Goal: Transaction & Acquisition: Purchase product/service

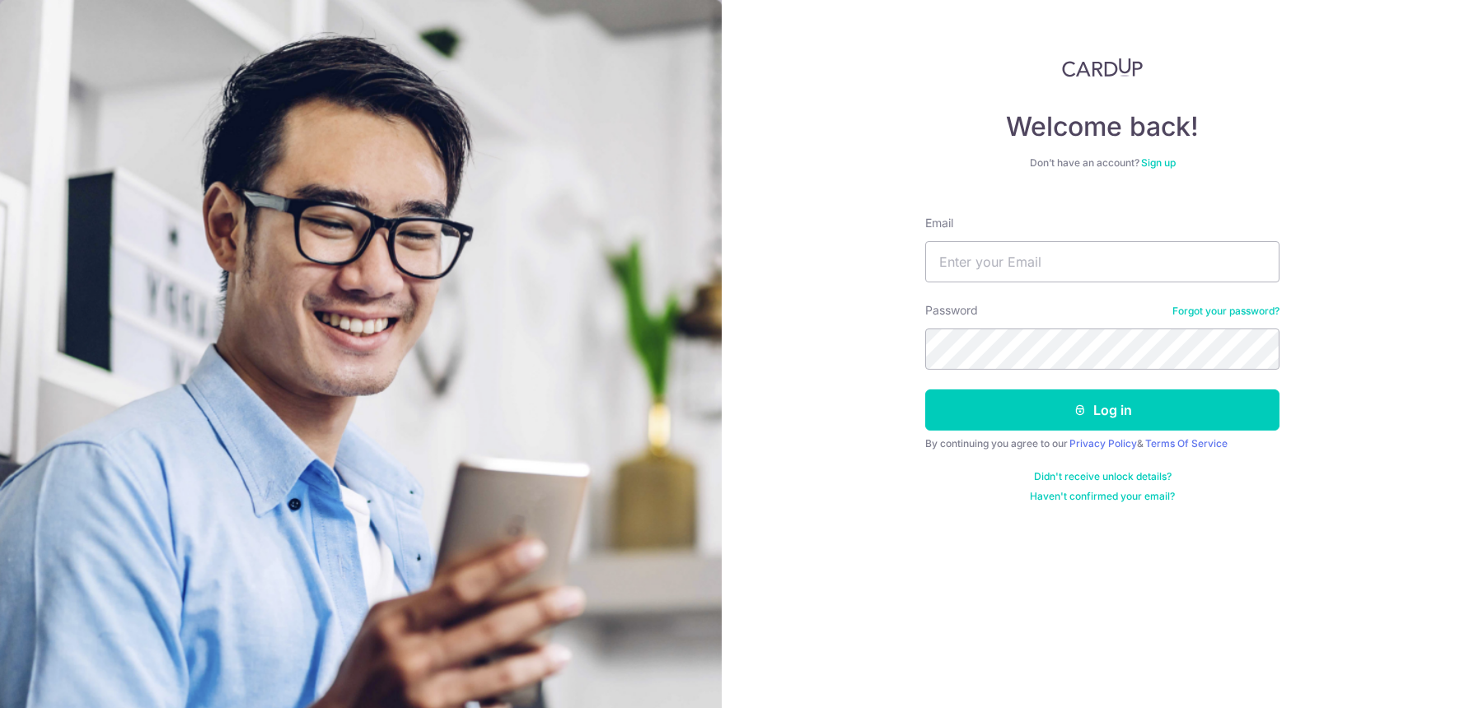
click at [1080, 241] on div "Email" at bounding box center [1102, 249] width 354 height 68
click at [1067, 256] on input "Email" at bounding box center [1102, 261] width 354 height 41
type input "esther.lc.soh@gmail.com"
click at [925, 390] on button "Log in" at bounding box center [1102, 410] width 354 height 41
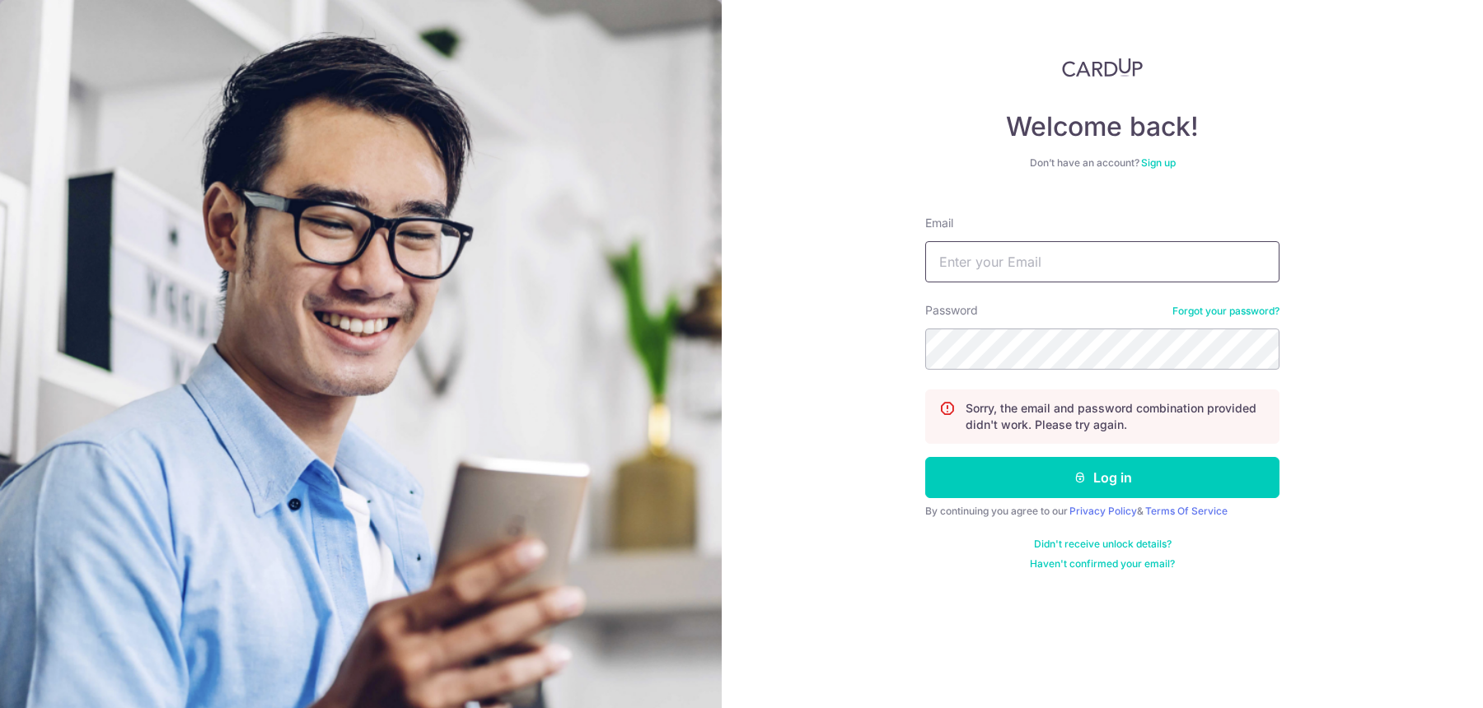
click at [1048, 259] on input "Email" at bounding box center [1102, 261] width 354 height 41
type input "esther.lc.soh@gmail.com"
click at [925, 457] on button "Log in" at bounding box center [1102, 477] width 354 height 41
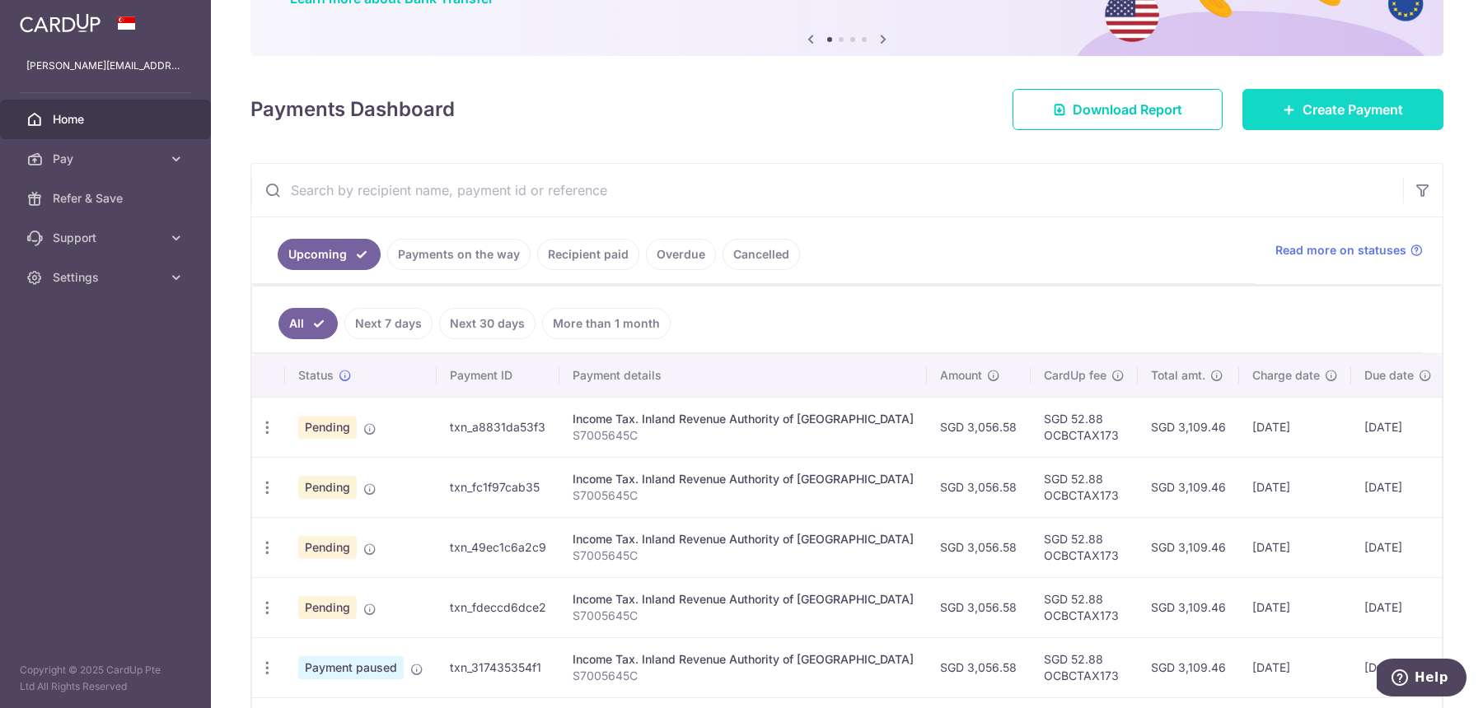
scroll to position [147, 0]
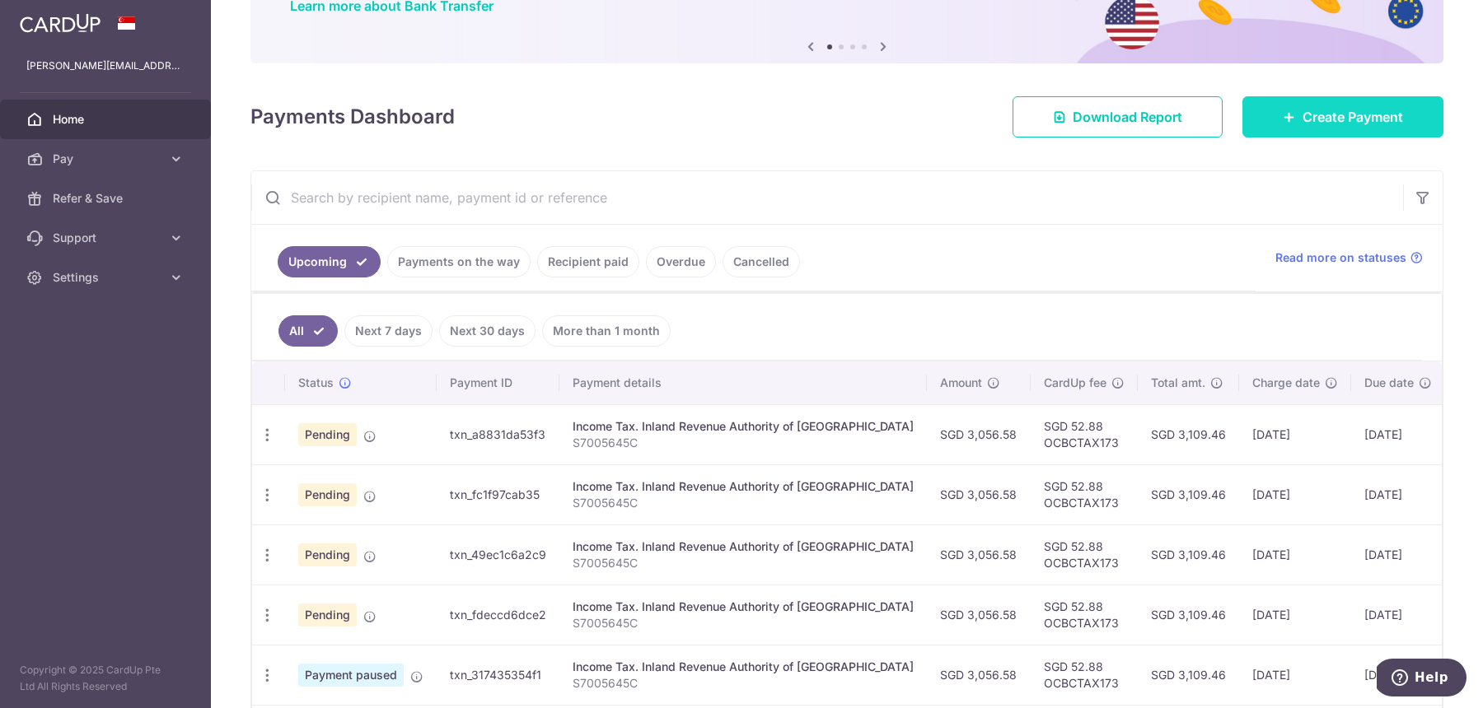
click at [1310, 107] on span "Create Payment" at bounding box center [1352, 117] width 100 height 20
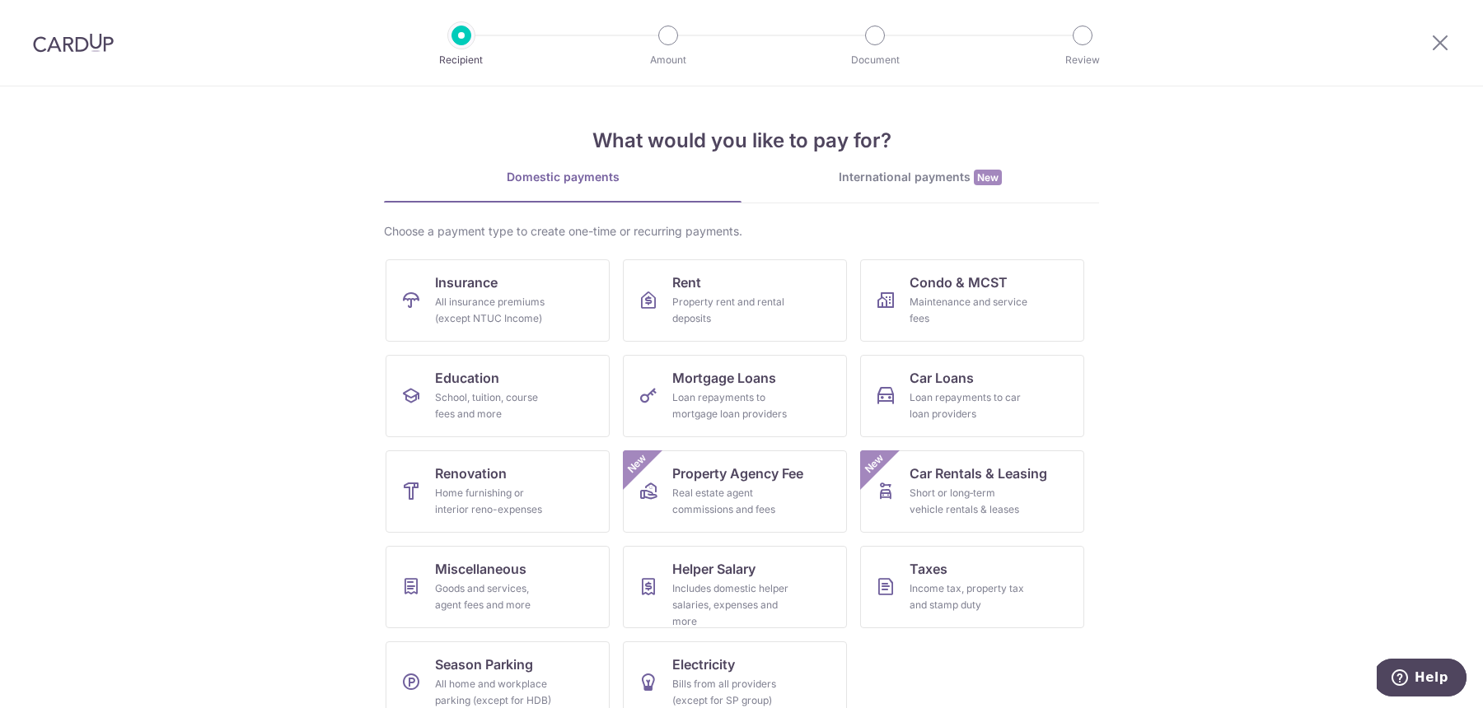
scroll to position [28, 0]
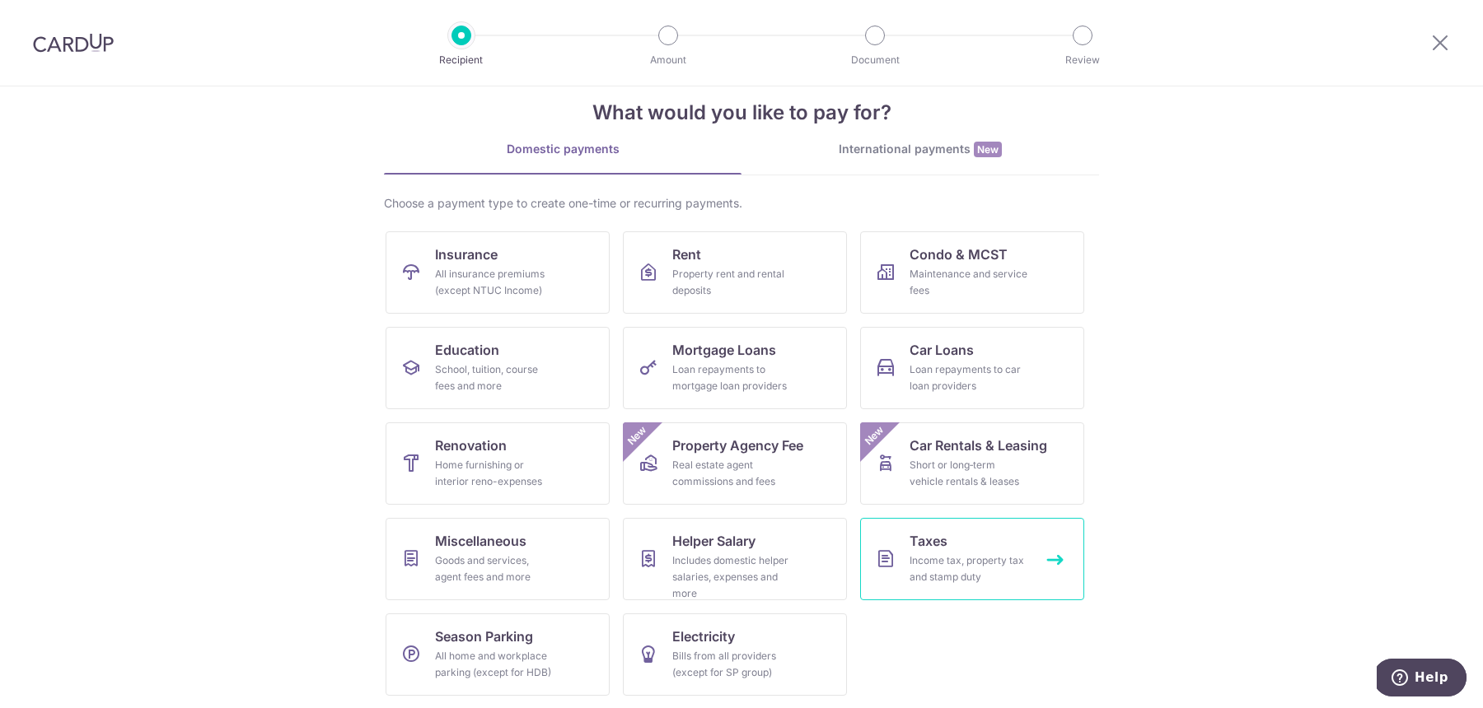
click at [983, 550] on link "Taxes Income tax, property tax and stamp duty" at bounding box center [972, 559] width 224 height 82
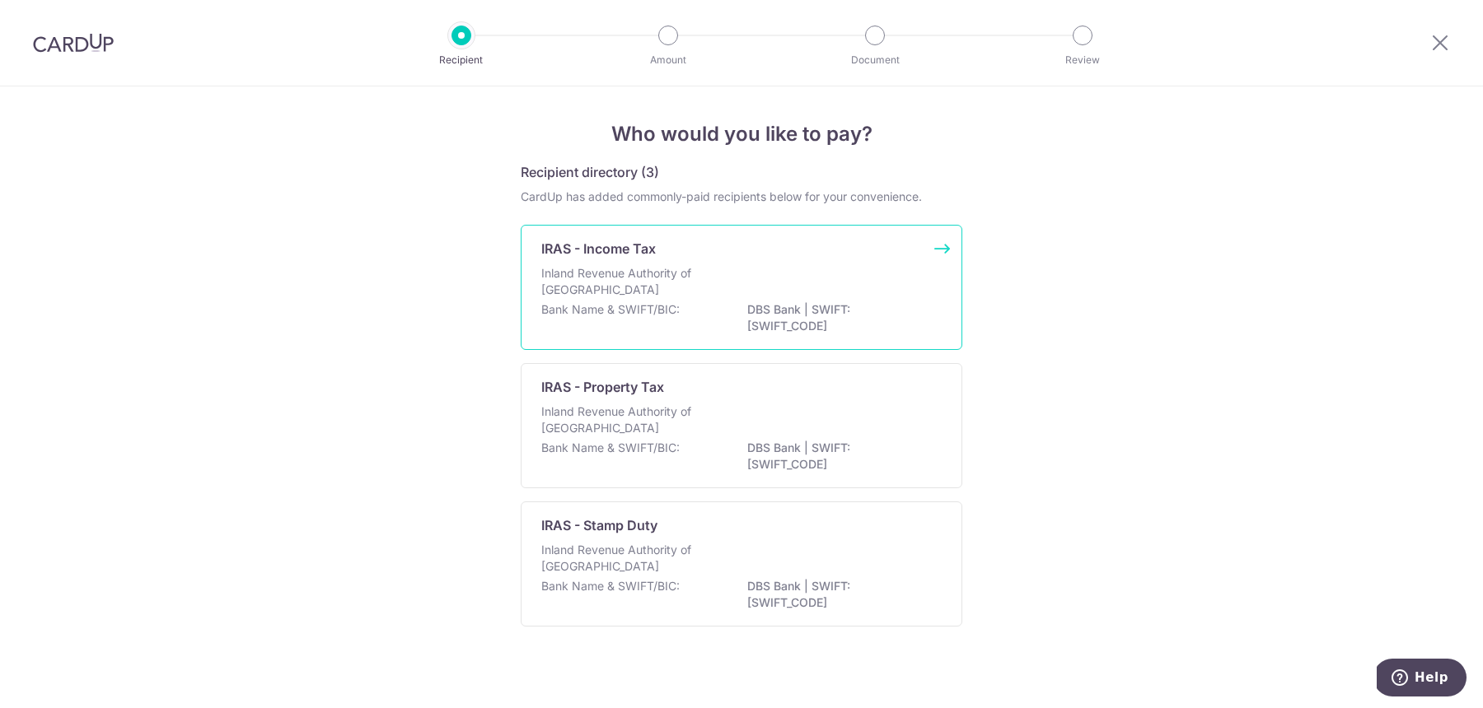
click at [812, 245] on div "IRAS - Income Tax" at bounding box center [731, 249] width 381 height 20
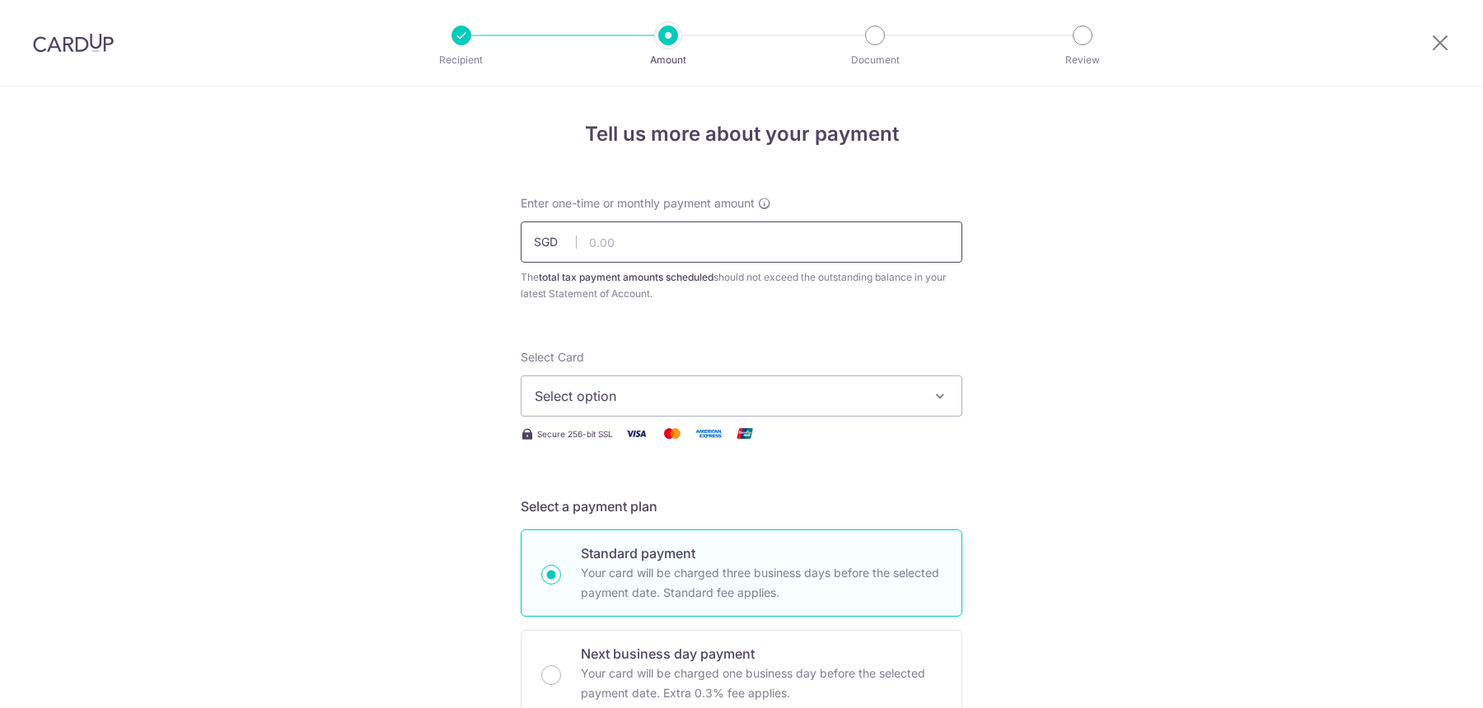
click at [812, 245] on input "text" at bounding box center [741, 242] width 441 height 41
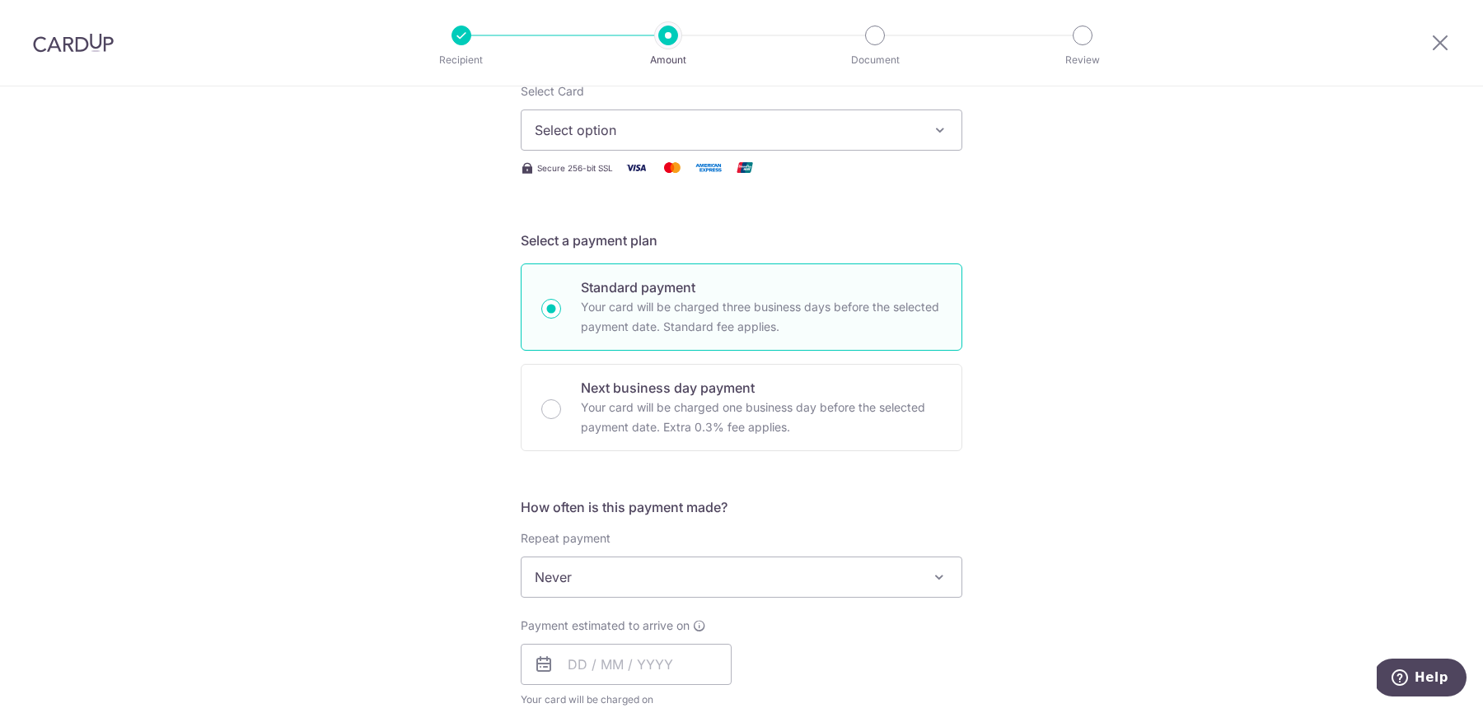
scroll to position [215, 0]
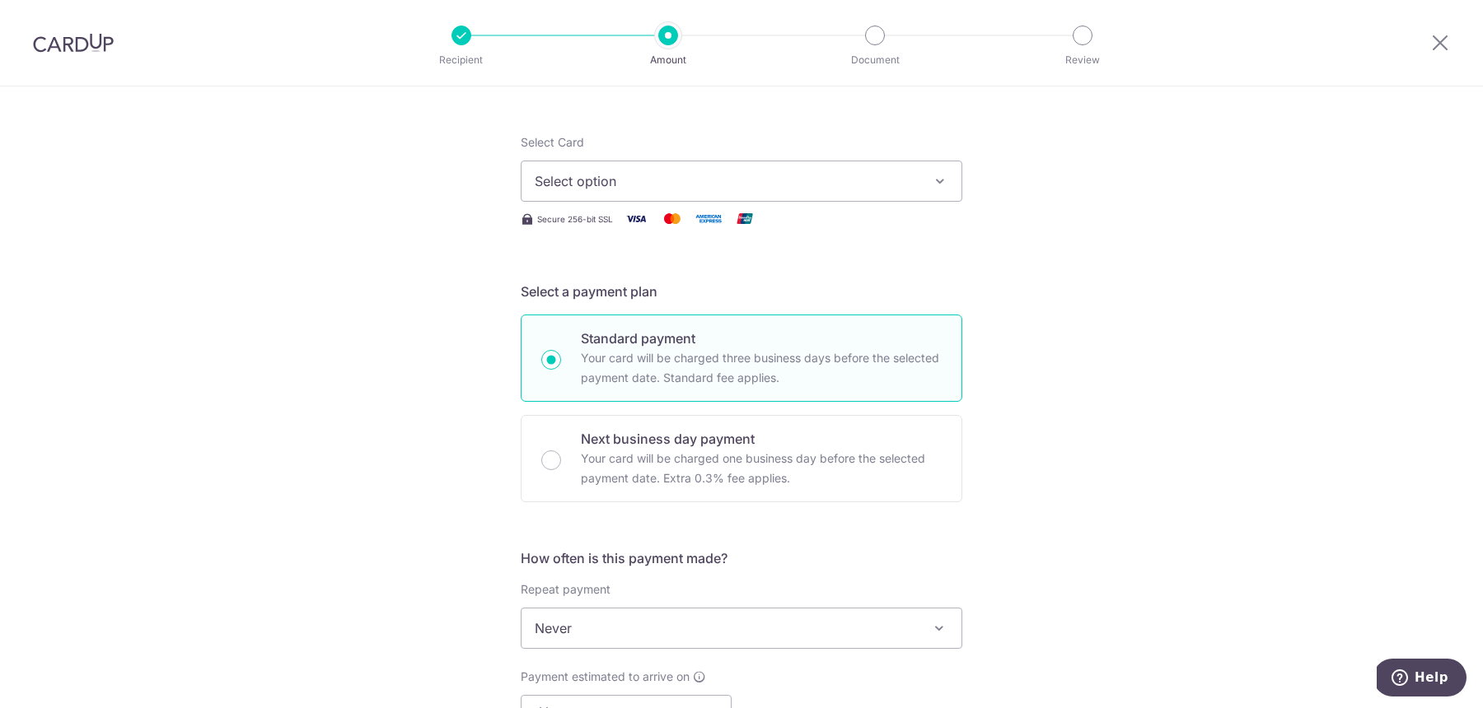
click at [904, 162] on button "Select option" at bounding box center [741, 181] width 441 height 41
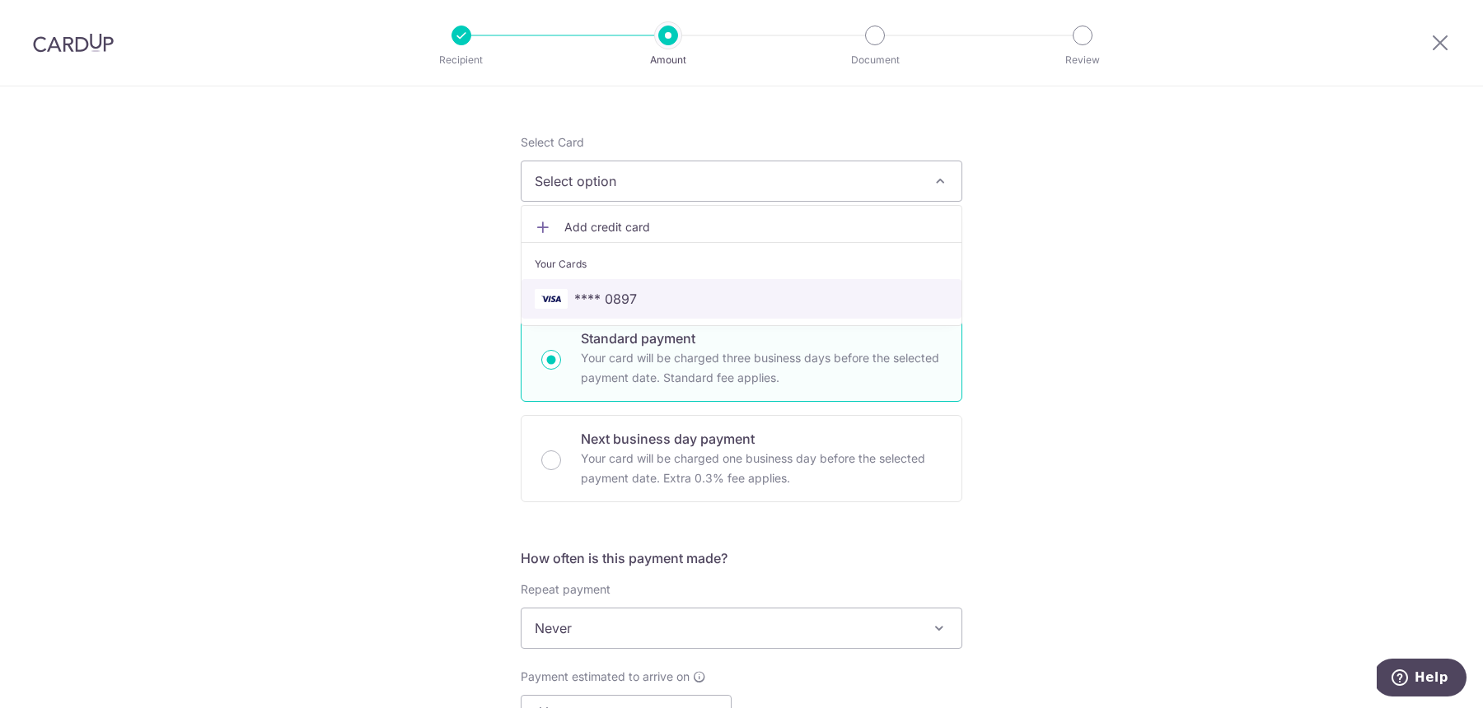
click at [847, 286] on link "**** 0897" at bounding box center [741, 299] width 440 height 40
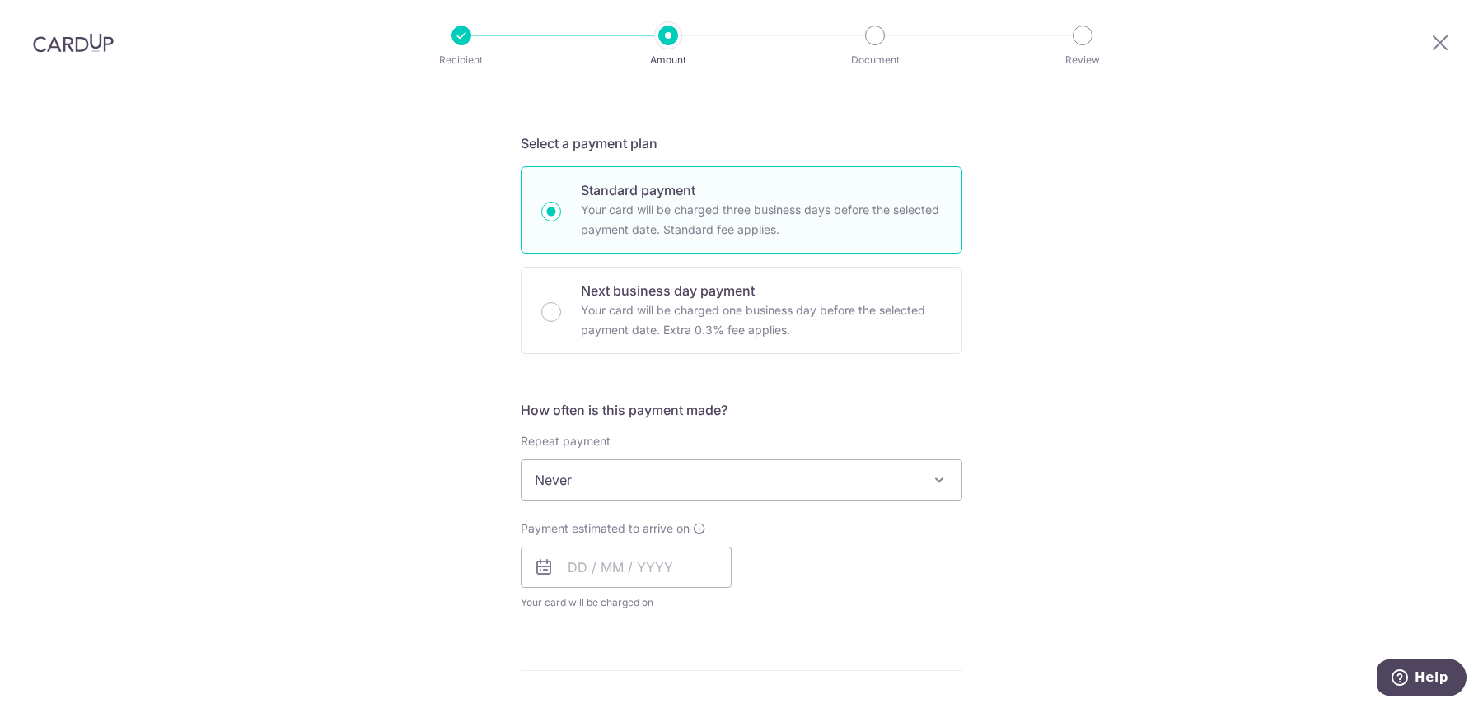
scroll to position [423, 0]
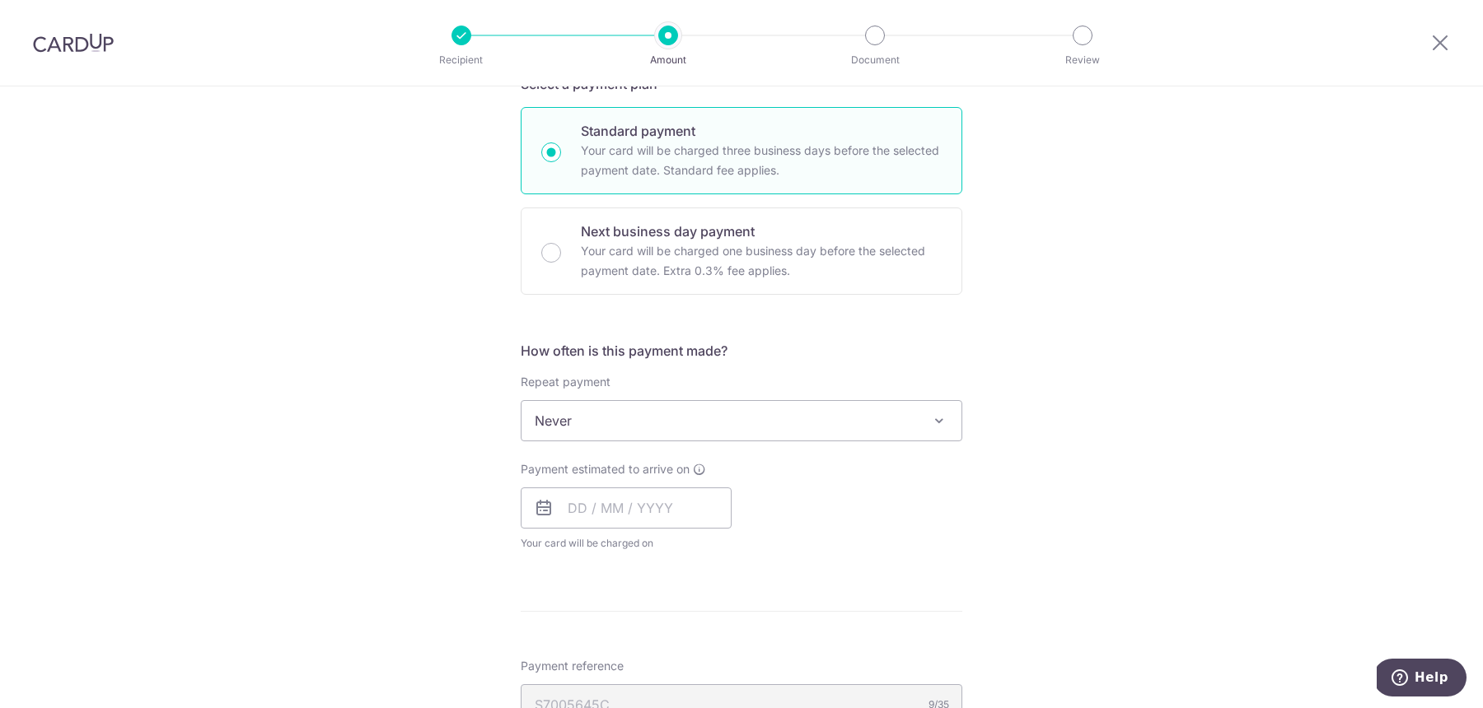
click at [915, 428] on span "Never" at bounding box center [741, 421] width 440 height 40
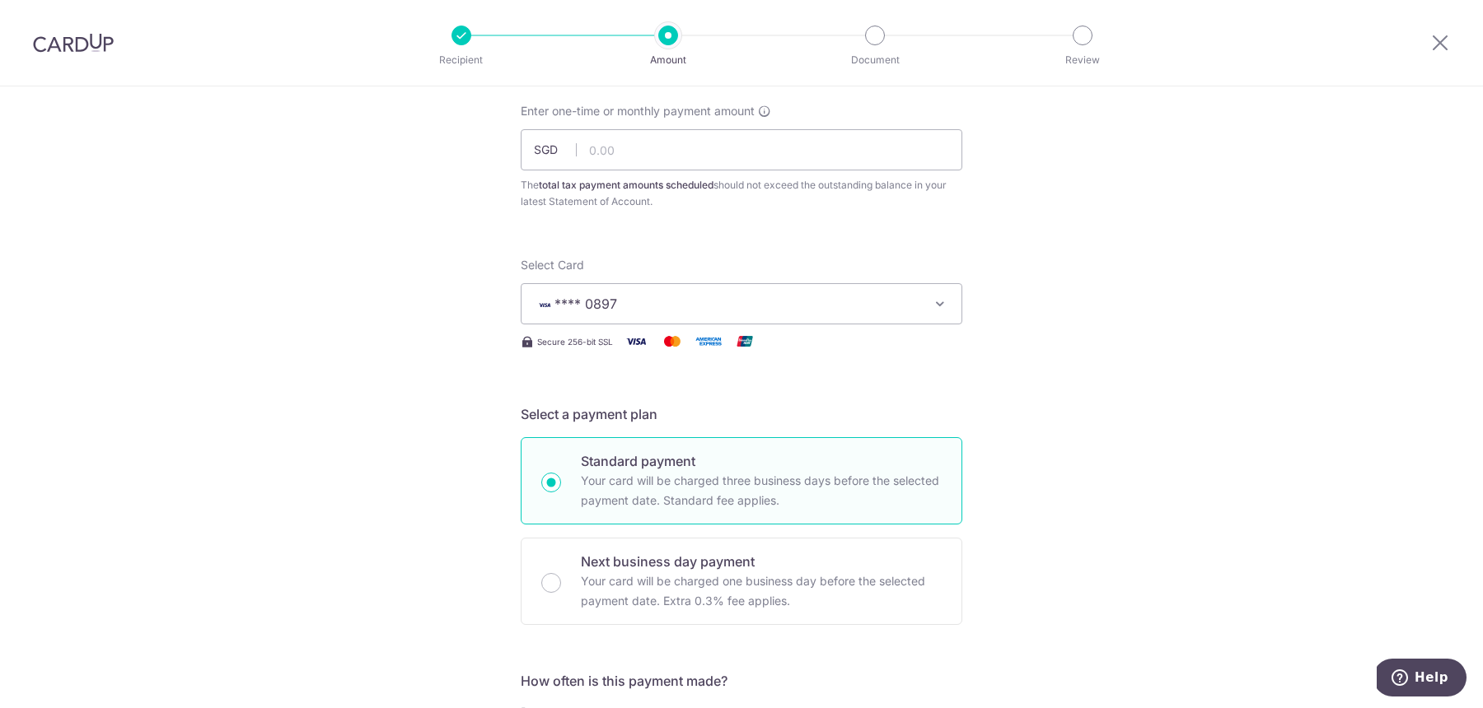
scroll to position [0, 0]
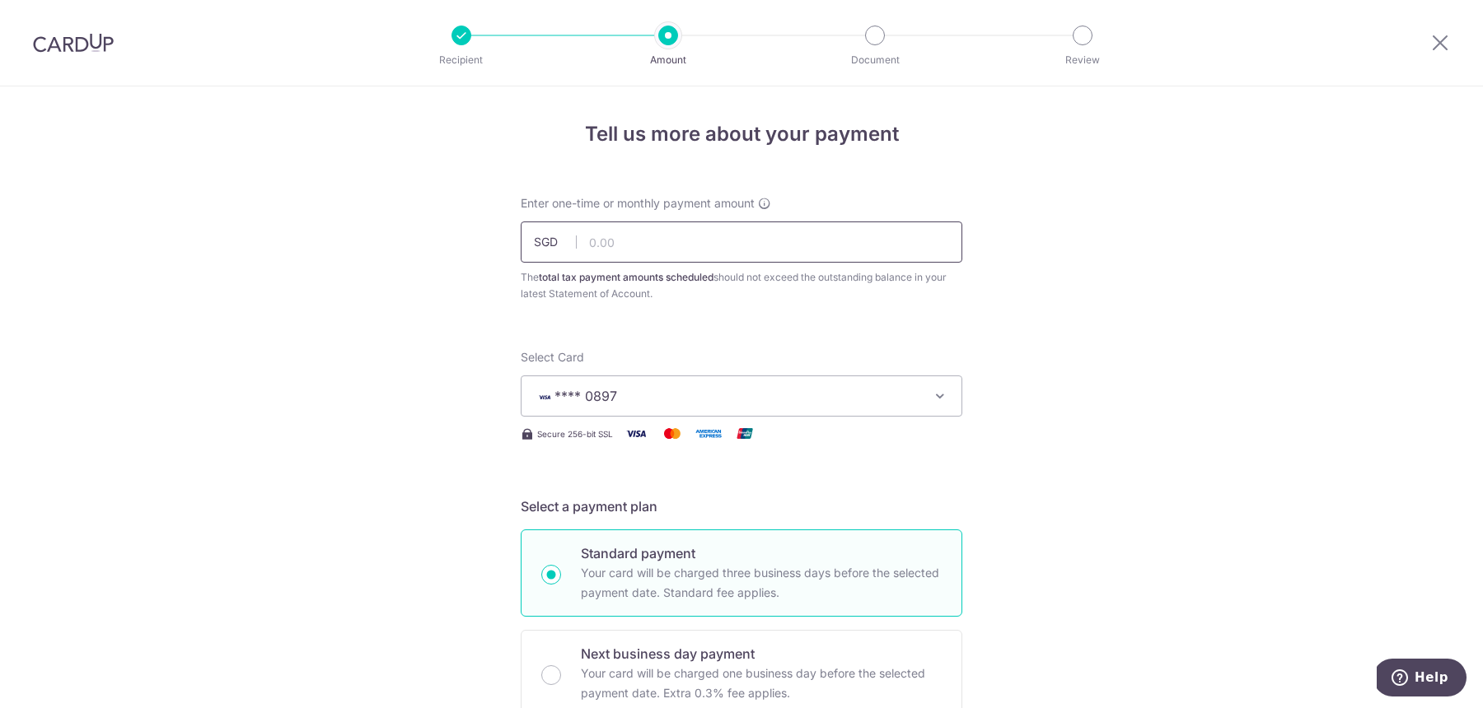
click at [832, 250] on input "text" at bounding box center [741, 242] width 441 height 41
click at [808, 245] on input "text" at bounding box center [741, 242] width 441 height 41
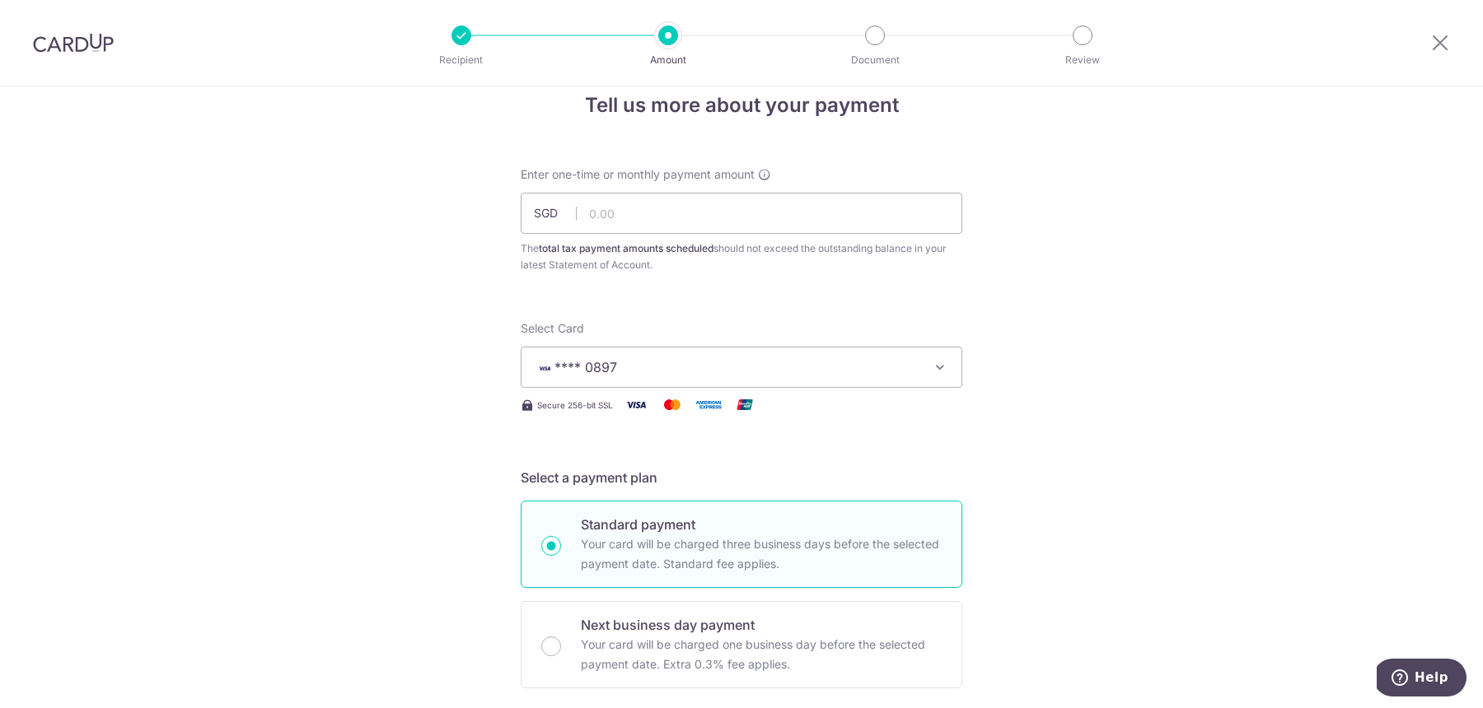
scroll to position [25, 0]
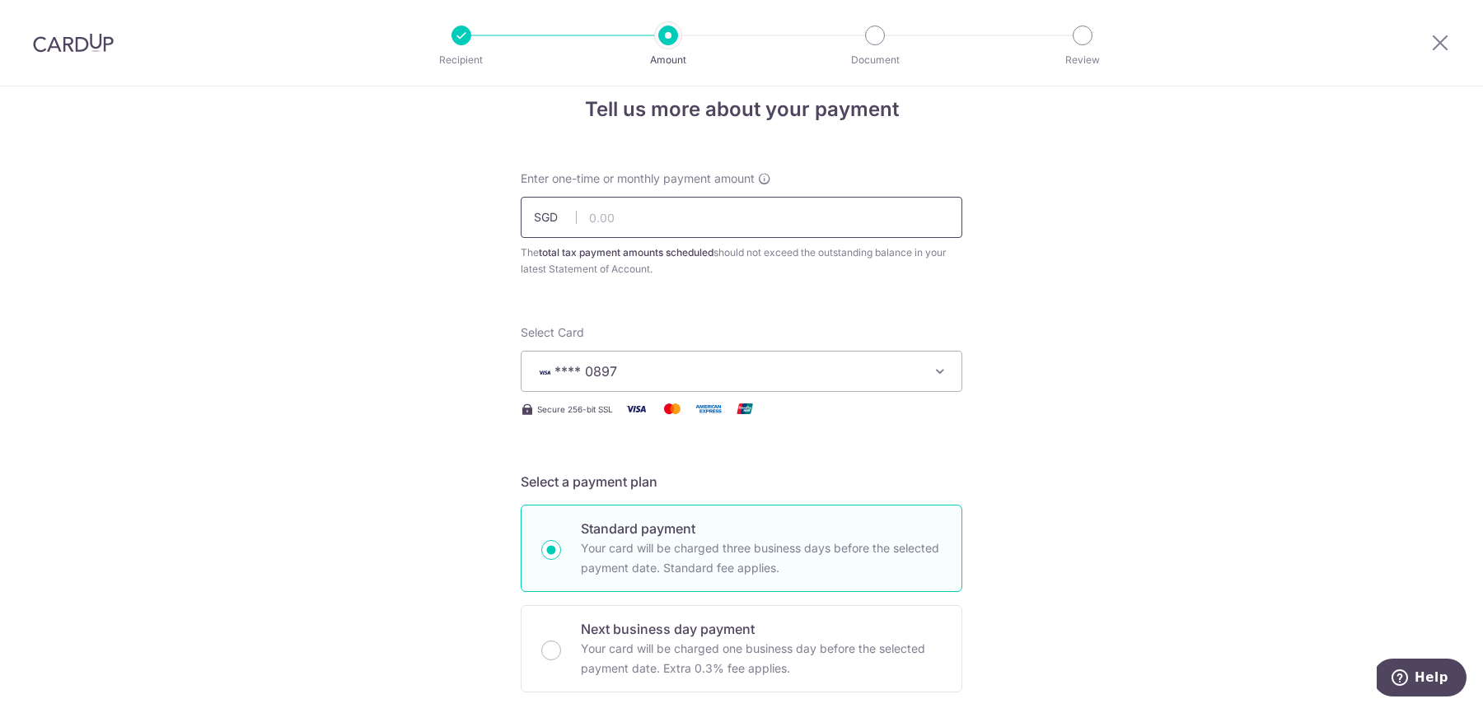
click at [709, 232] on input "text" at bounding box center [741, 217] width 441 height 41
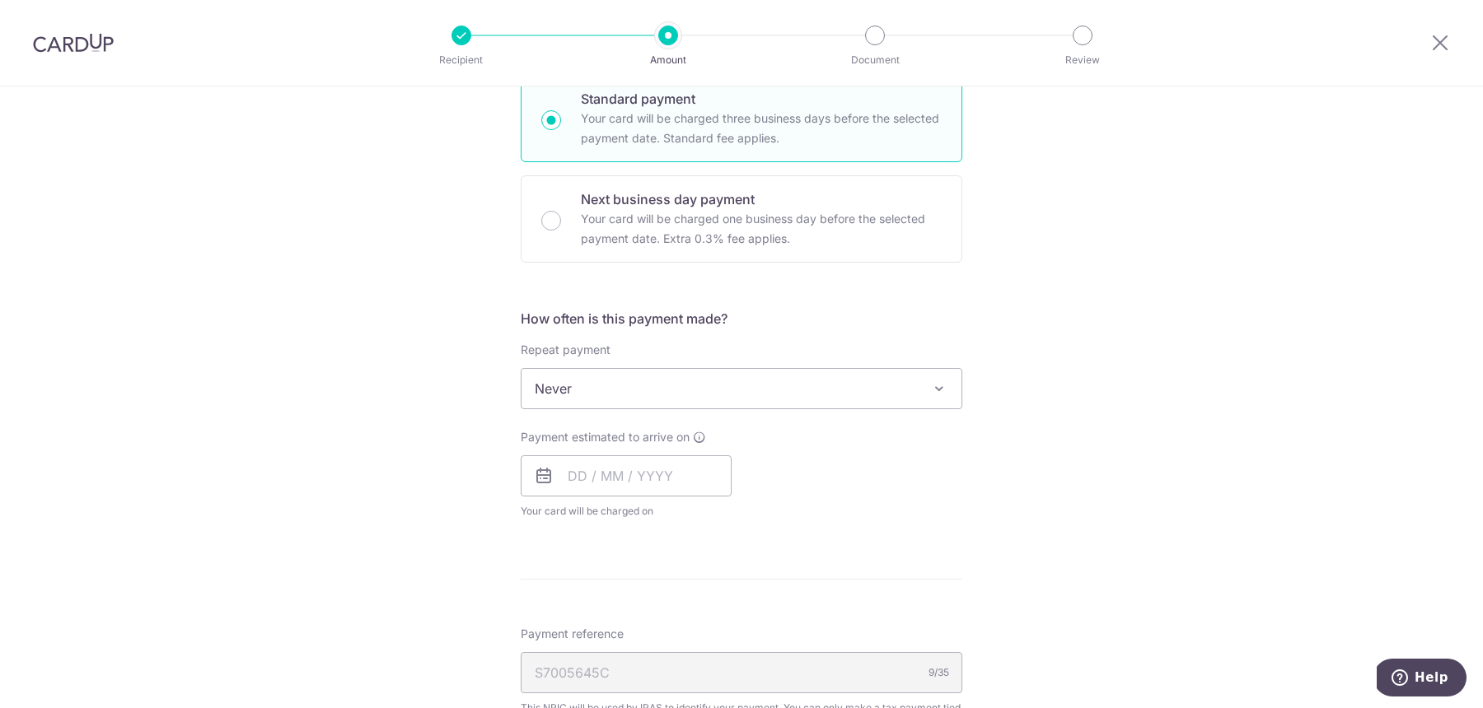
scroll to position [462, 0]
click at [620, 371] on span "Never" at bounding box center [741, 382] width 440 height 40
type input "3,056.58"
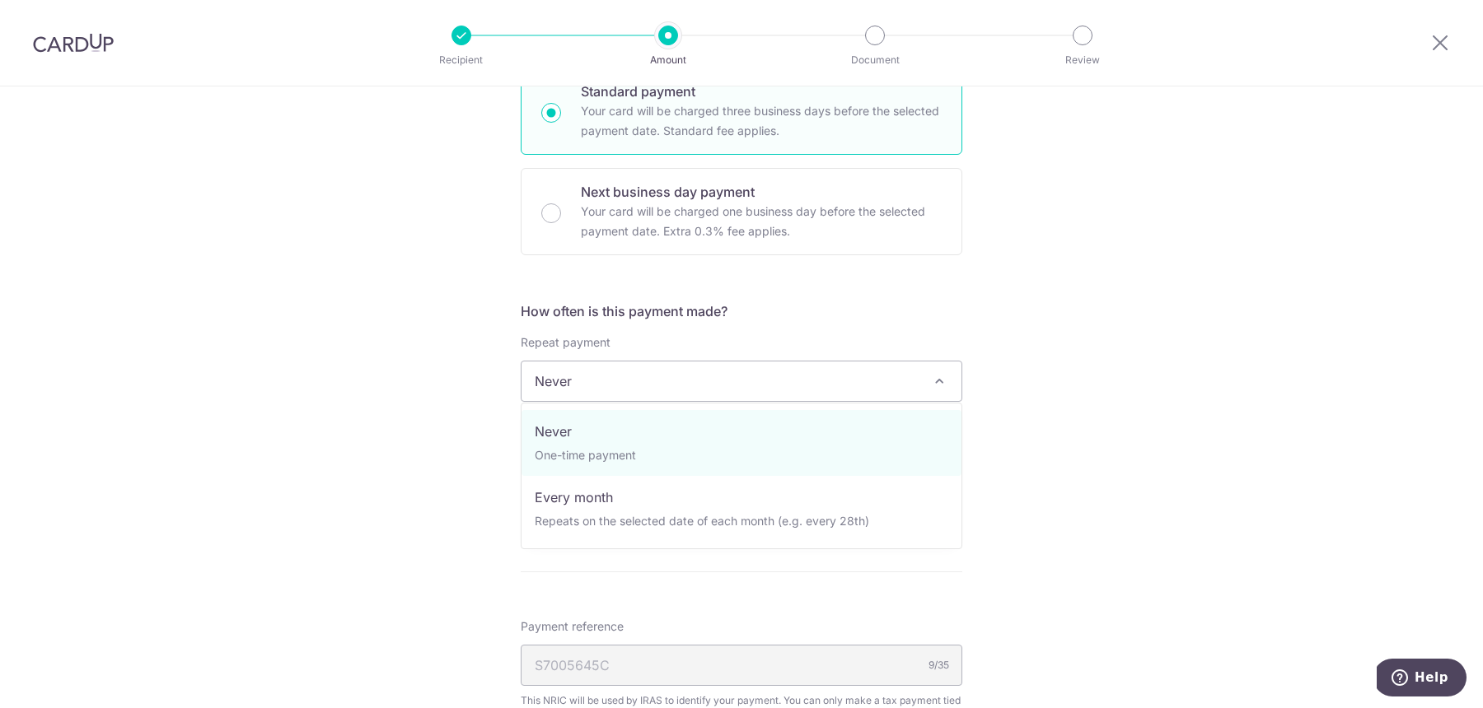
click at [323, 334] on div "Tell us more about your payment Enter one-time or monthly payment amount SGD 3,…" at bounding box center [741, 389] width 1483 height 1530
click at [584, 391] on span "Never" at bounding box center [741, 382] width 440 height 40
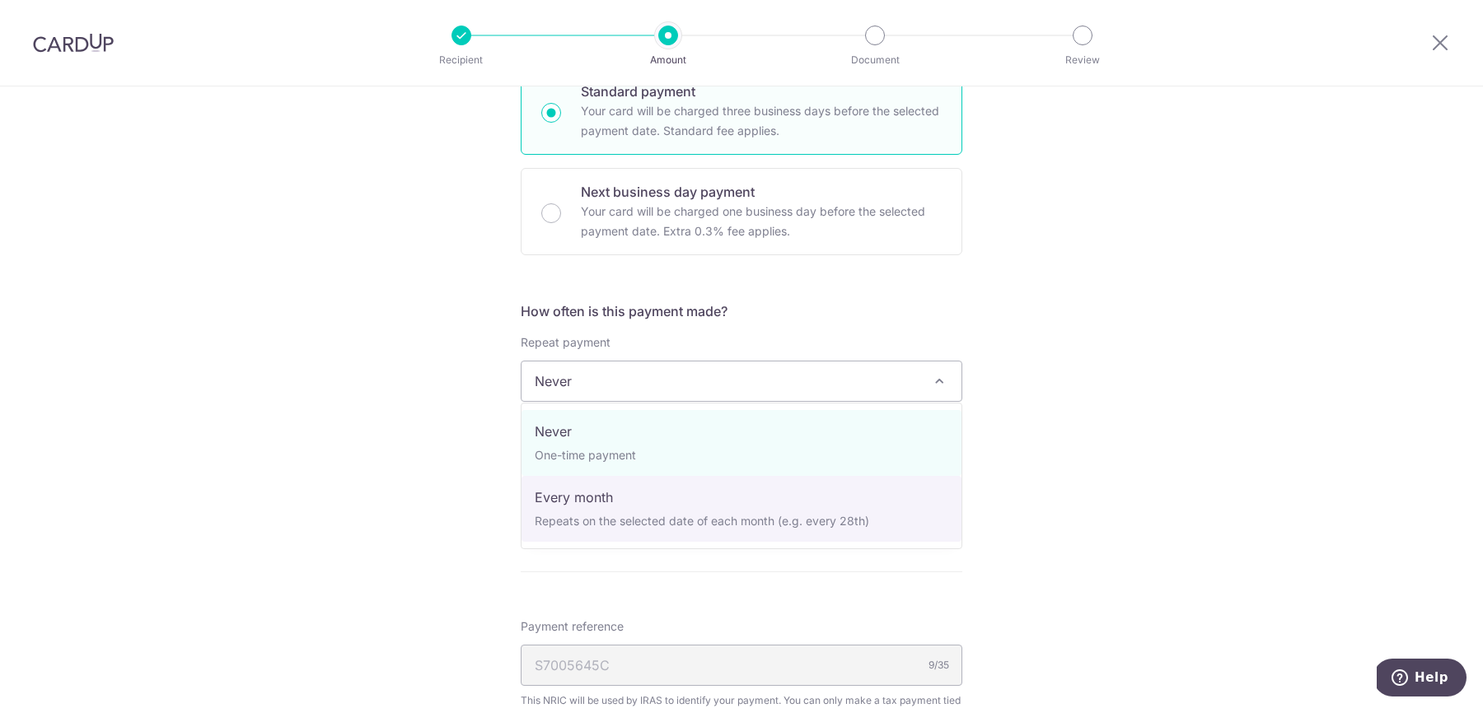
select select "3"
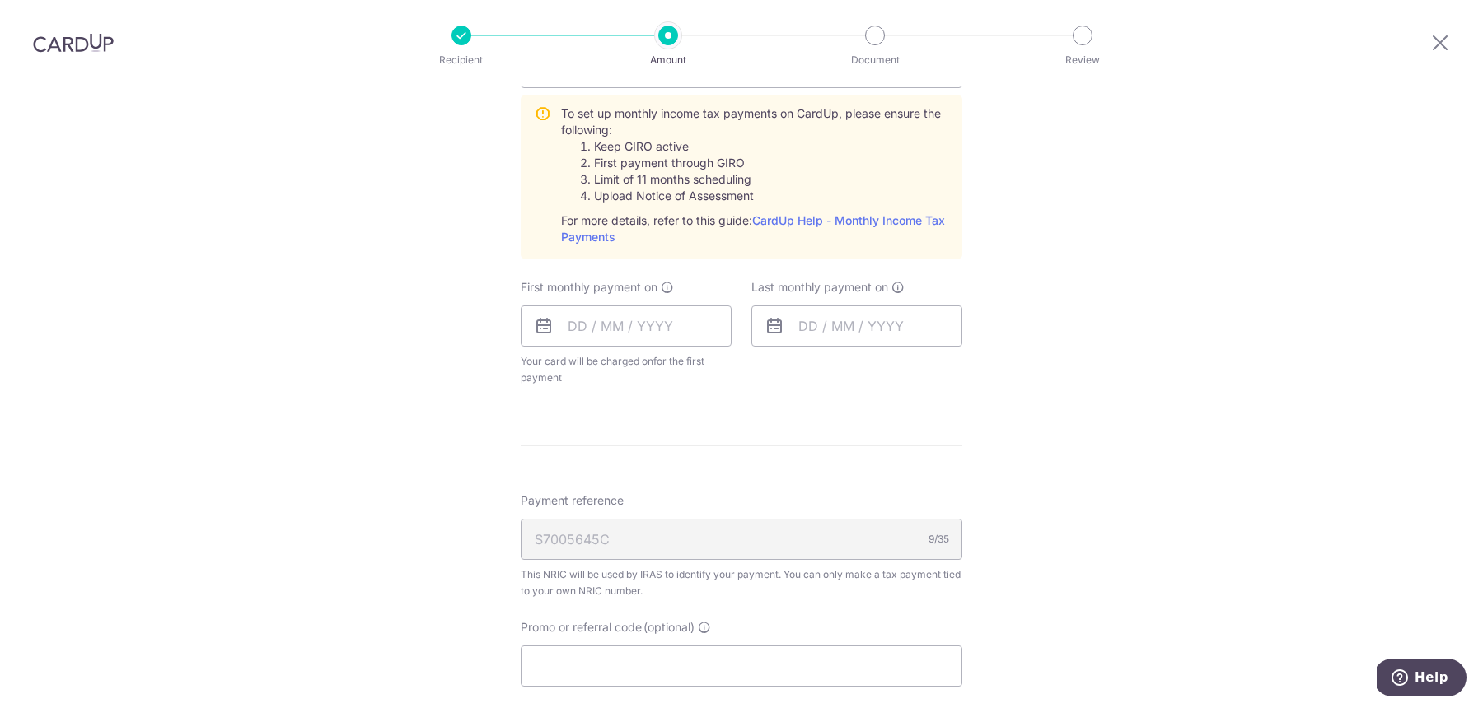
scroll to position [779, 0]
click at [668, 327] on input "text" at bounding box center [626, 322] width 211 height 41
click at [395, 406] on div "Tell us more about your payment Enter one-time or monthly payment amount SGD 3,…" at bounding box center [741, 165] width 1483 height 1717
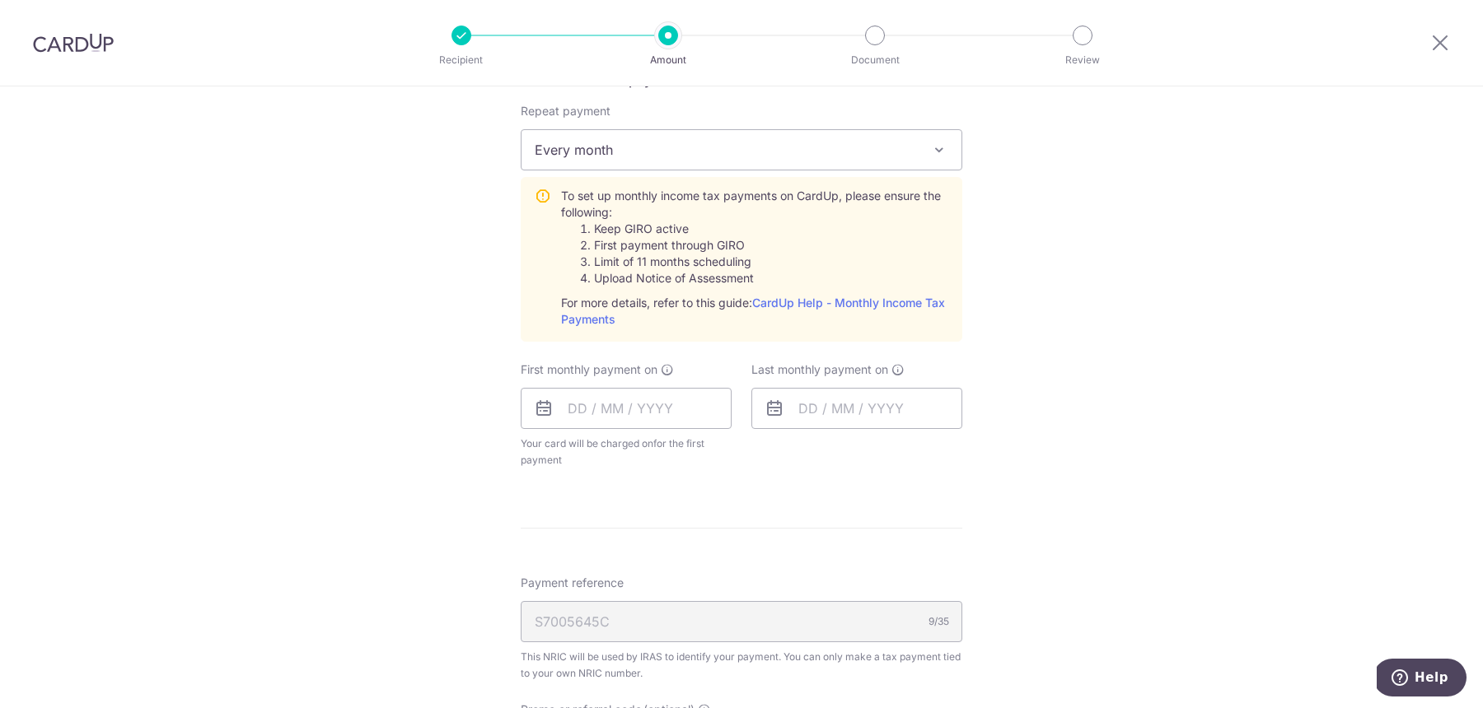
scroll to position [655, 0]
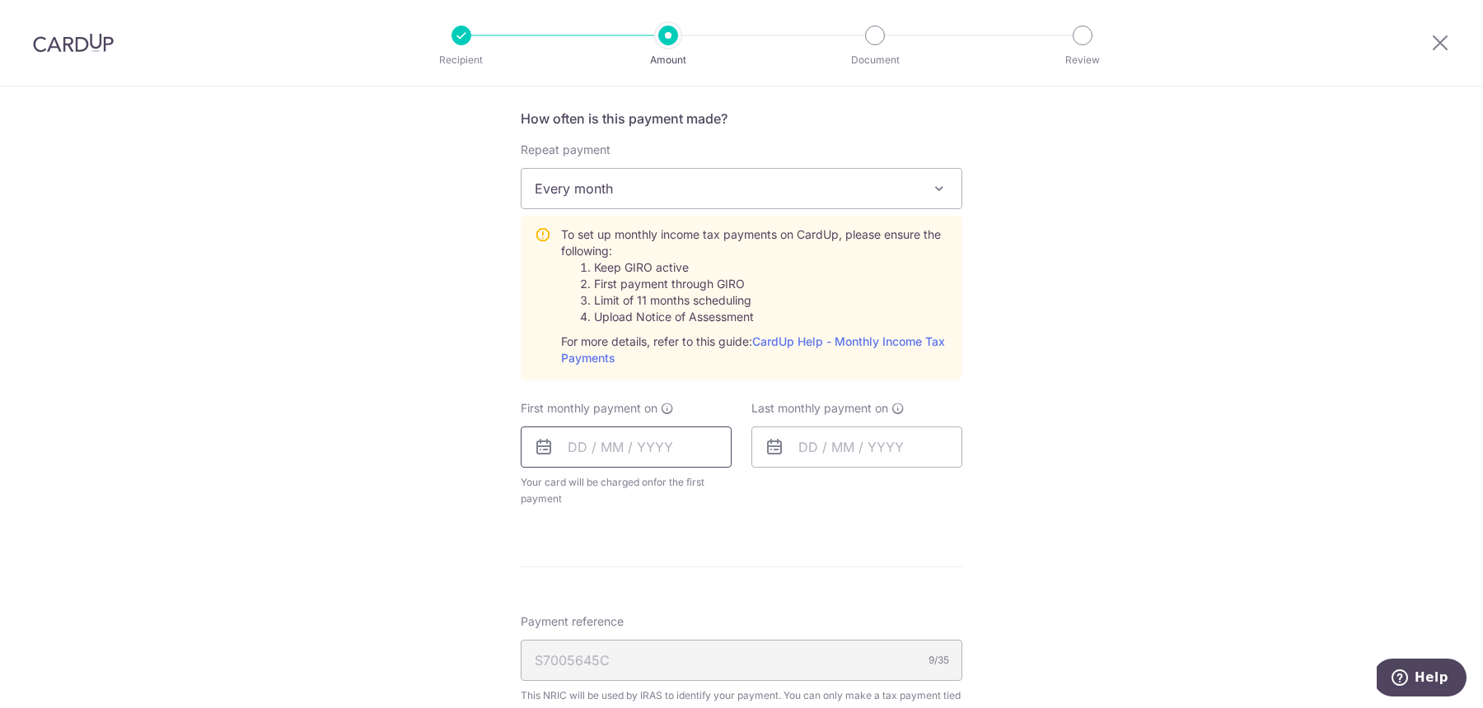
click at [598, 460] on input "text" at bounding box center [626, 447] width 211 height 41
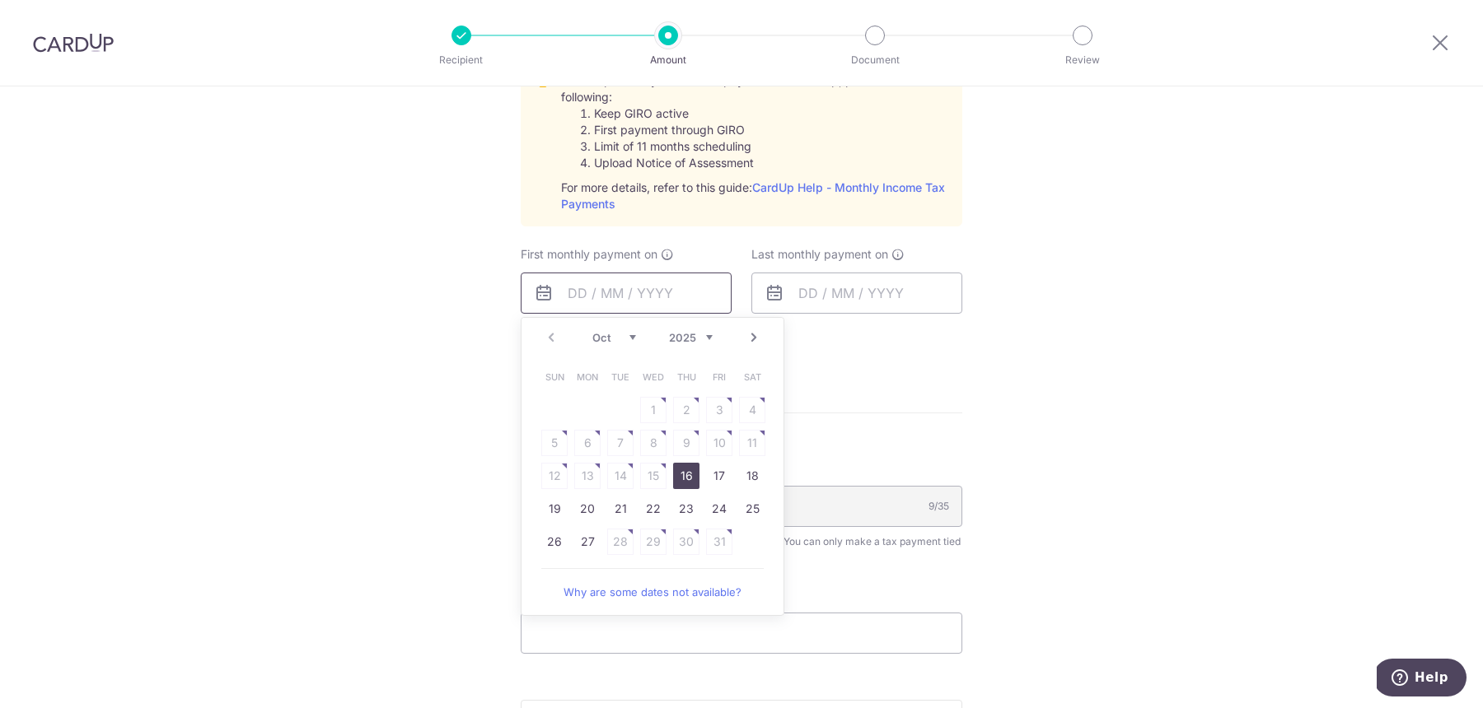
scroll to position [812, 0]
click at [687, 474] on link "16" at bounding box center [686, 473] width 26 height 26
type input "16/10/2025"
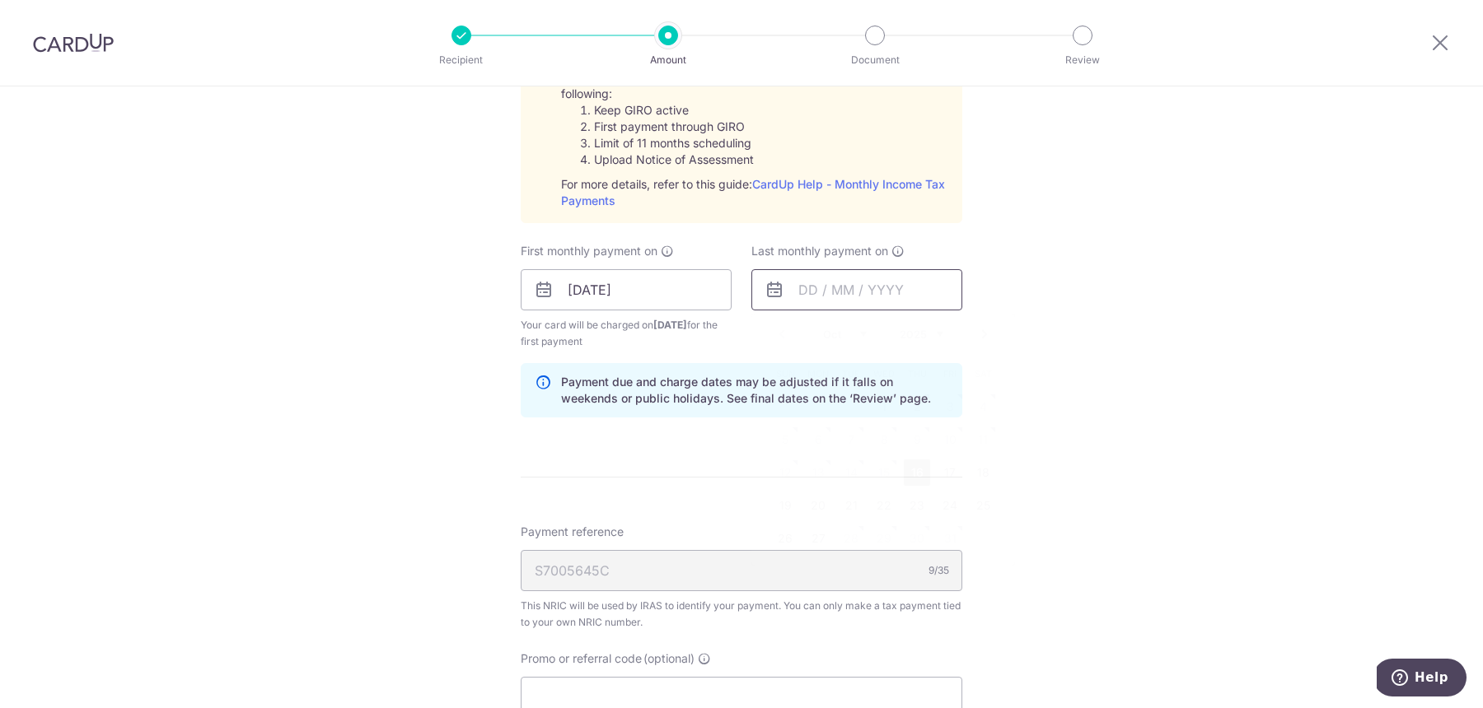
click at [870, 283] on input "text" at bounding box center [856, 289] width 211 height 41
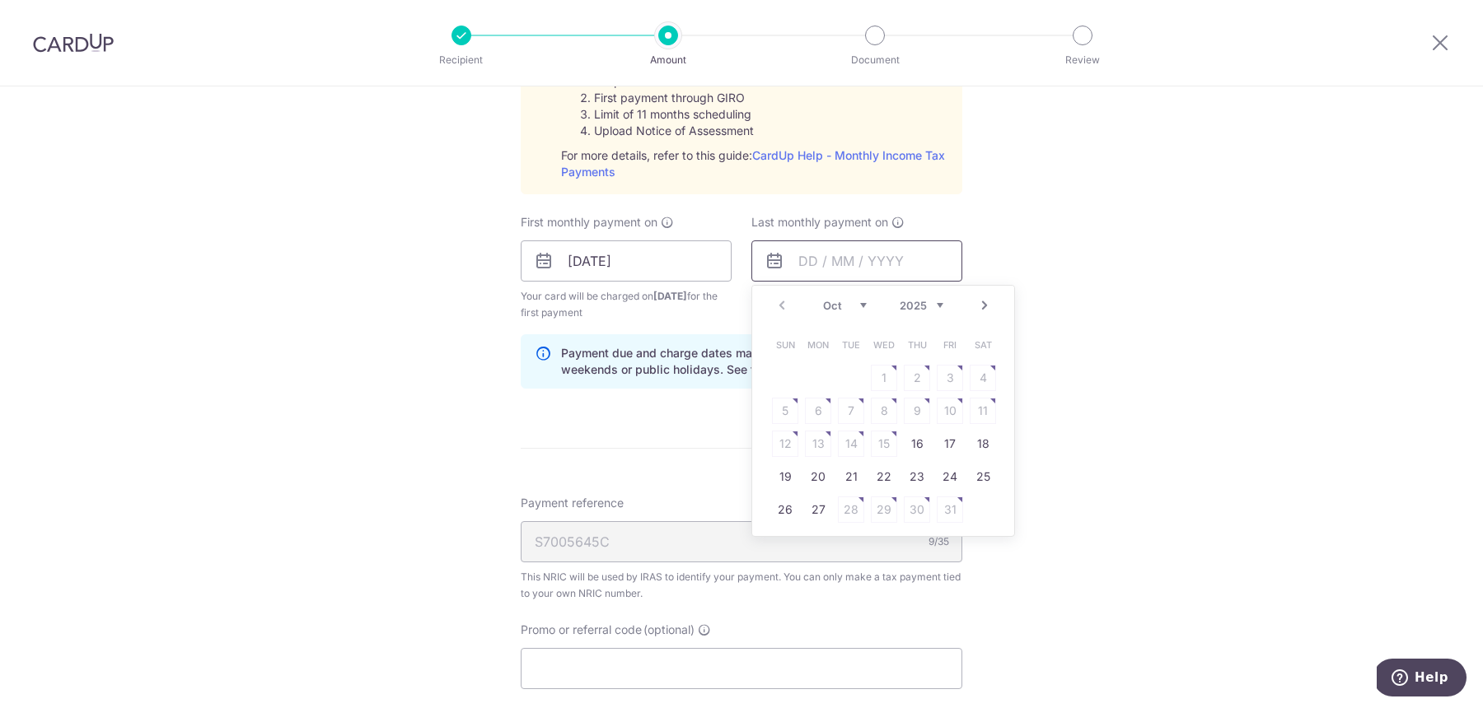
scroll to position [842, 0]
click at [828, 475] on link "20" at bounding box center [818, 476] width 26 height 26
type input "20/10/2025"
click at [688, 244] on input "16/10/2025" at bounding box center [626, 260] width 211 height 41
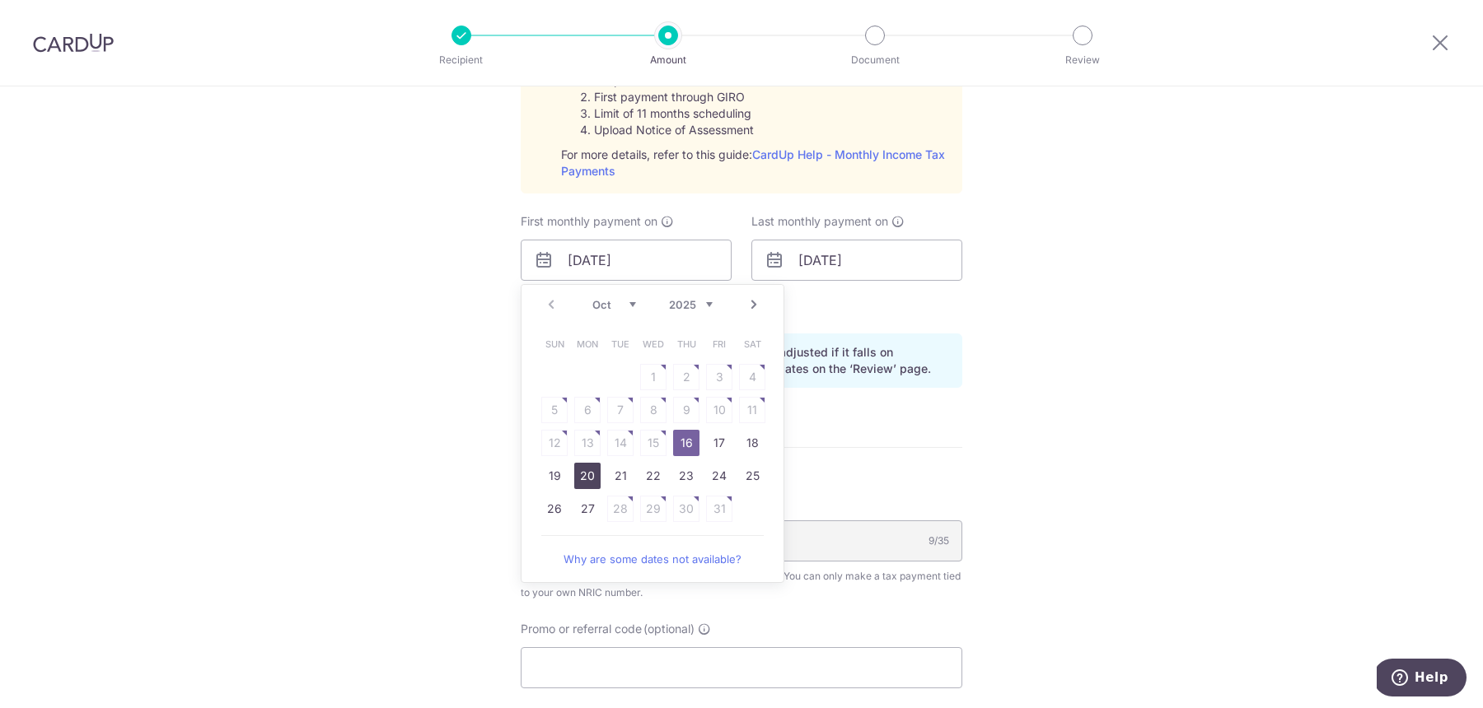
click at [598, 469] on link "20" at bounding box center [587, 476] width 26 height 26
type input "20/10/2025"
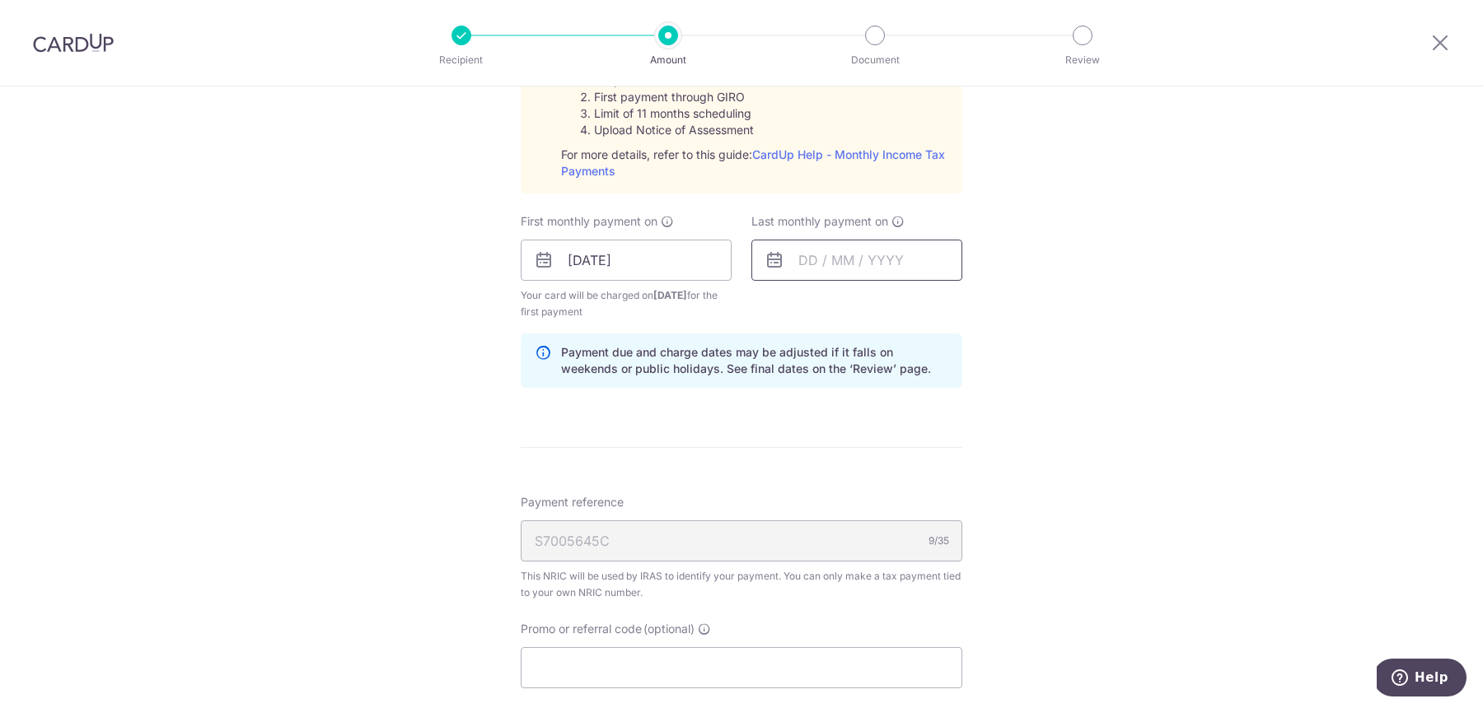
click at [857, 253] on input "text" at bounding box center [856, 260] width 211 height 41
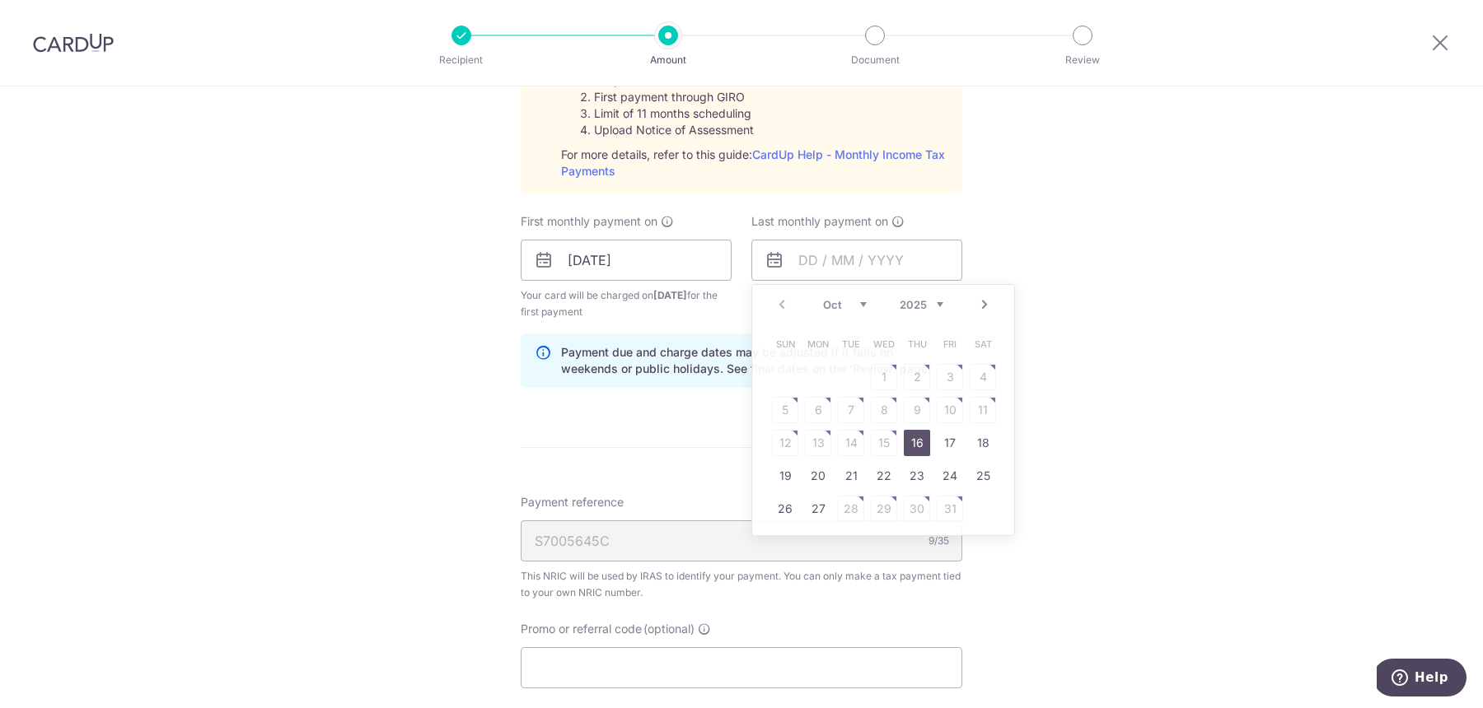
click at [1156, 238] on div "Tell us more about your payment Enter one-time or monthly payment amount SGD 3,…" at bounding box center [741, 137] width 1483 height 1785
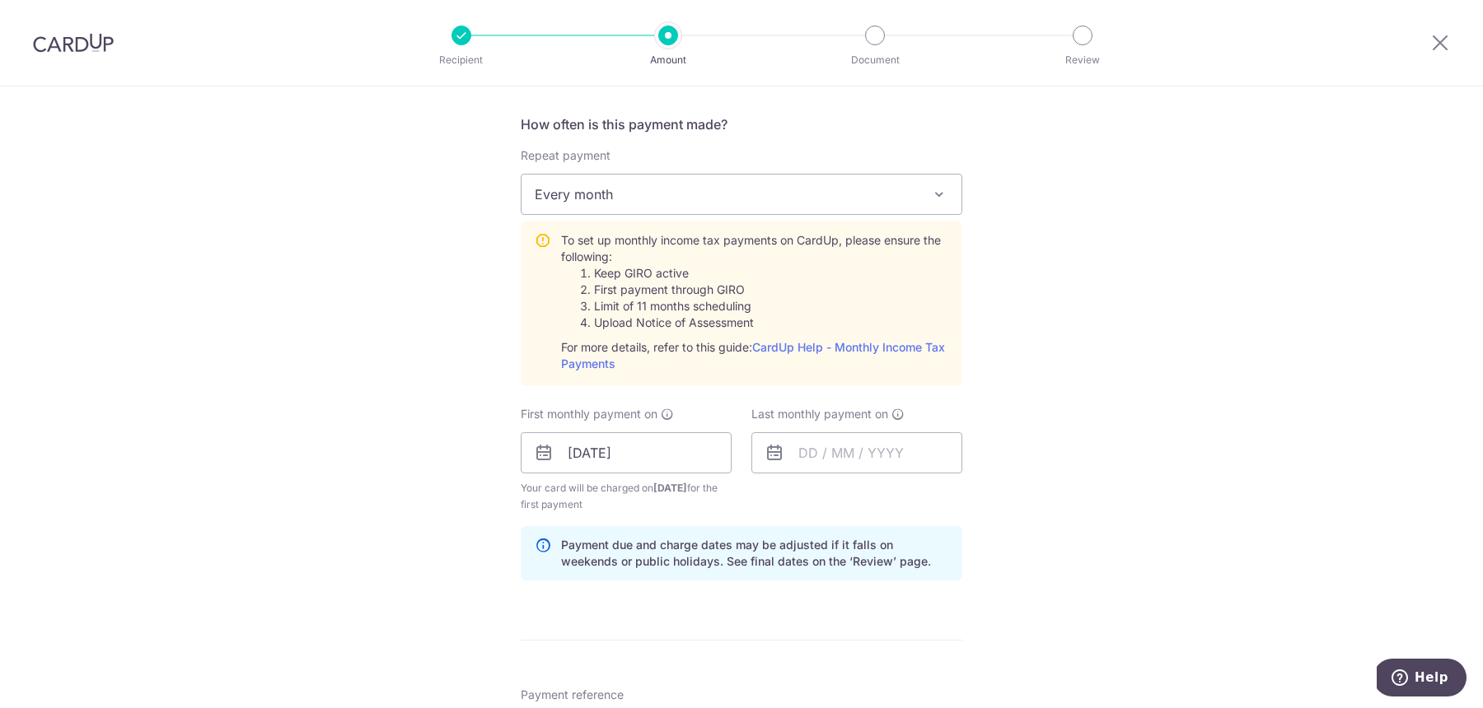
scroll to position [648, 0]
click at [661, 441] on input "20/10/2025" at bounding box center [626, 453] width 211 height 41
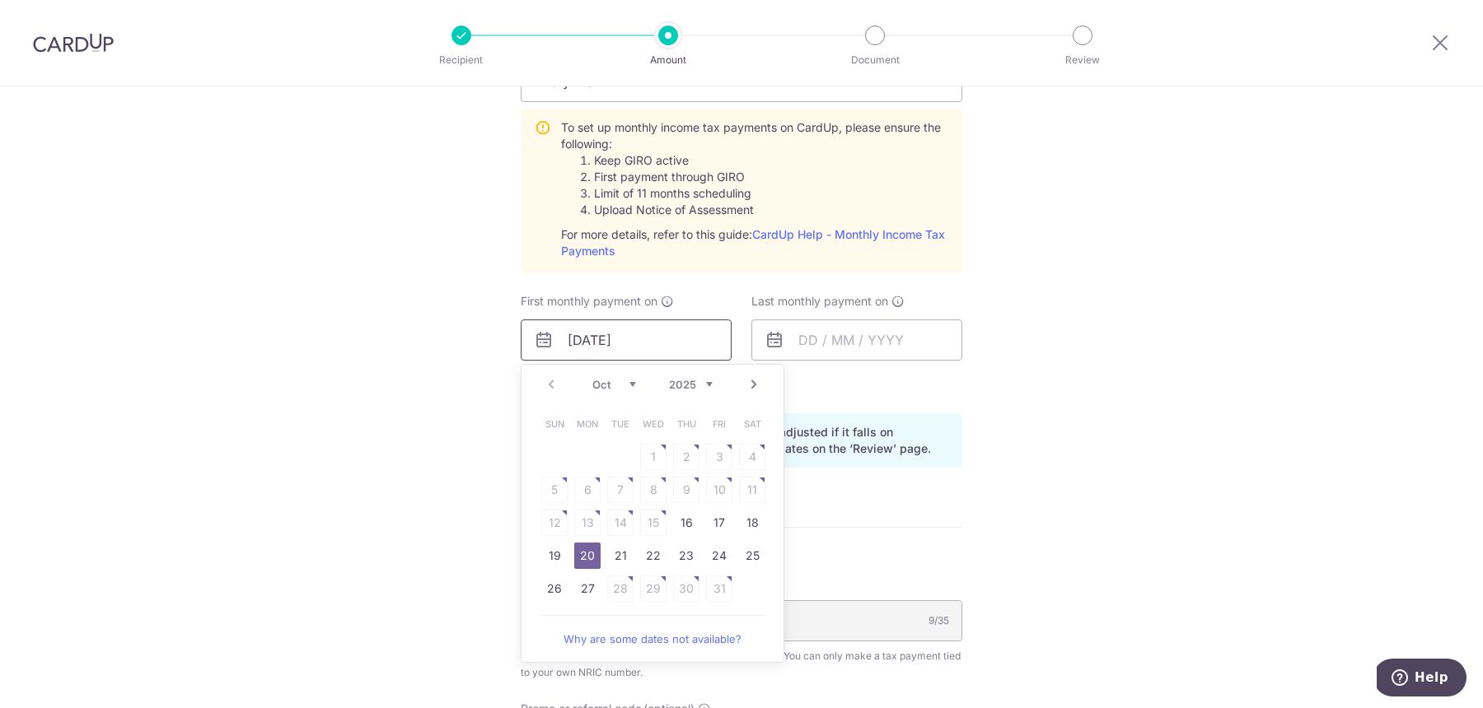
scroll to position [791, 0]
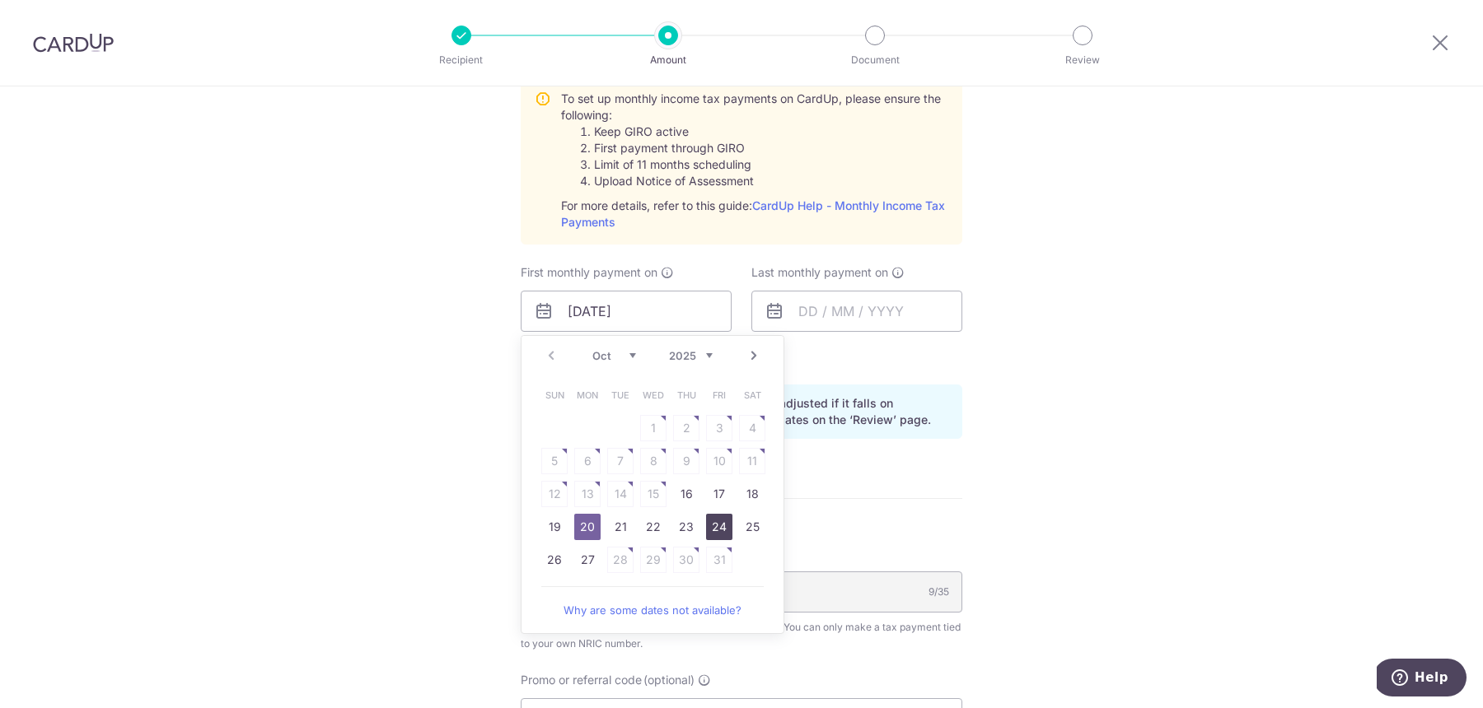
click at [718, 521] on link "24" at bounding box center [719, 527] width 26 height 26
type input "[DATE]"
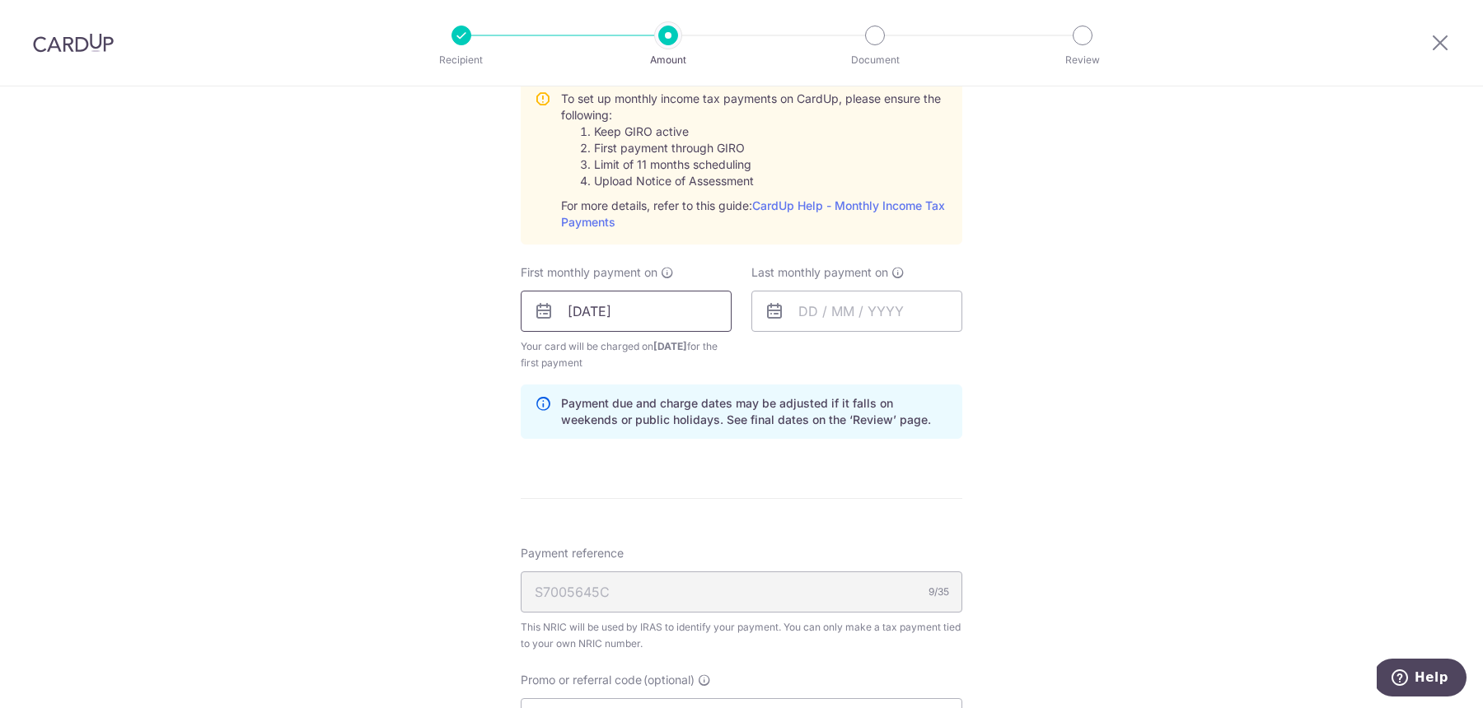
click at [666, 300] on input "[DATE]" at bounding box center [626, 311] width 211 height 41
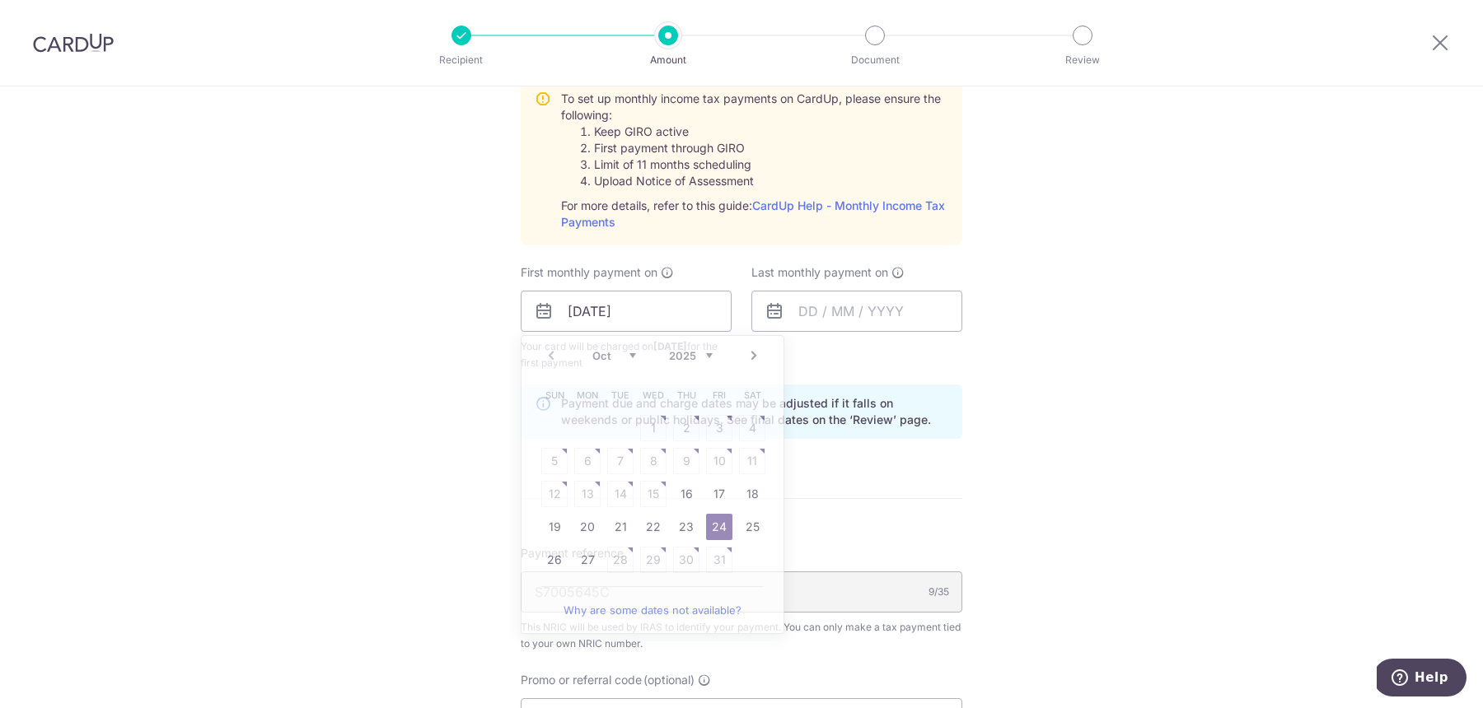
click at [1049, 367] on div "Tell us more about your payment Enter one-time or monthly payment amount SGD 3,…" at bounding box center [741, 188] width 1483 height 1785
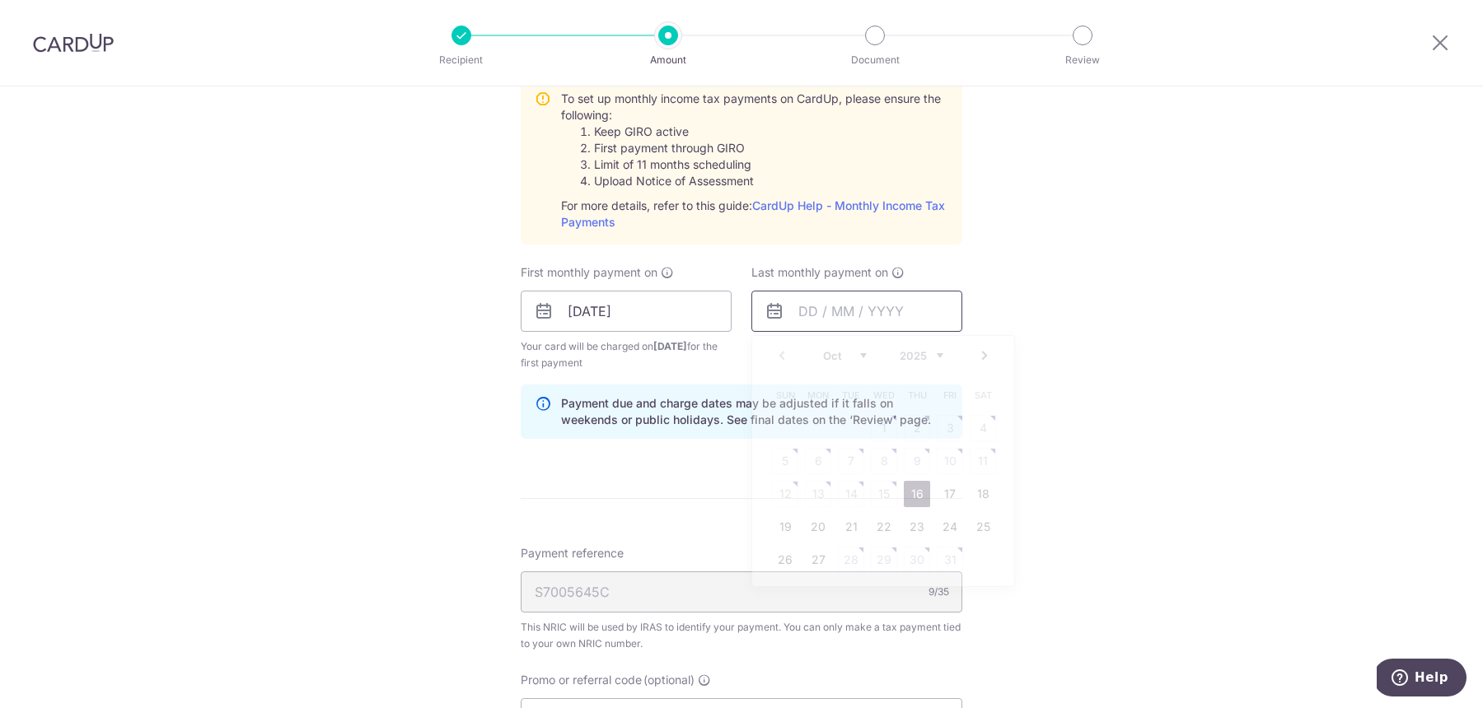
click at [796, 315] on input "text" at bounding box center [856, 311] width 211 height 41
click at [979, 353] on link "Next" at bounding box center [984, 356] width 20 height 20
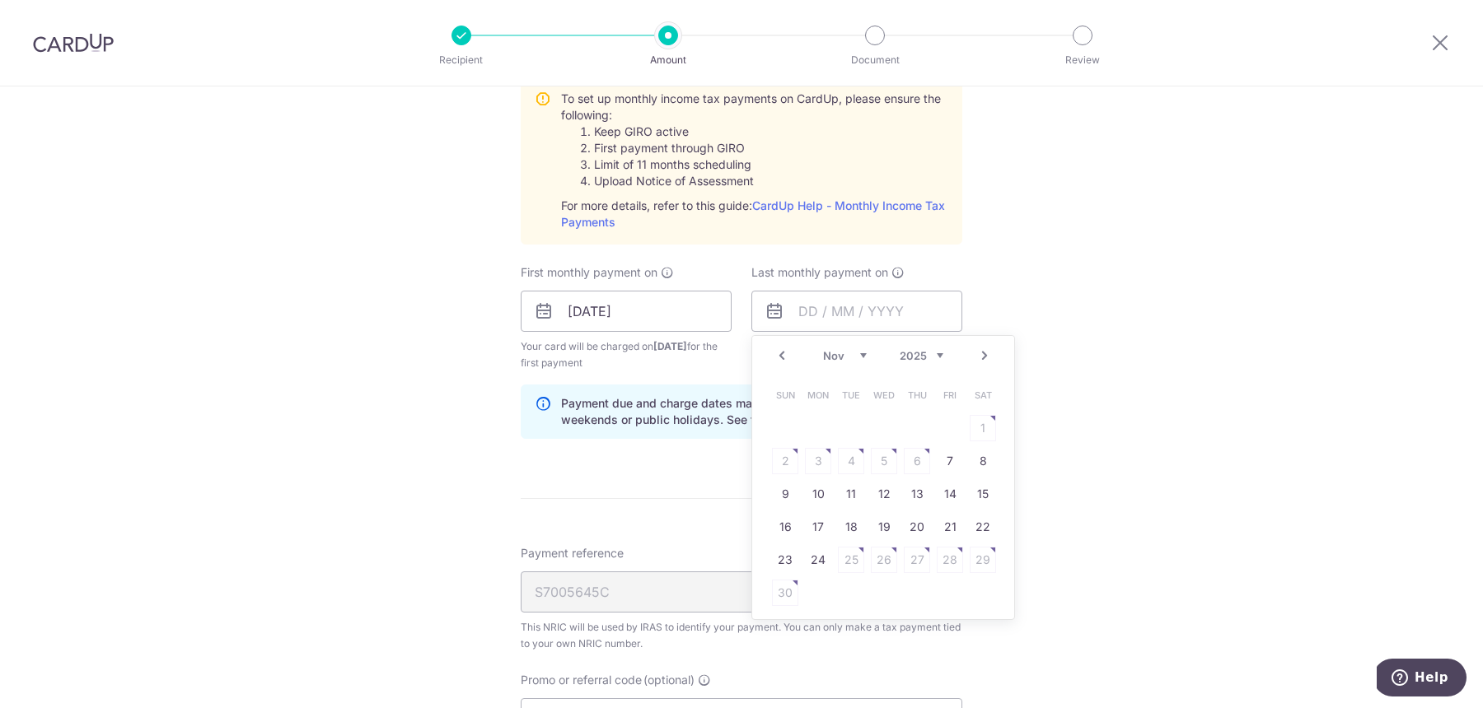
click at [839, 357] on select "Oct Nov Dec" at bounding box center [845, 355] width 44 height 13
click at [927, 355] on select "2025 2026" at bounding box center [921, 355] width 44 height 13
click at [867, 350] on div "Jan Feb Mar Apr May Jun Jul Aug Sep Oct Nov 2025 2026" at bounding box center [883, 356] width 120 height 14
click at [855, 352] on select "Jan Feb Mar Apr May Jun Jul Aug Sep Oct Nov" at bounding box center [845, 355] width 44 height 13
click at [820, 451] on link "9" at bounding box center [818, 461] width 26 height 26
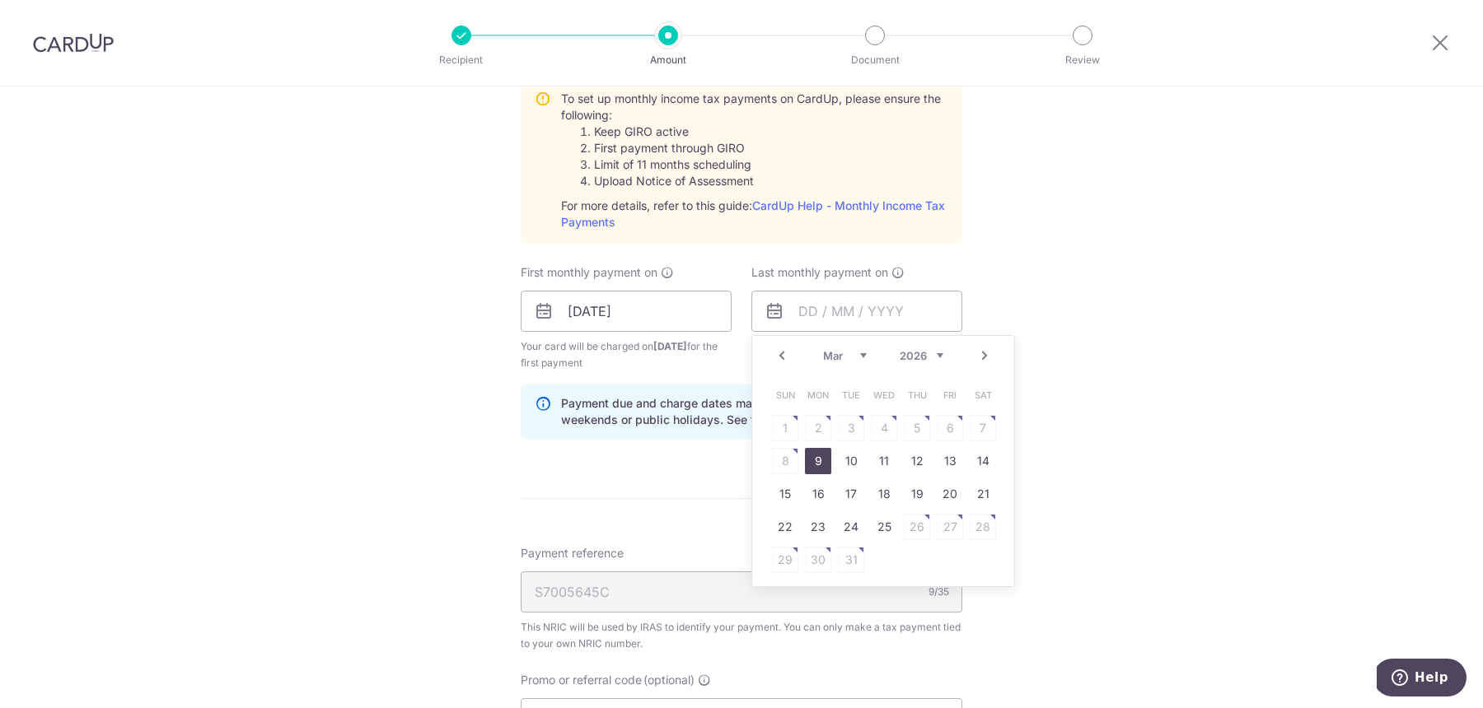
type input "[DATE]"
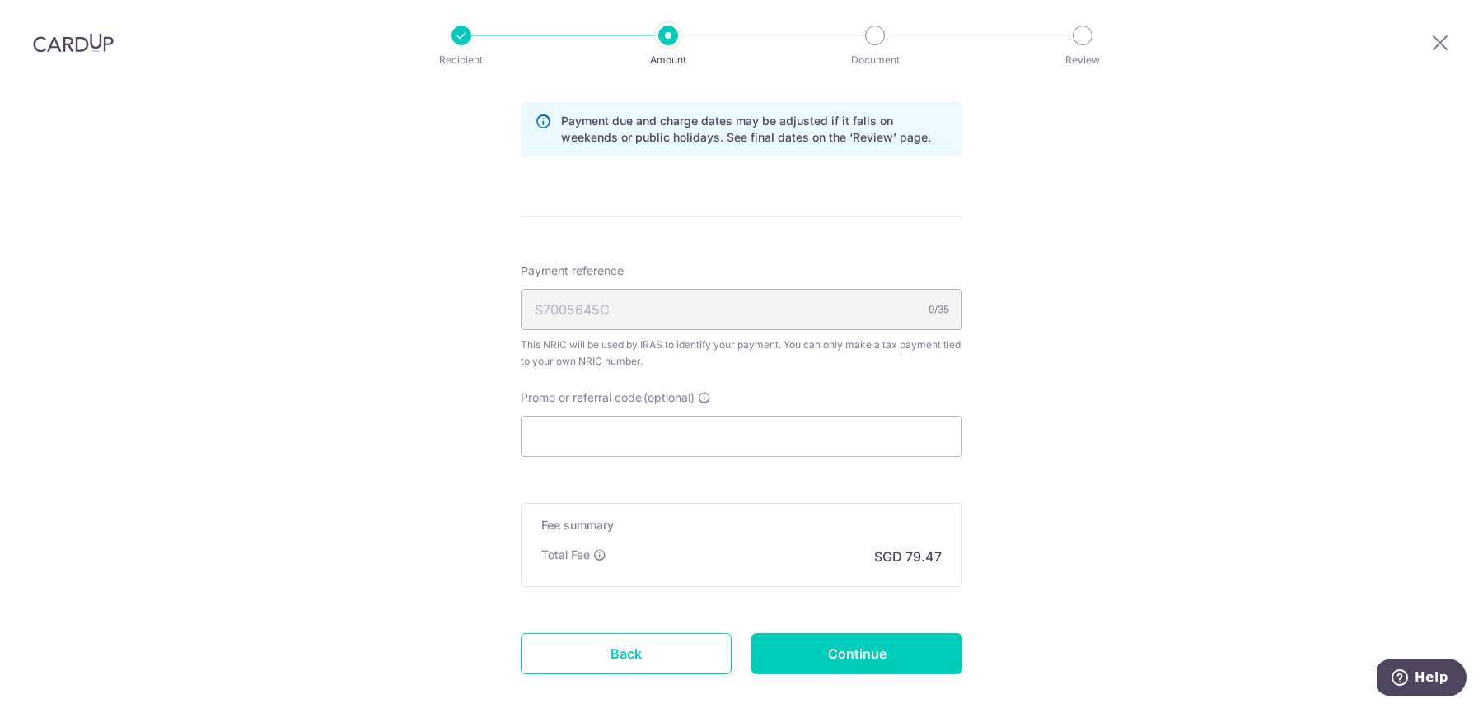
scroll to position [1097, 0]
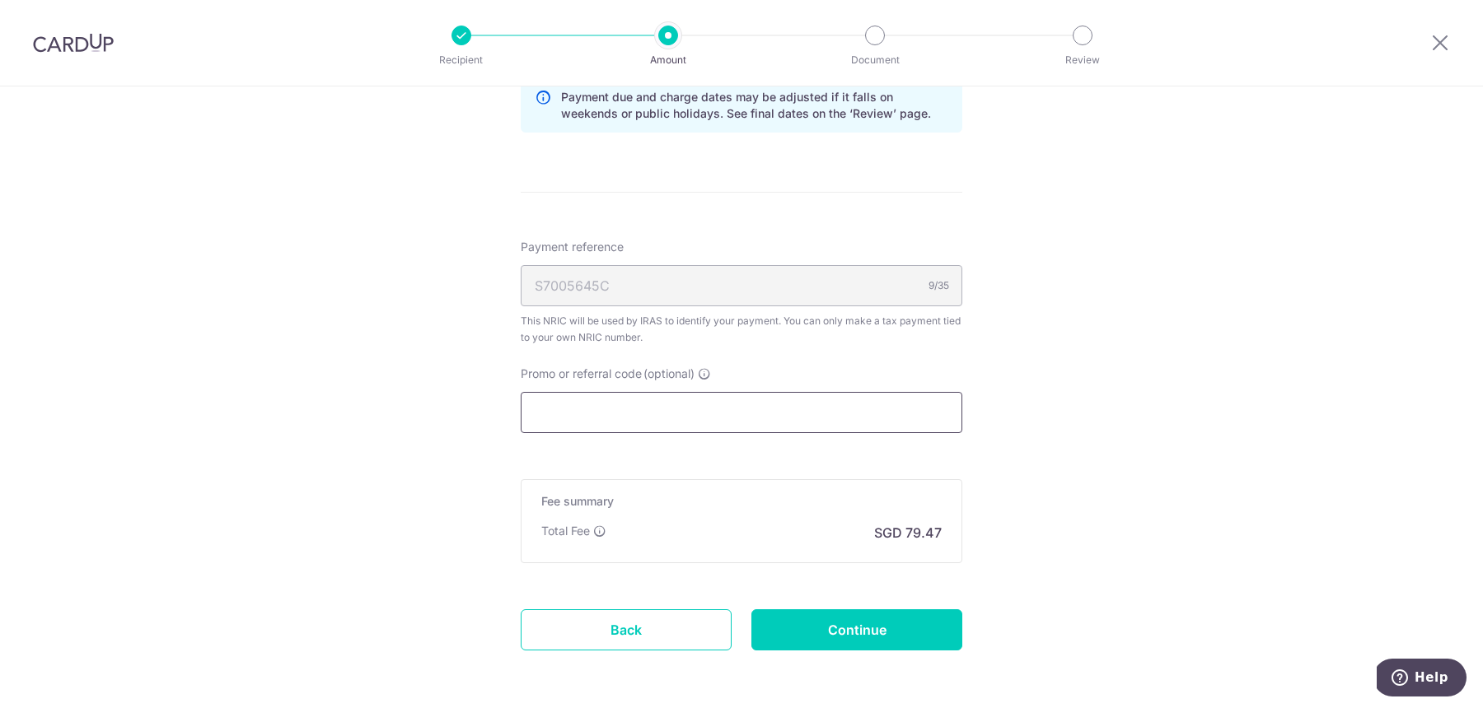
click at [645, 421] on input "Promo or referral code (optional)" at bounding box center [741, 412] width 441 height 41
click at [717, 399] on input "Promo or referral code (optional)" at bounding box center [741, 412] width 441 height 41
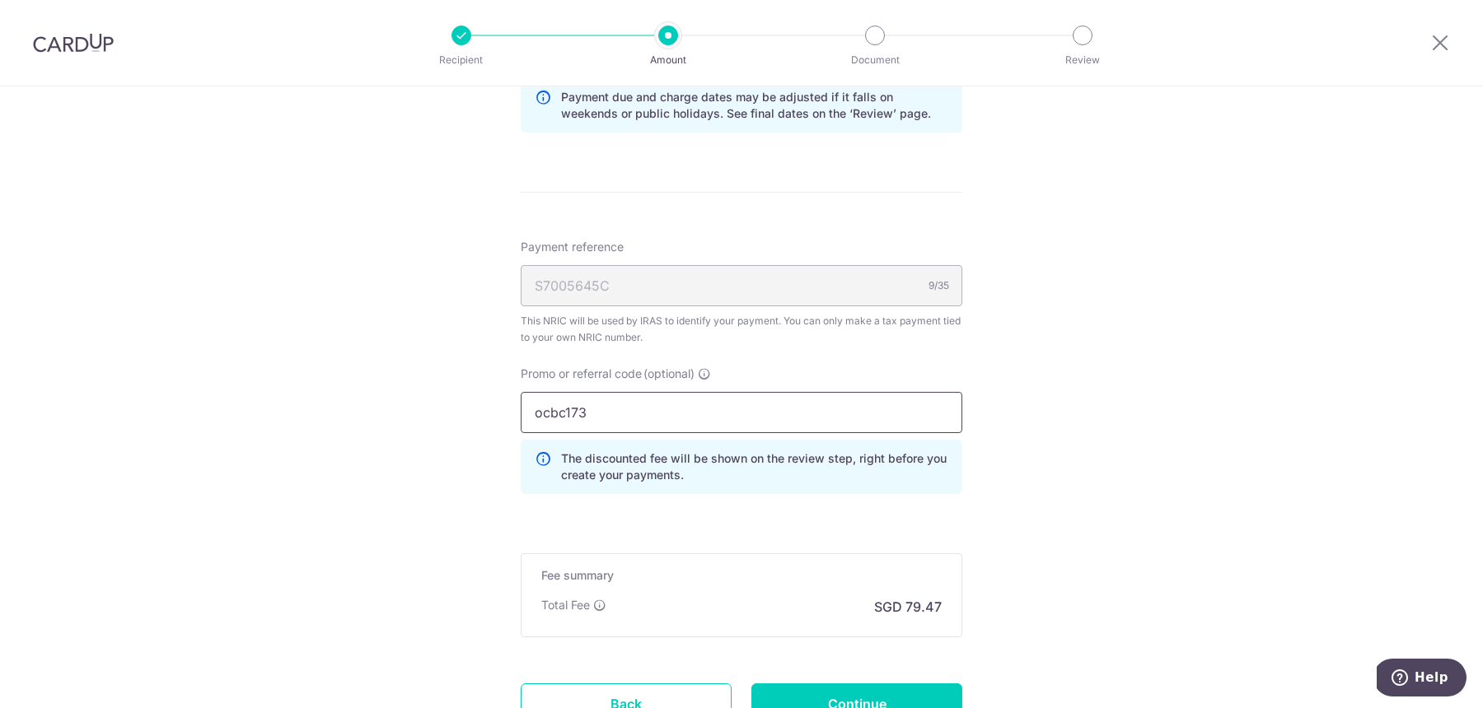
type input "ocbc173"
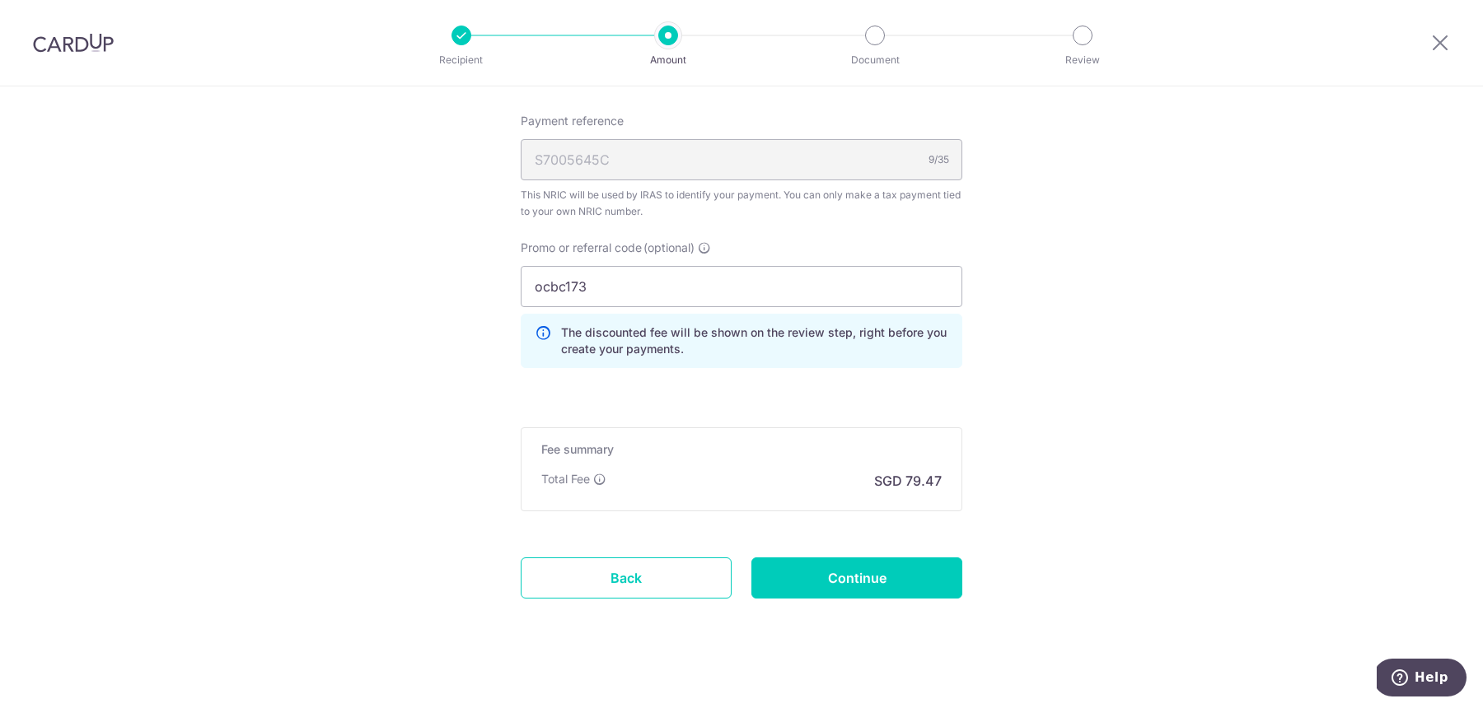
scroll to position [1231, 0]
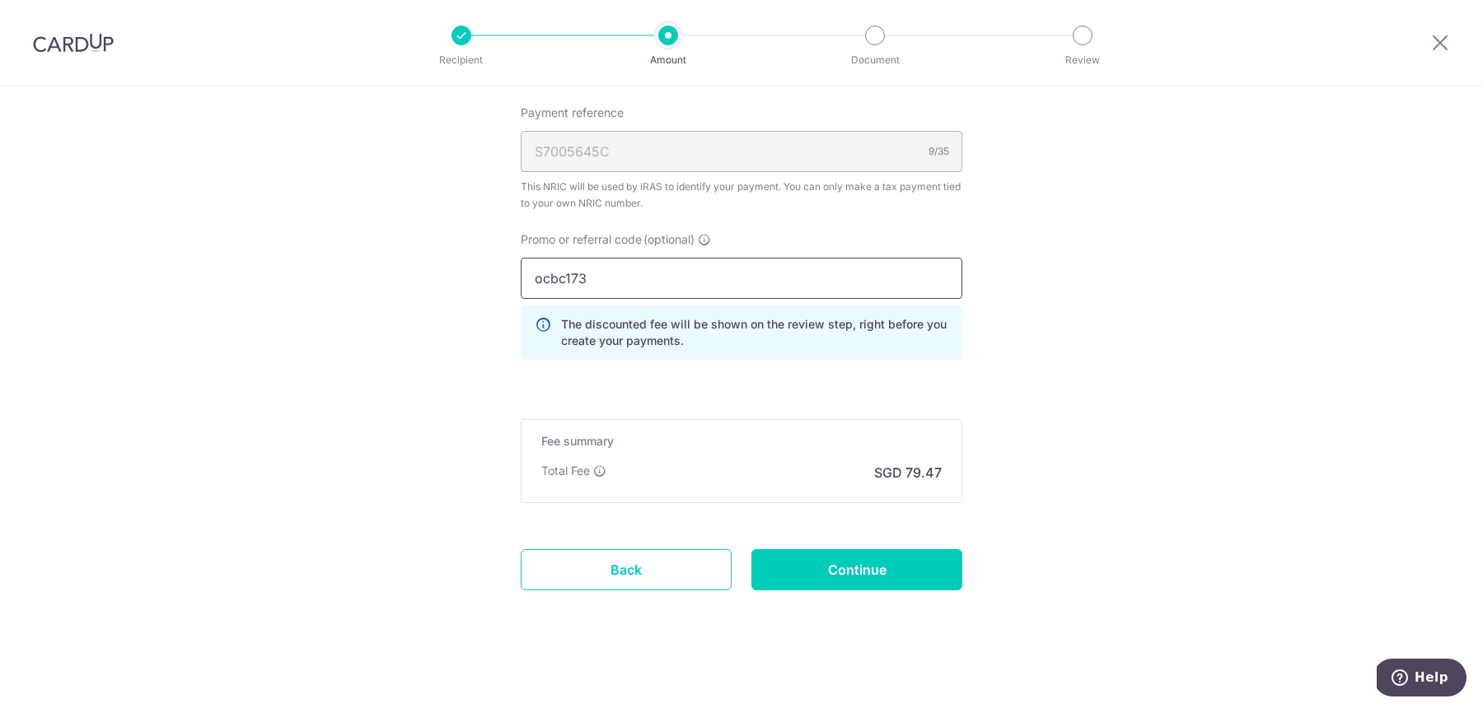
click at [624, 289] on input "ocbc173" at bounding box center [741, 278] width 441 height 41
click at [634, 283] on input "Promo or referral code (optional)" at bounding box center [741, 278] width 441 height 41
click button "Add Card" at bounding box center [0, 0] width 0 height 0
type input "ocbc173"
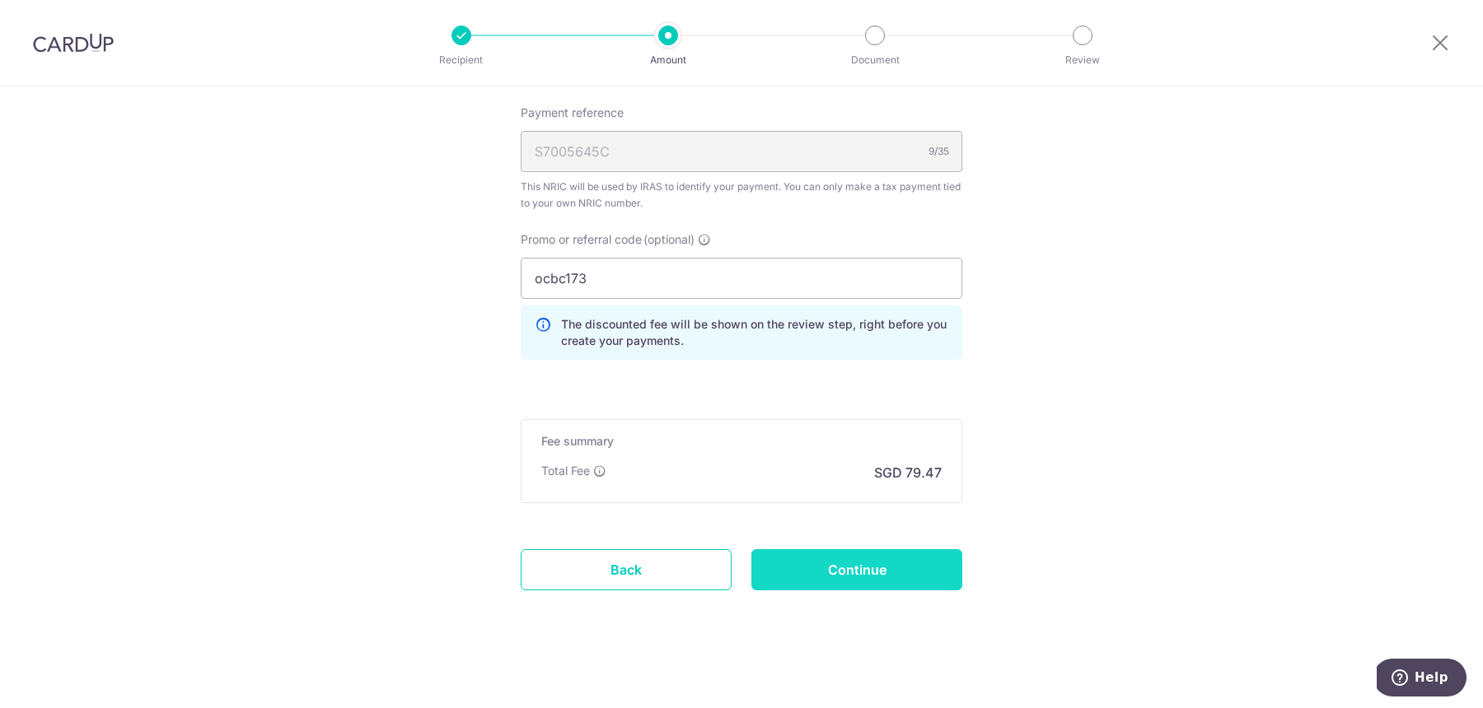
click at [927, 575] on input "Continue" at bounding box center [856, 569] width 211 height 41
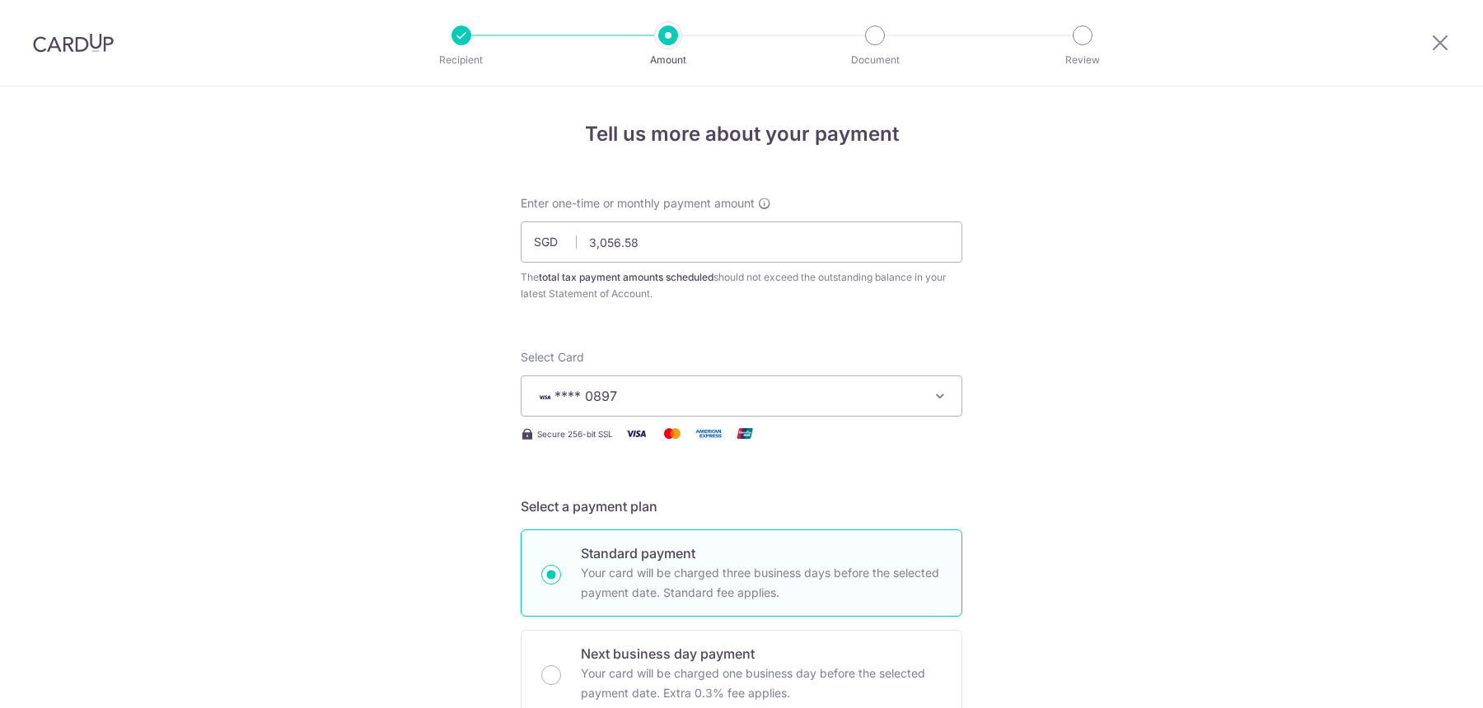
scroll to position [1001, 0]
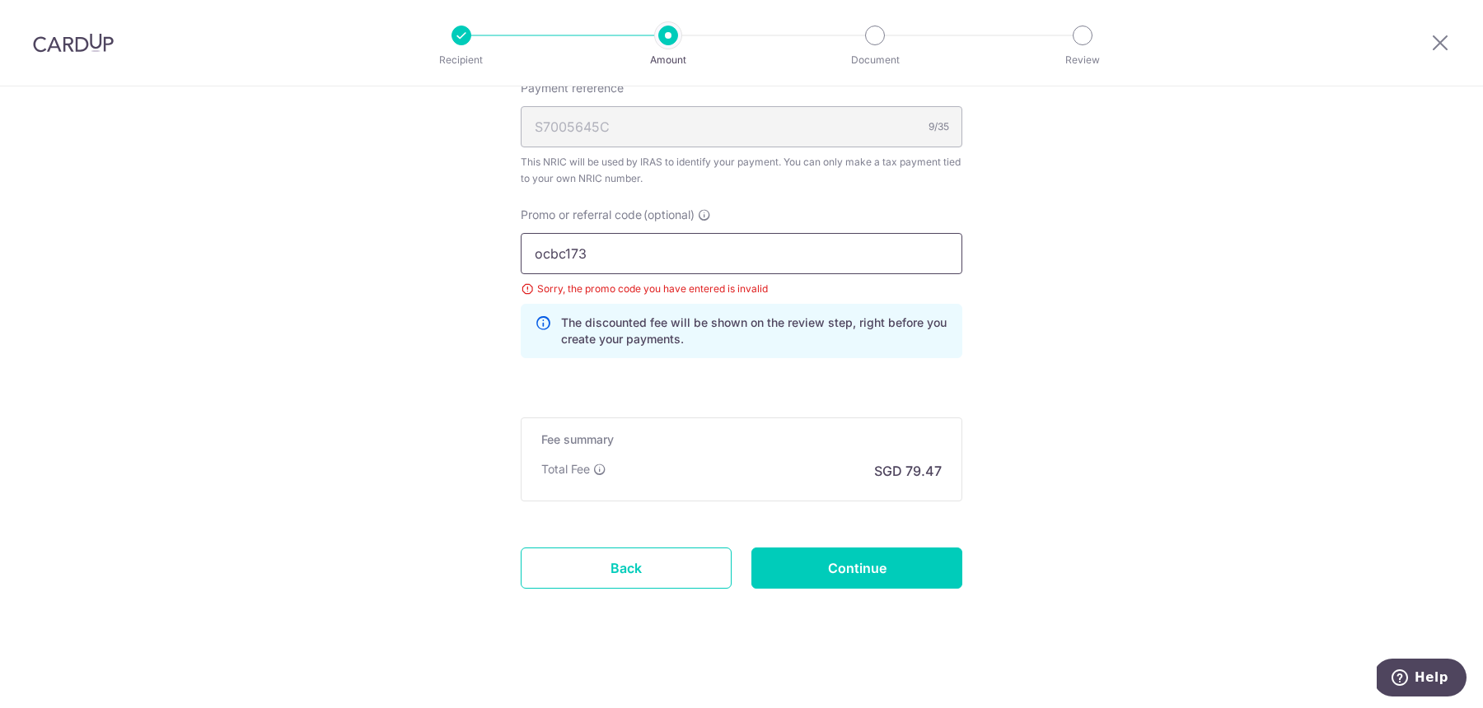
click at [650, 248] on input "ocbc173" at bounding box center [741, 253] width 441 height 41
type input "ocbc18"
click at [839, 577] on input "Continue" at bounding box center [856, 568] width 211 height 41
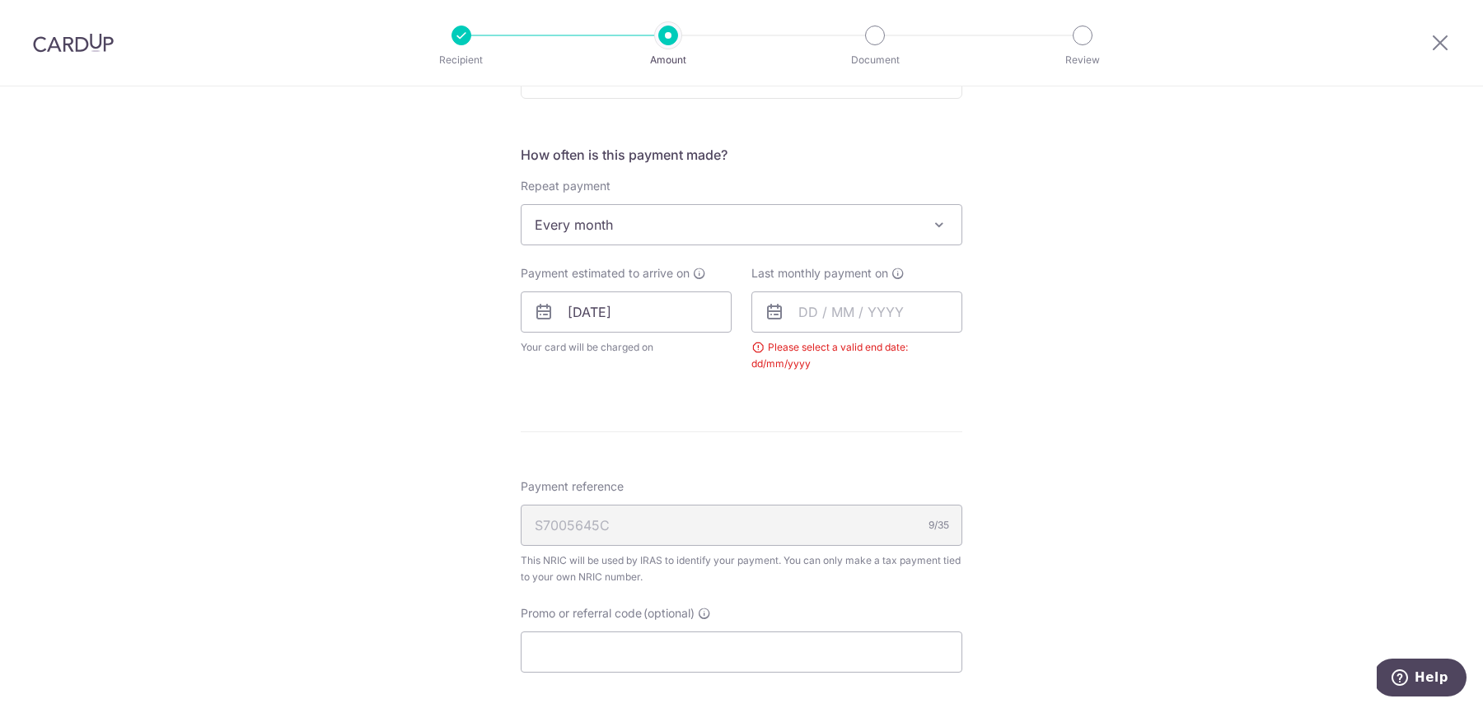
scroll to position [626, 0]
click at [825, 309] on input "text" at bounding box center [856, 304] width 211 height 41
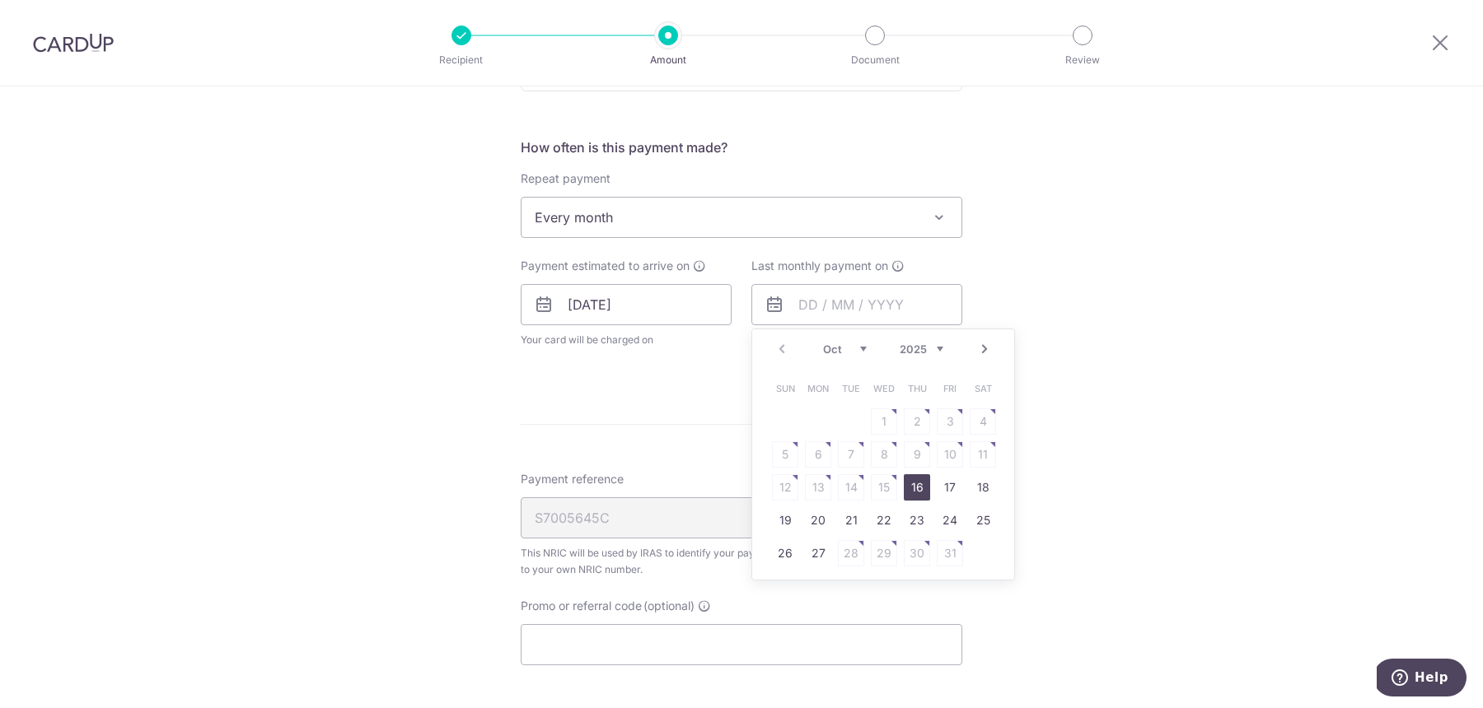
click at [937, 347] on select "2025 2026" at bounding box center [921, 349] width 44 height 13
click at [858, 349] on select "Jan Feb Mar Apr May Jun Jul Aug Sep Oct Nov" at bounding box center [845, 349] width 44 height 13
click at [816, 458] on link "9" at bounding box center [818, 454] width 26 height 26
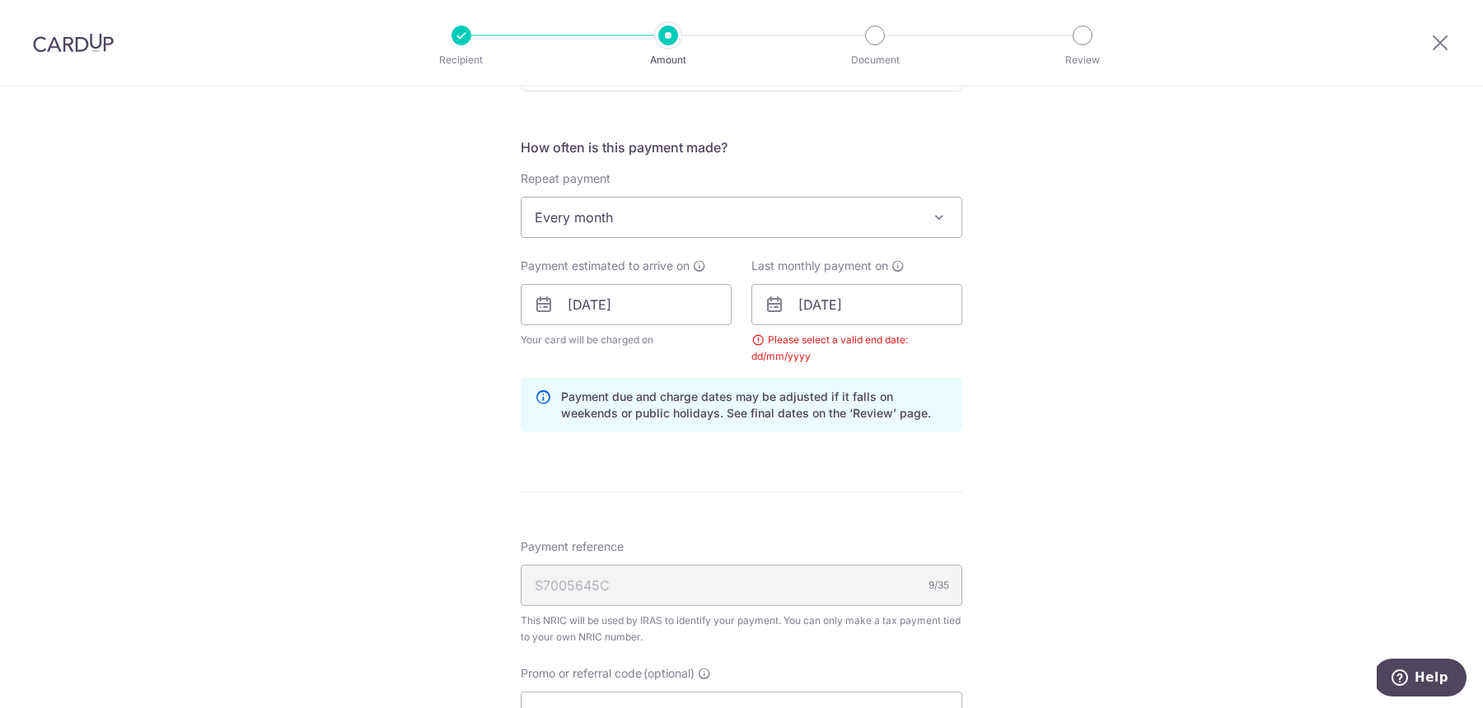
click at [356, 444] on div "Tell us more about your payment Enter one-time or monthly payment amount SGD 3,…" at bounding box center [741, 267] width 1483 height 1614
click at [870, 304] on input "[DATE]" at bounding box center [856, 304] width 211 height 41
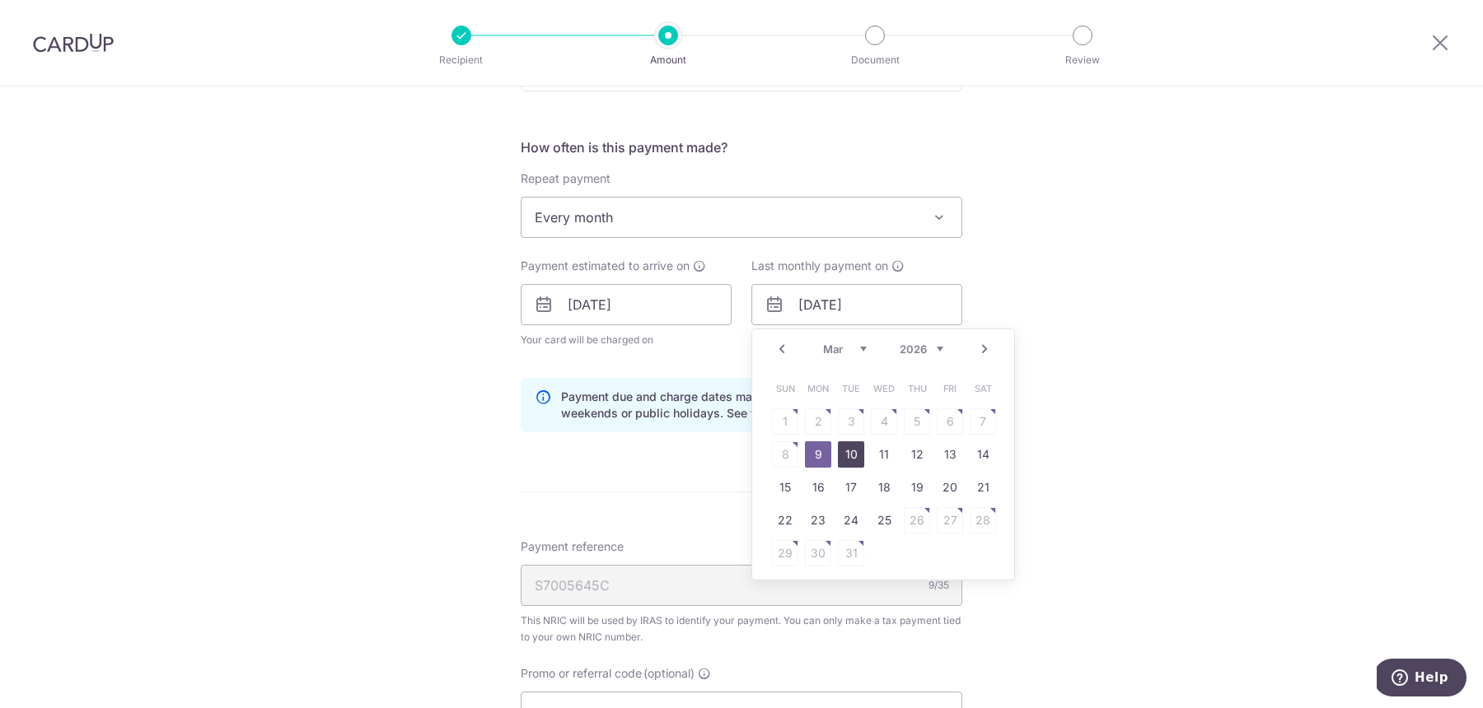
click at [852, 459] on link "10" at bounding box center [851, 454] width 26 height 26
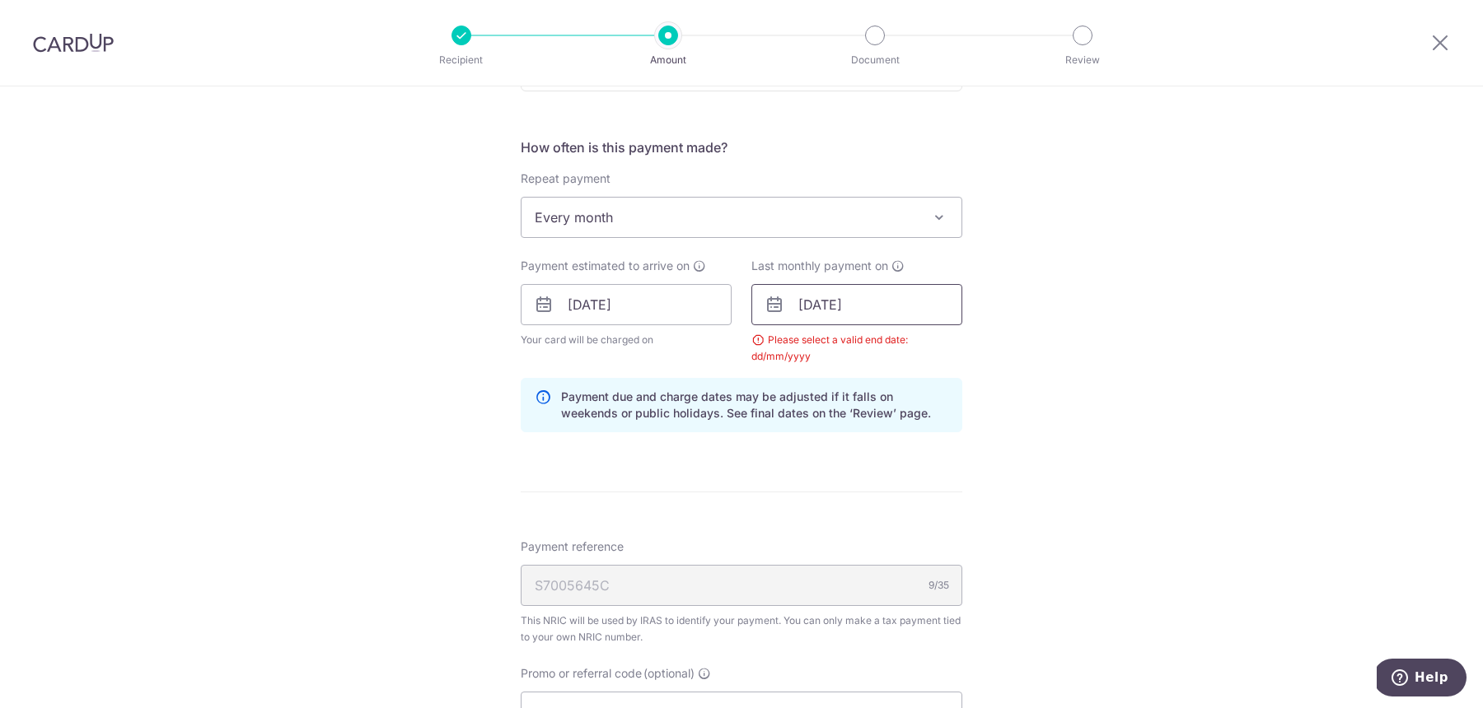
click at [872, 305] on input "10/03/2026" at bounding box center [856, 304] width 211 height 41
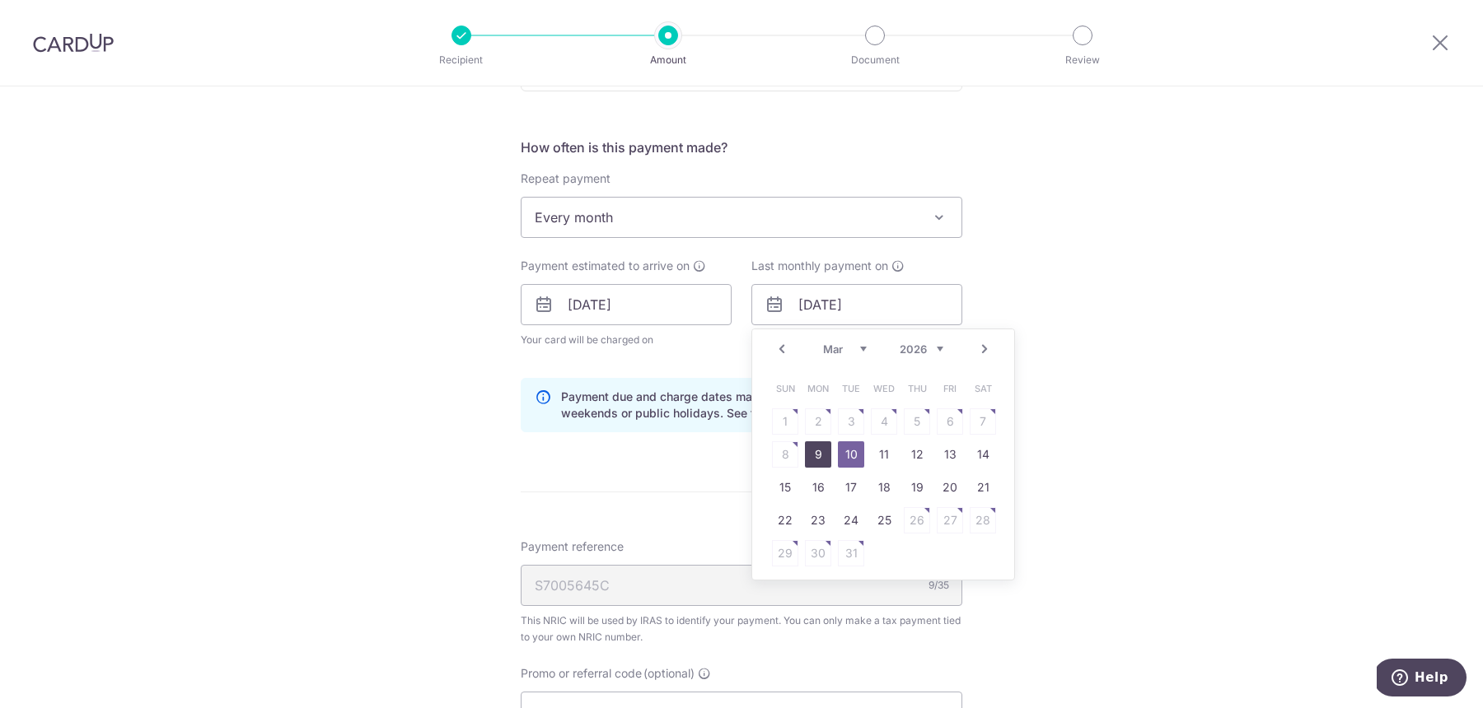
click at [820, 453] on link "9" at bounding box center [818, 454] width 26 height 26
type input "[DATE]"
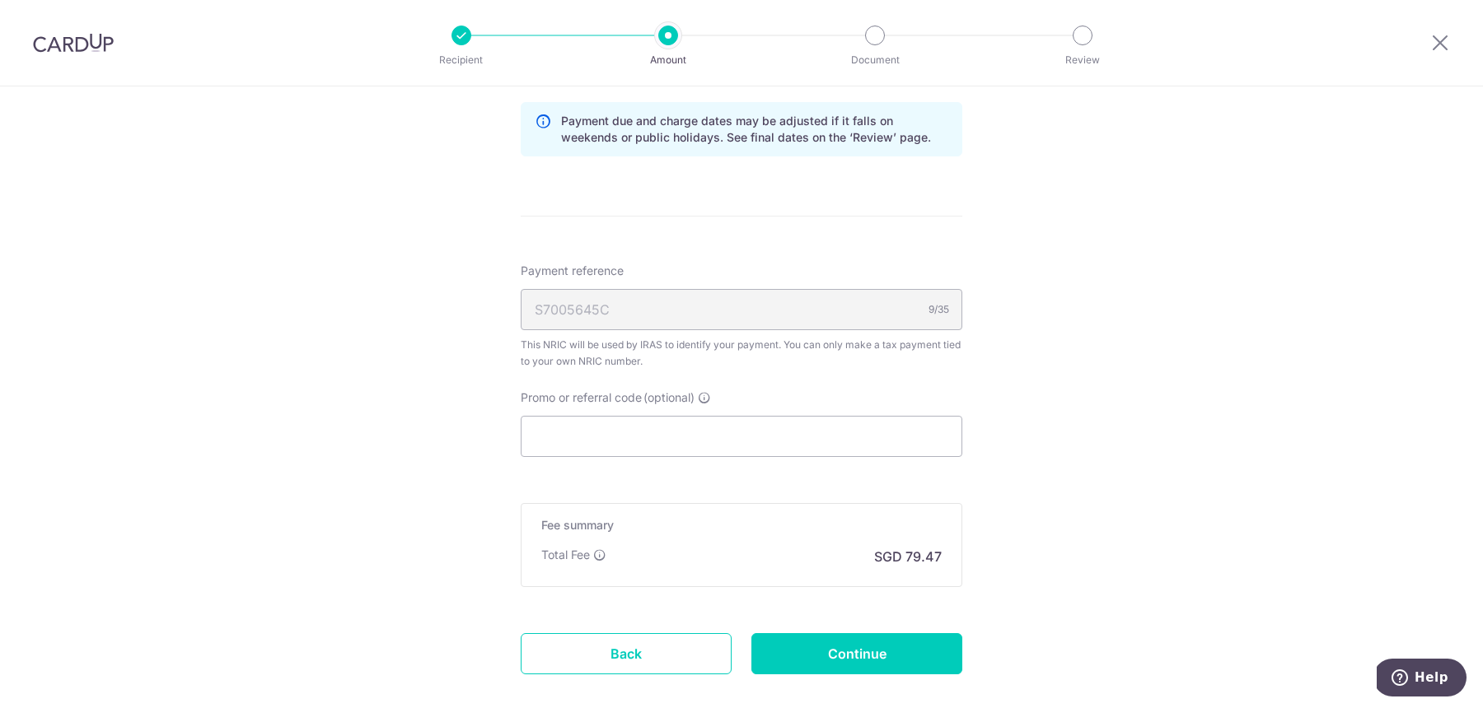
scroll to position [909, 0]
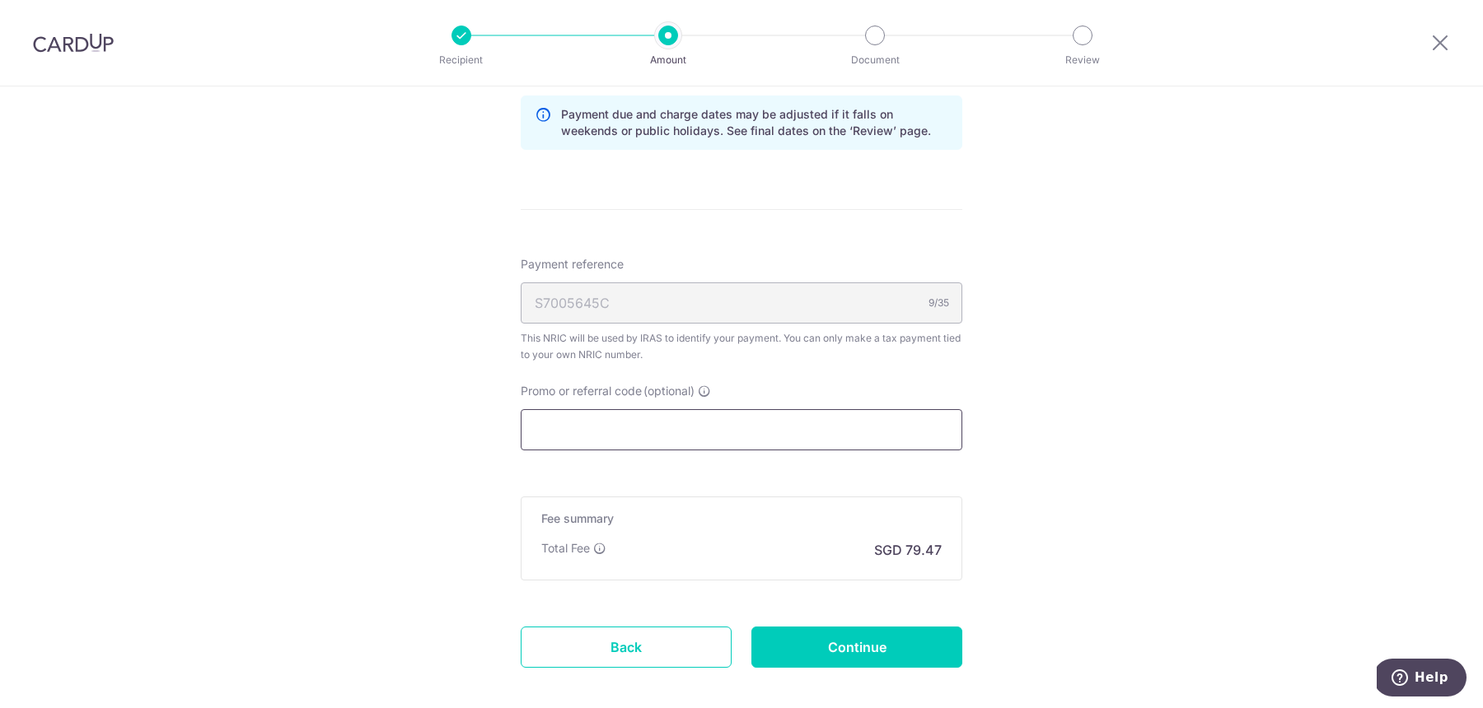
click at [617, 437] on input "Promo or referral code (optional)" at bounding box center [741, 429] width 441 height 41
click at [757, 409] on input "Promo or referral code (optional)" at bounding box center [741, 429] width 441 height 41
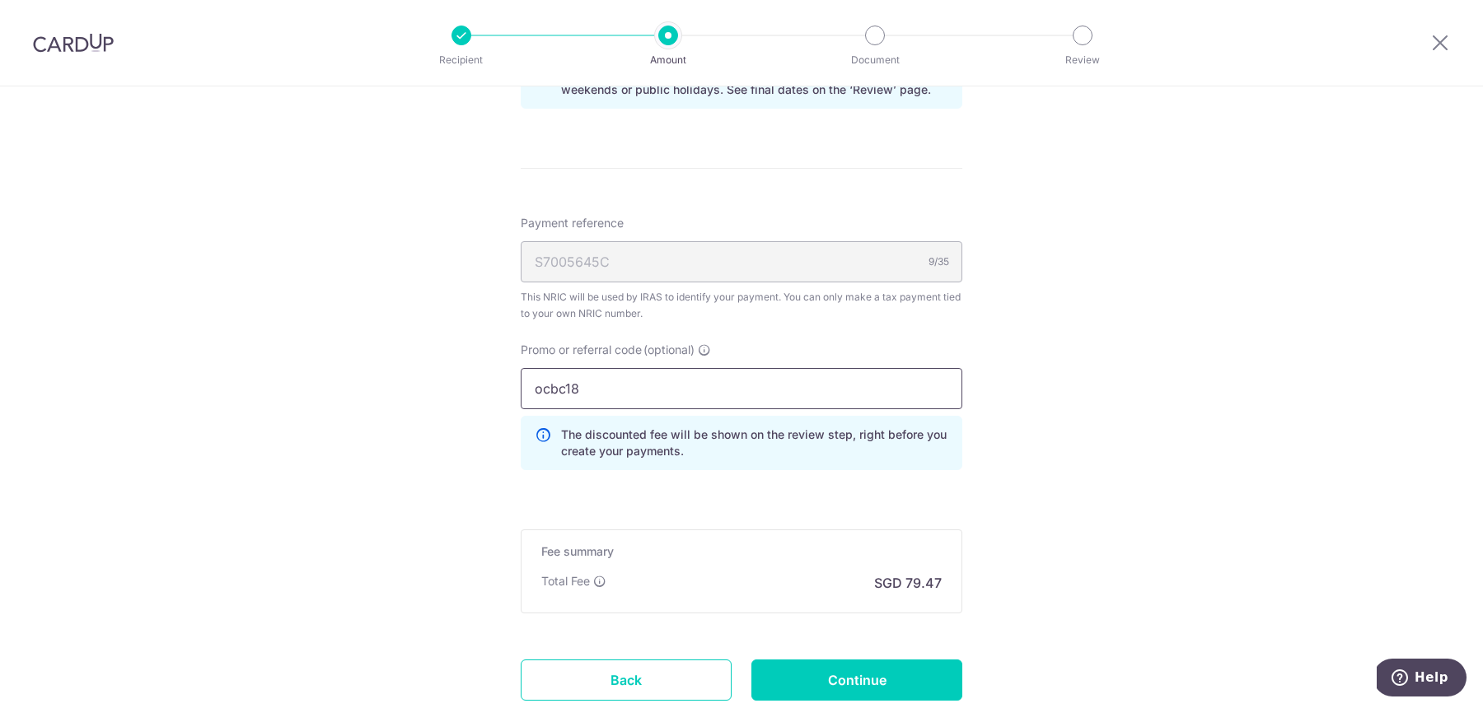
scroll to position [1061, 0]
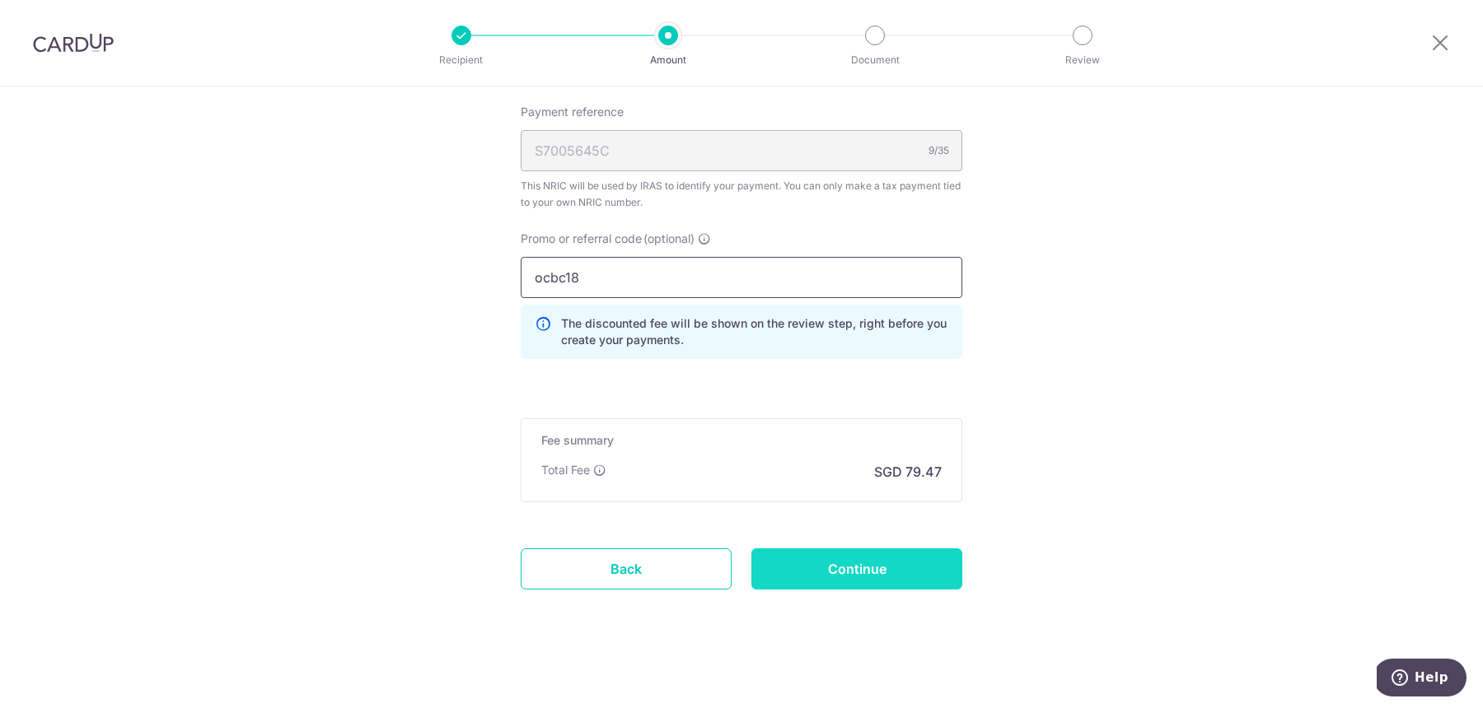
type input "ocbc18"
click at [866, 549] on input "Continue" at bounding box center [856, 569] width 211 height 41
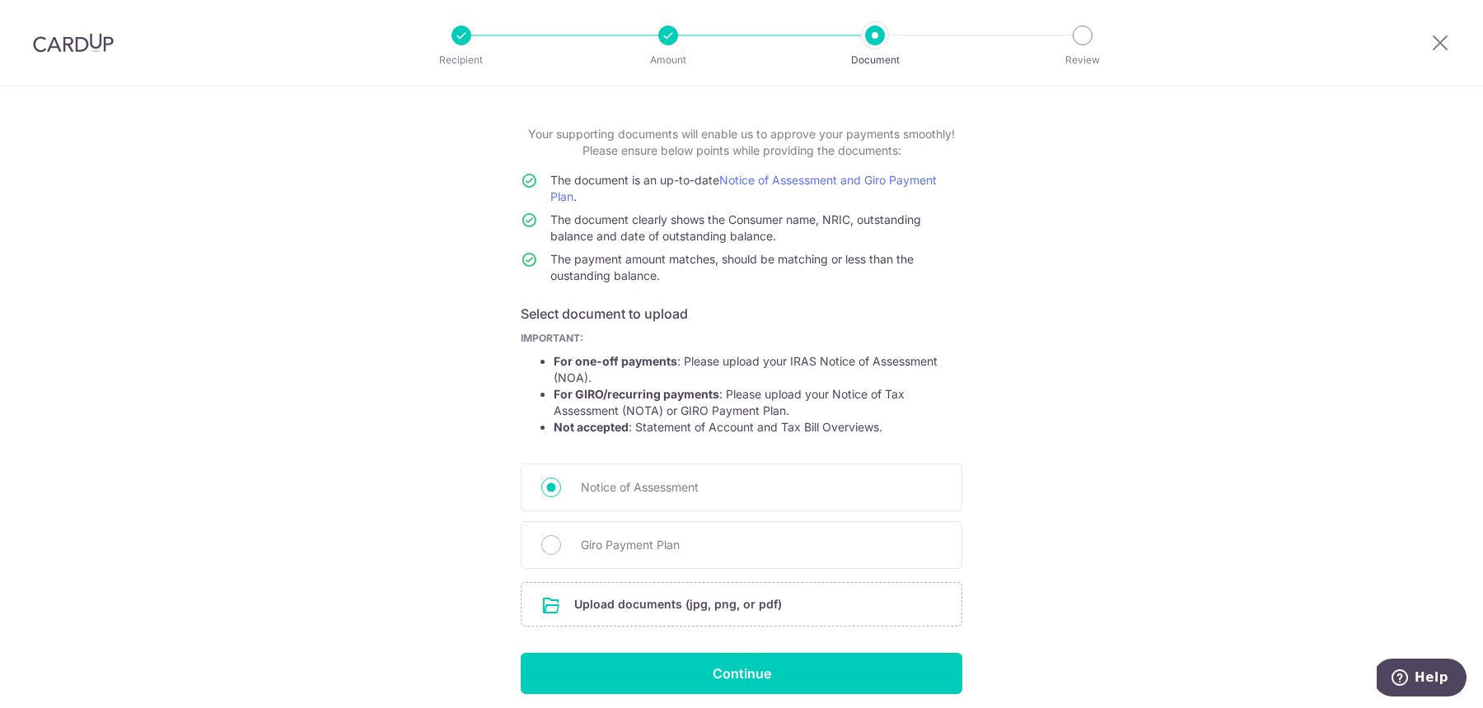
scroll to position [67, 0]
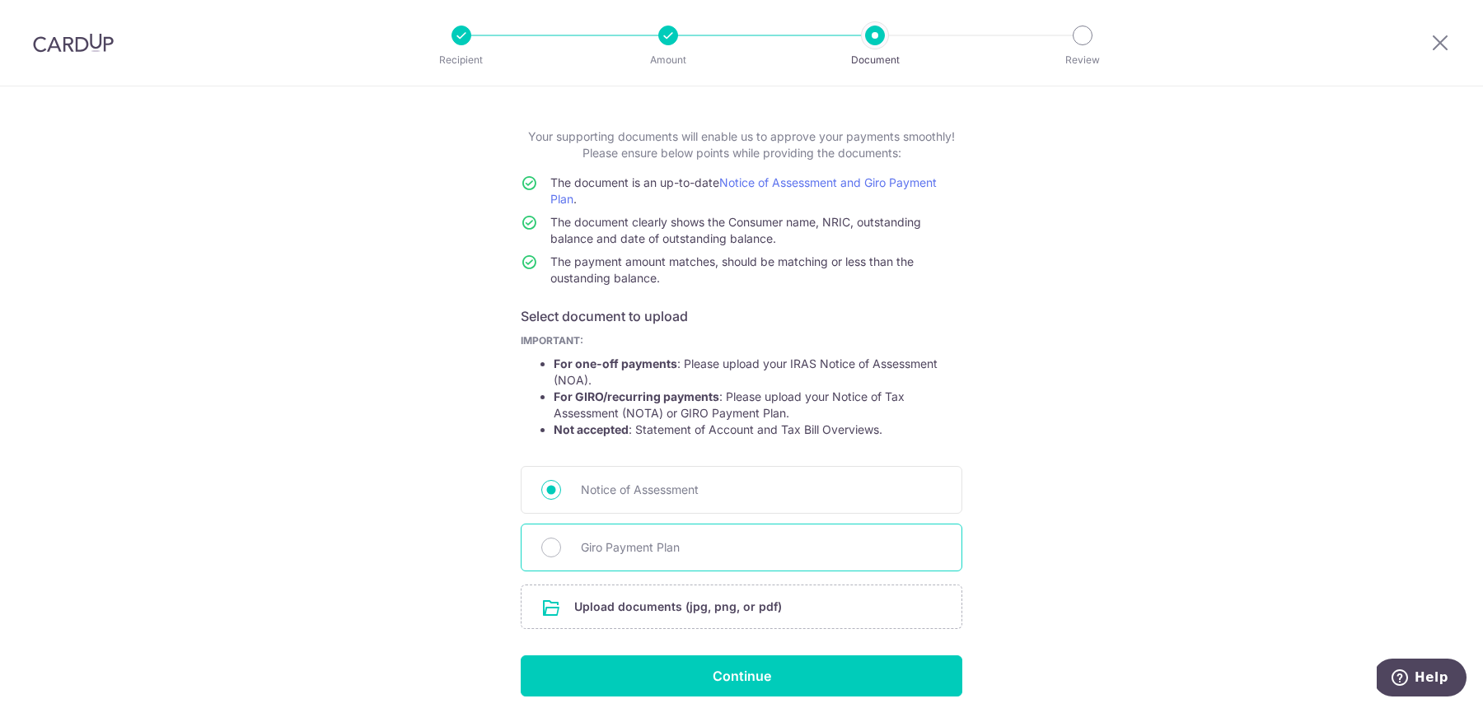
click at [795, 540] on span "Giro Payment Plan" at bounding box center [761, 548] width 361 height 20
click at [561, 540] on input "Giro Payment Plan" at bounding box center [551, 548] width 20 height 20
radio input "true"
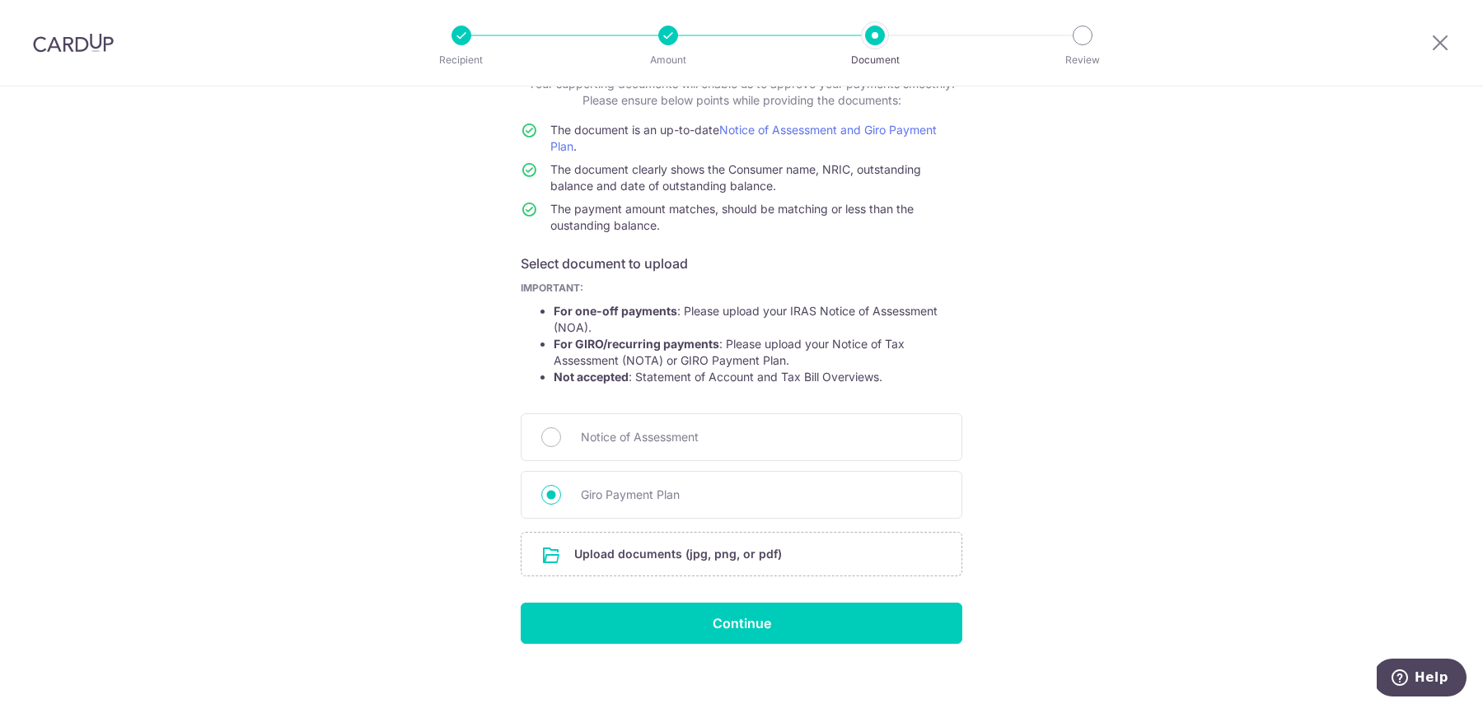
scroll to position [130, 0]
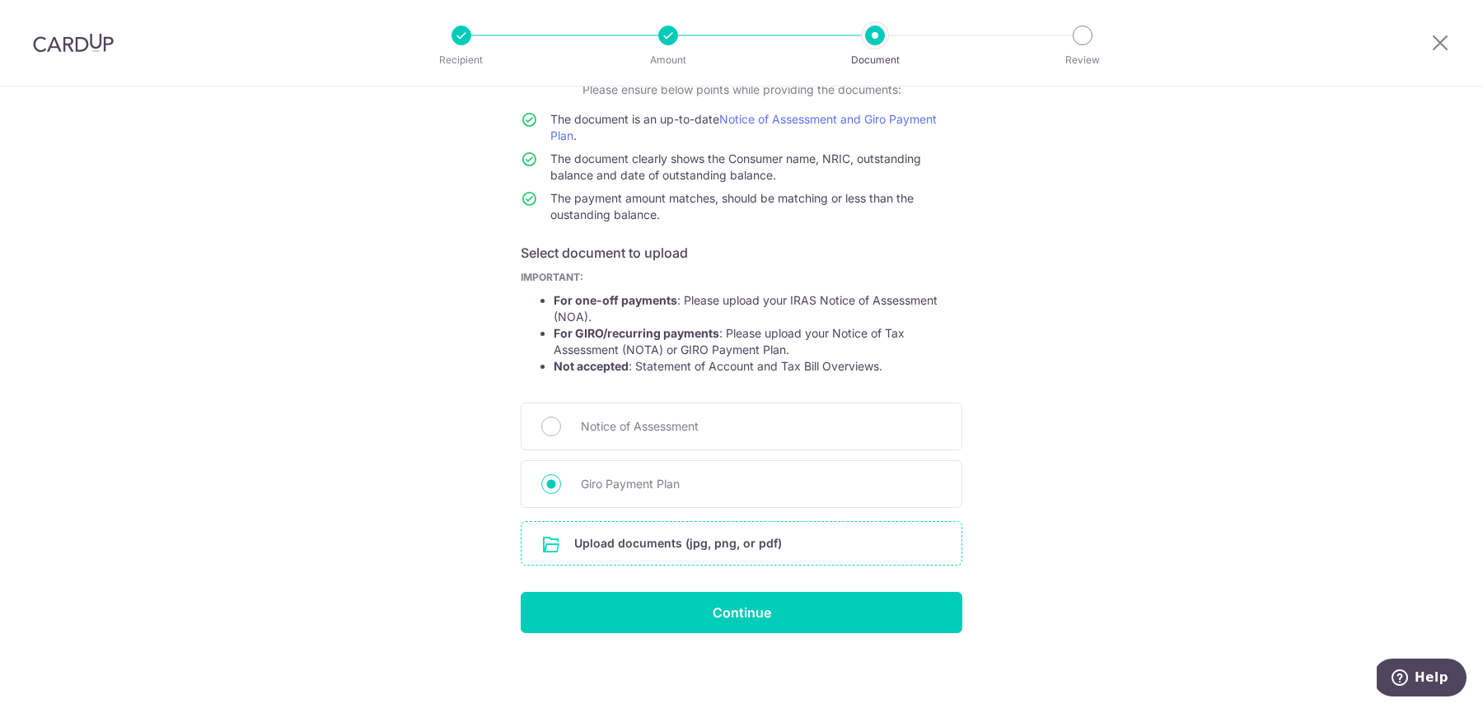
click at [778, 545] on input "file" at bounding box center [741, 543] width 440 height 43
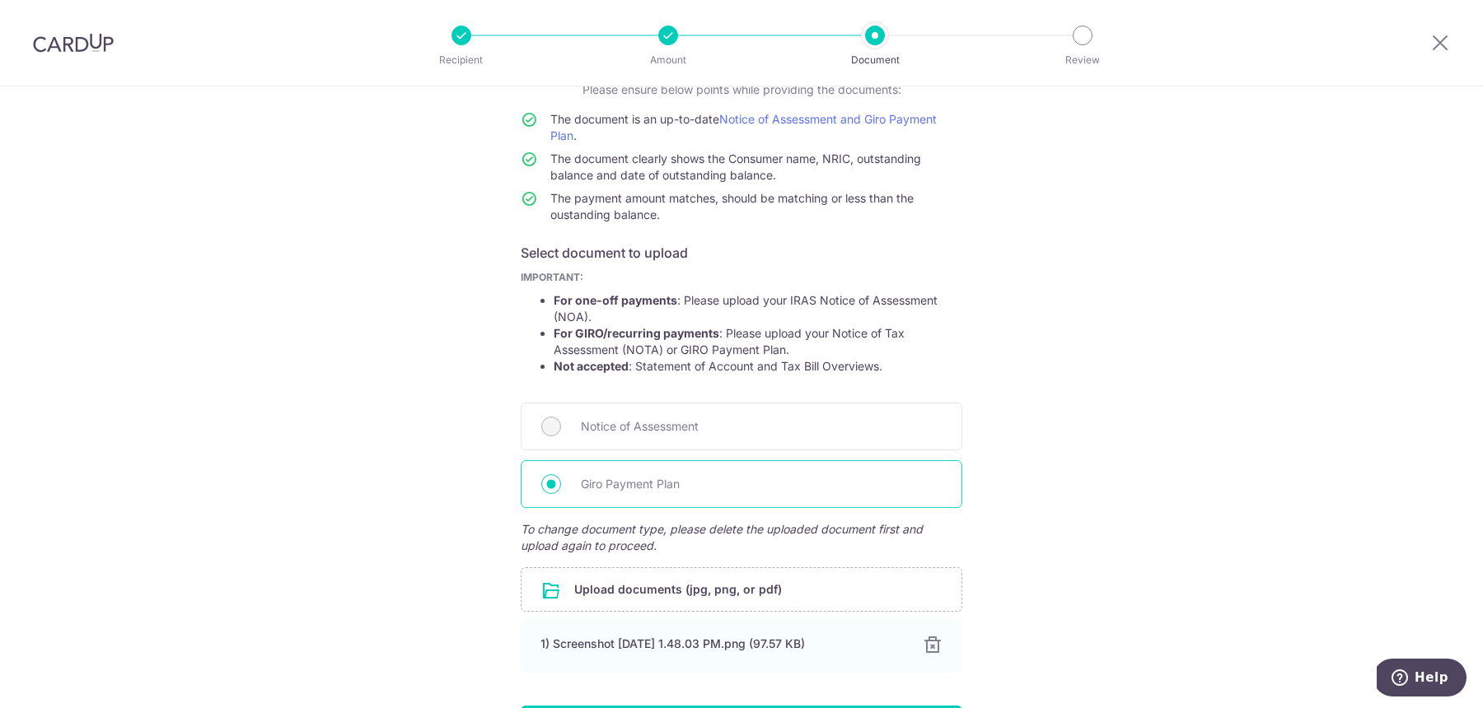
scroll to position [243, 0]
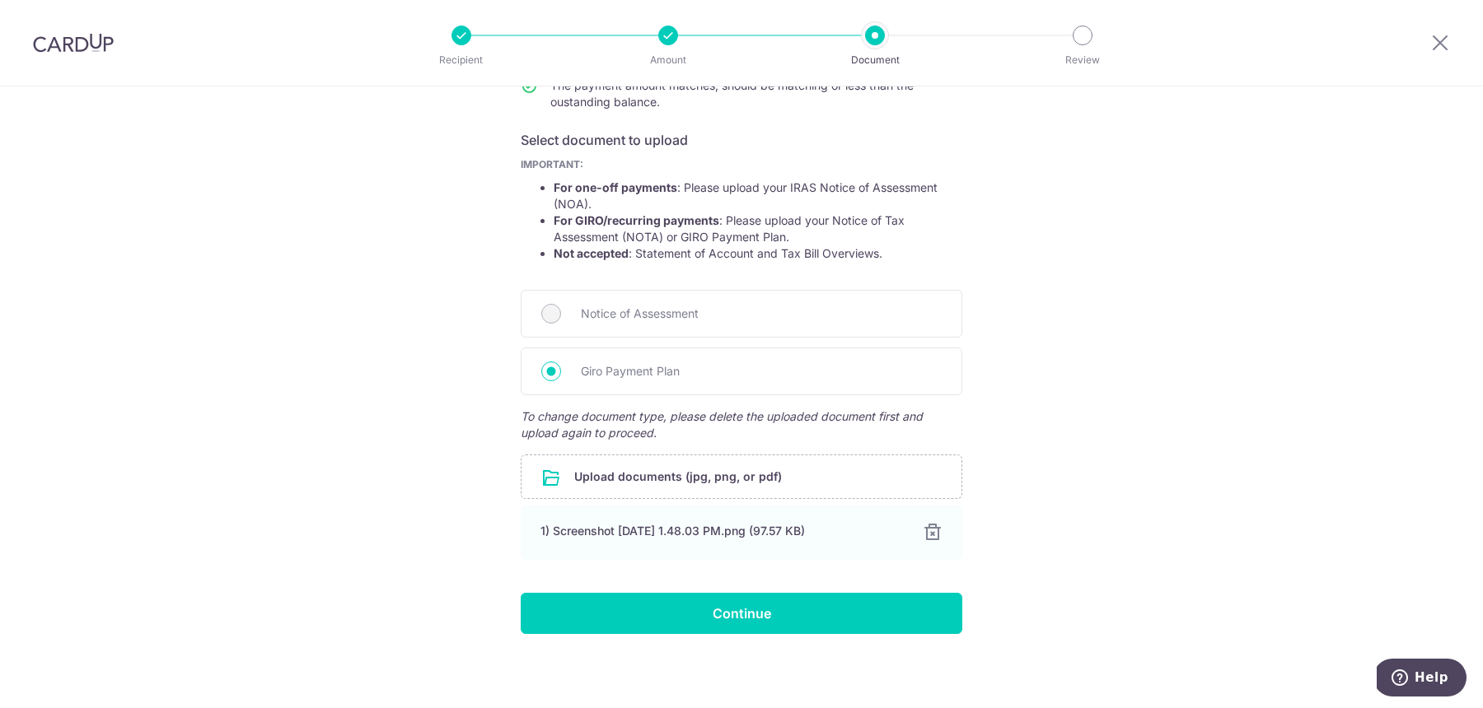
click at [730, 586] on form "Your supporting documents will enable us to approve your payments smoothly! Ple…" at bounding box center [741, 293] width 441 height 682
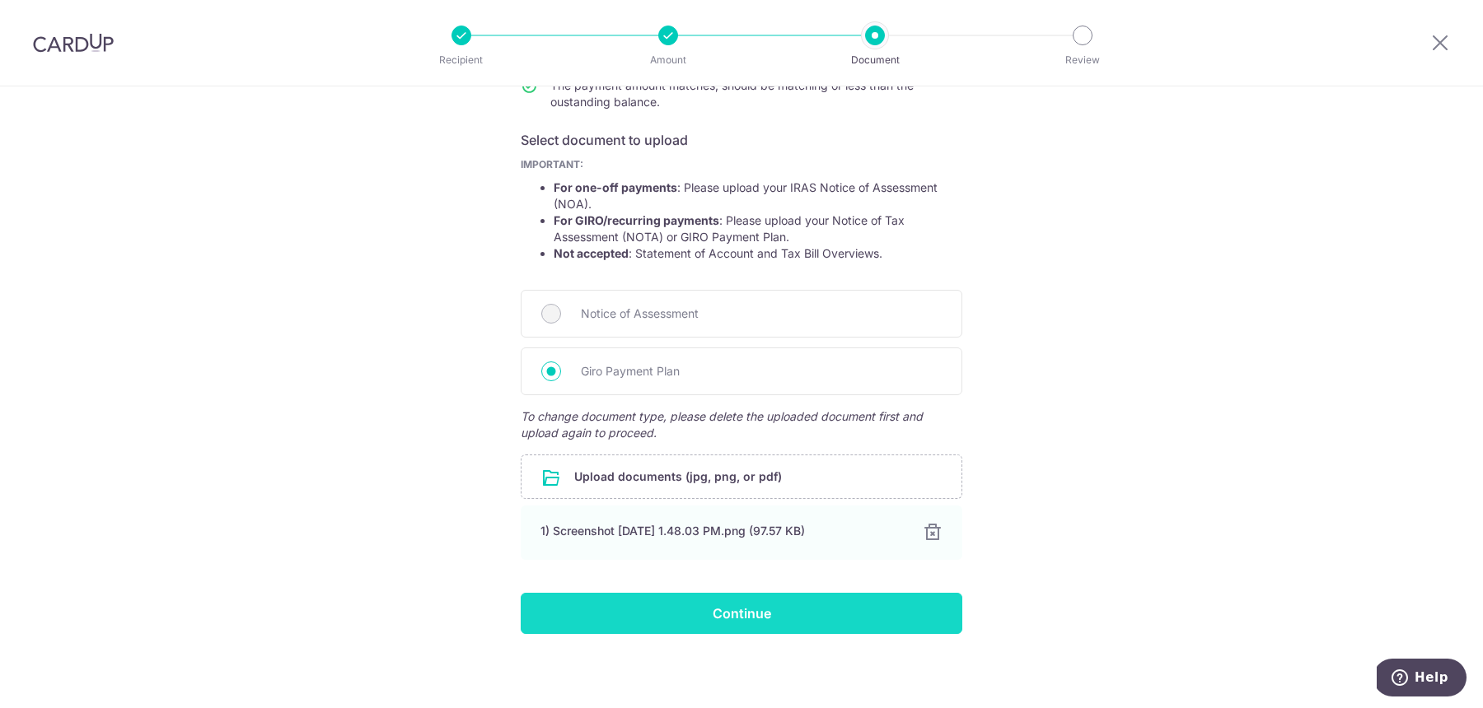
click at [729, 618] on input "Continue" at bounding box center [741, 613] width 441 height 41
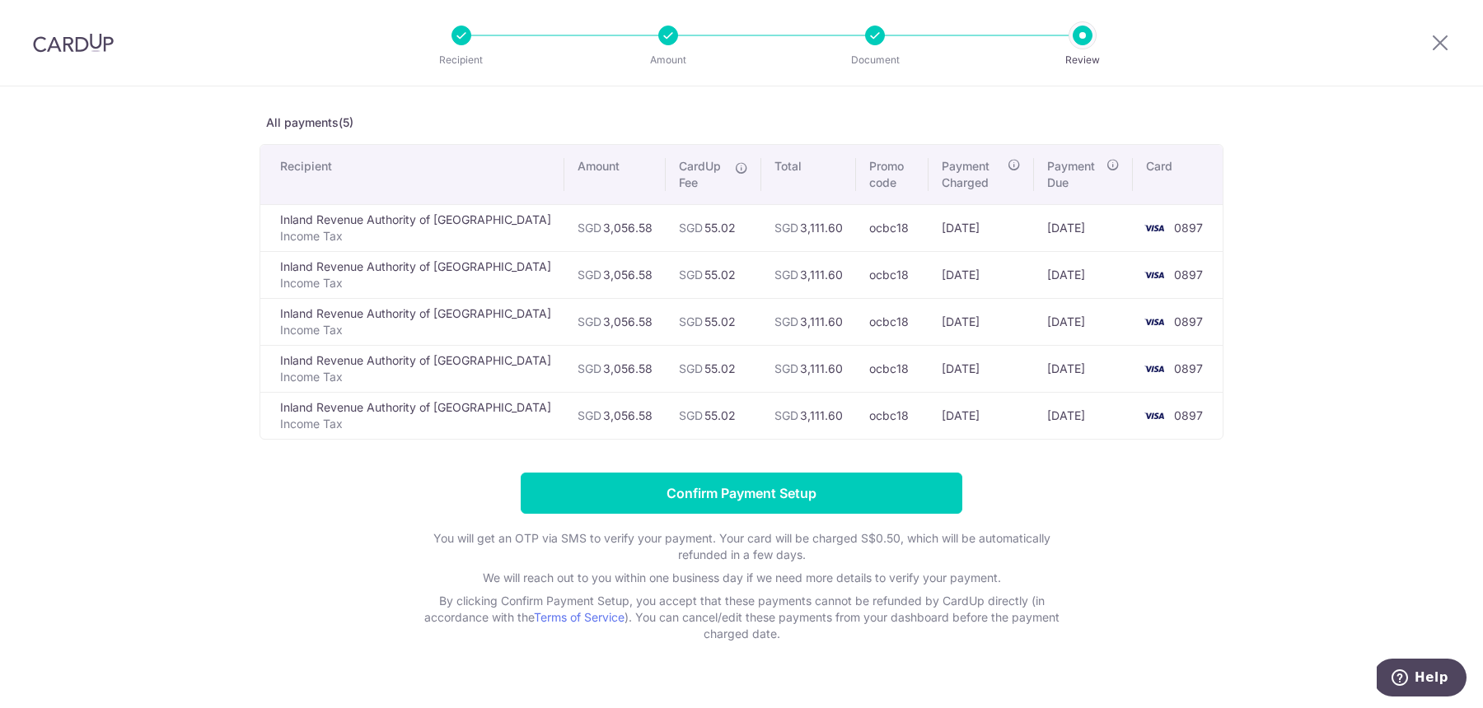
scroll to position [96, 0]
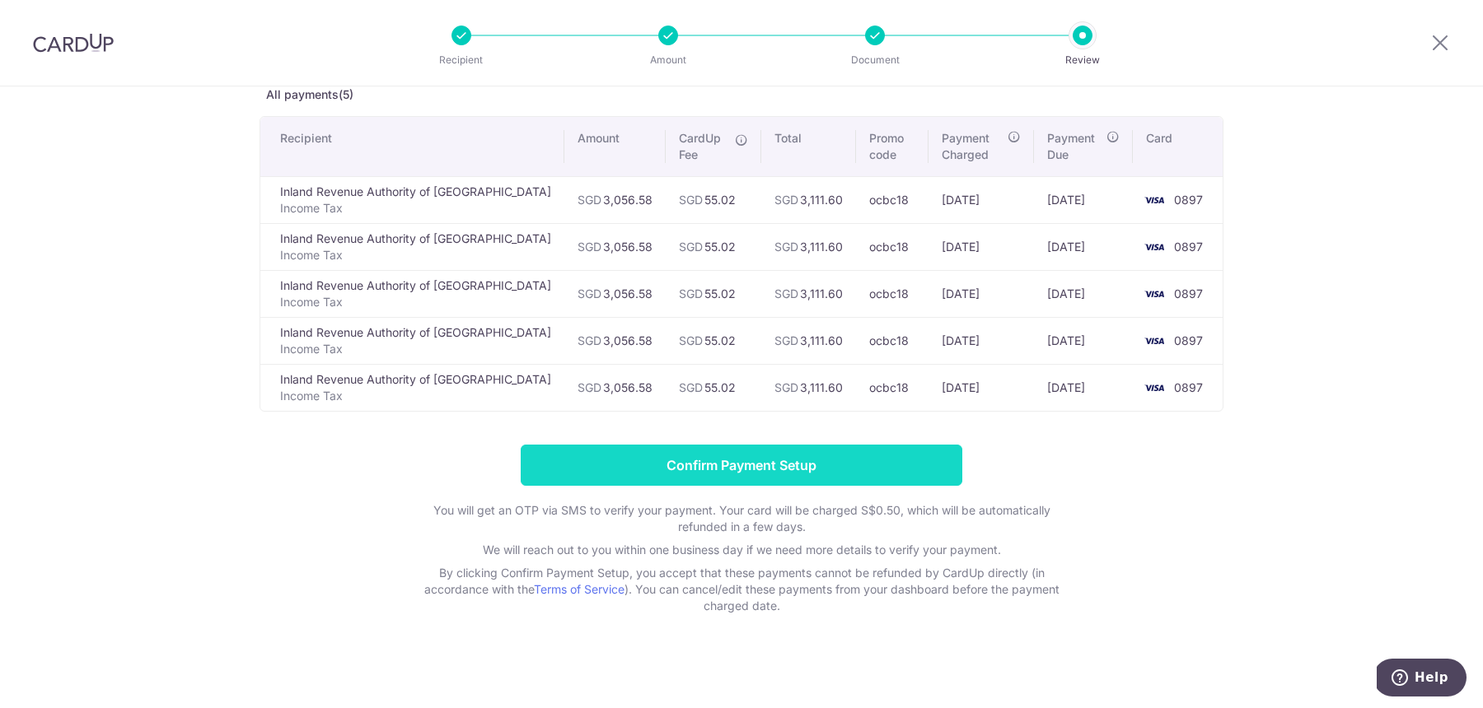
click at [717, 455] on input "Confirm Payment Setup" at bounding box center [741, 465] width 441 height 41
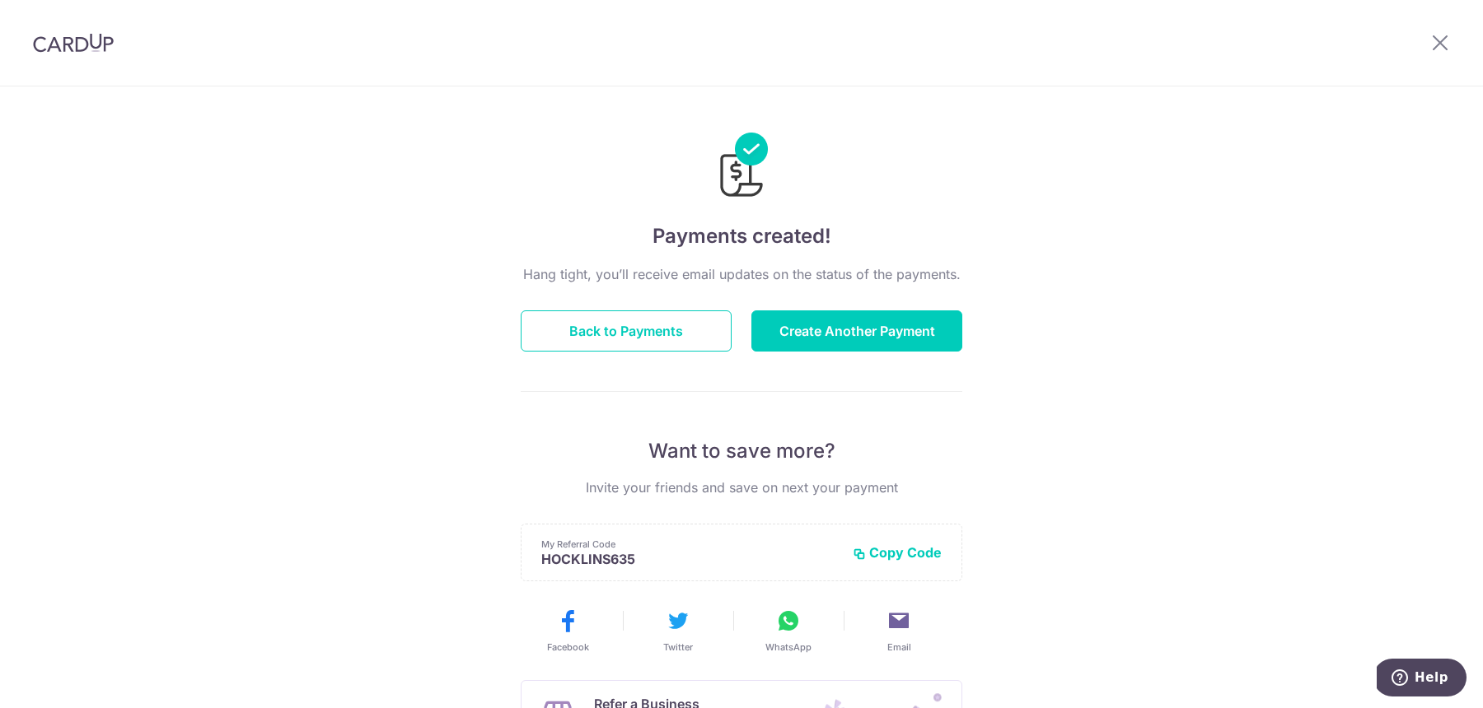
scroll to position [91, 0]
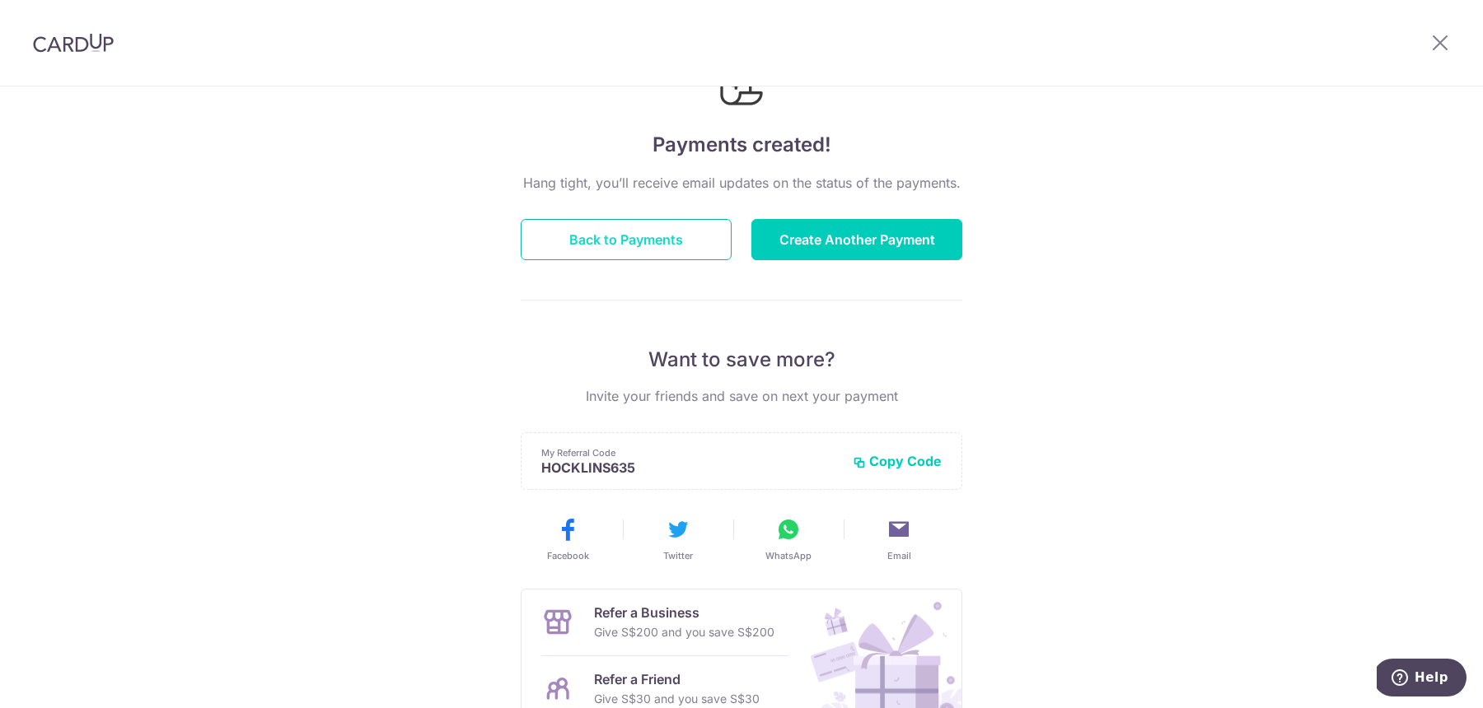
click at [689, 245] on button "Back to Payments" at bounding box center [626, 239] width 211 height 41
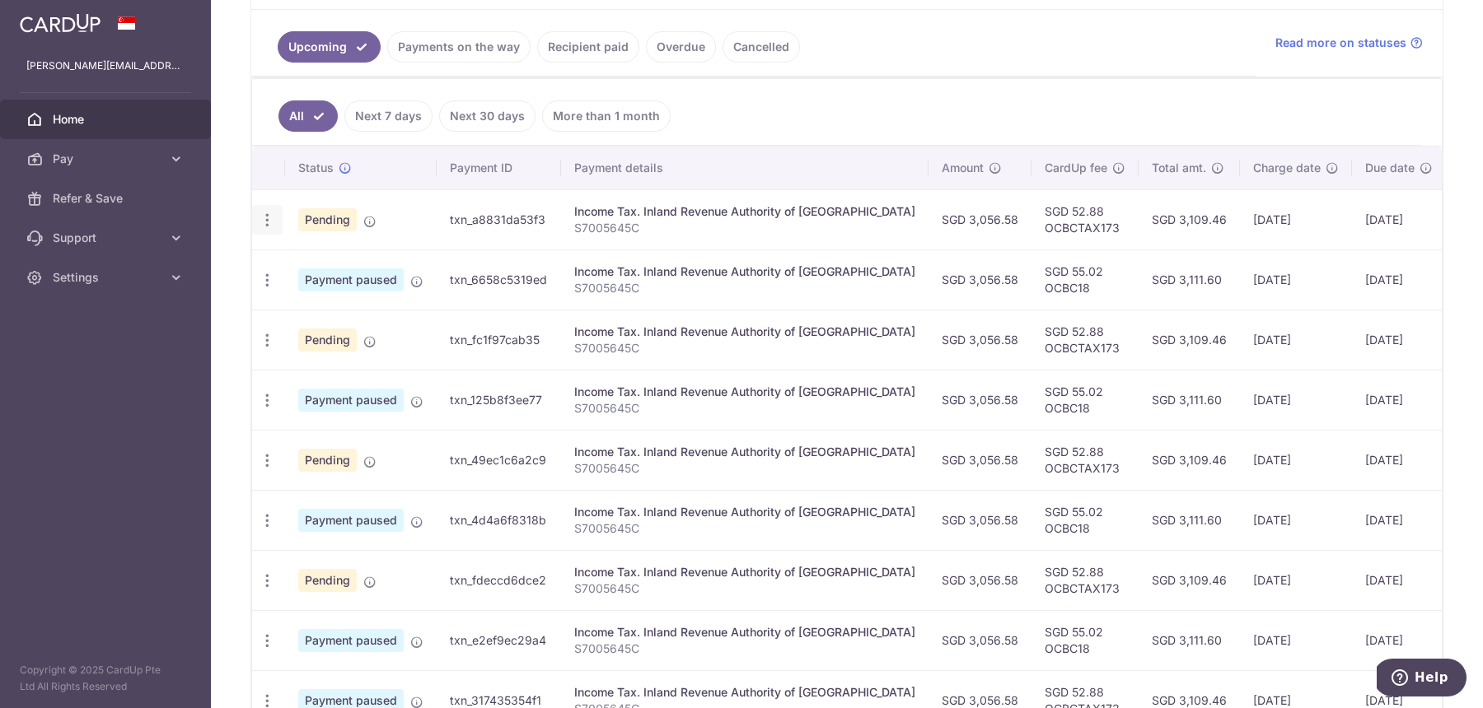
click at [272, 228] on div "Update payment Cancel payment" at bounding box center [267, 220] width 30 height 30
click at [269, 216] on icon "button" at bounding box center [267, 220] width 17 height 17
click at [327, 297] on span "Cancel payment" at bounding box center [355, 306] width 110 height 20
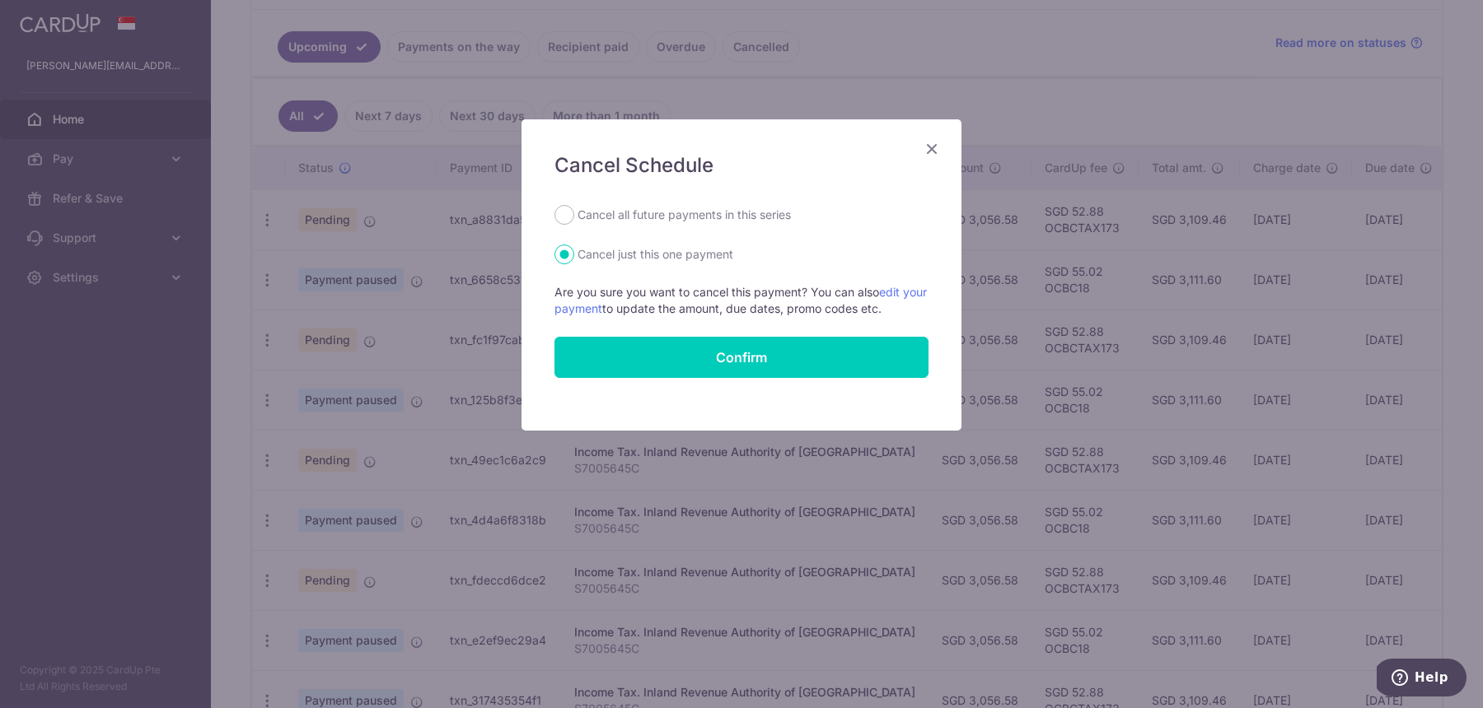
click at [652, 214] on label "Cancel all future payments in this series" at bounding box center [683, 215] width 213 height 20
click at [574, 214] on input "Cancel all future payments in this series" at bounding box center [564, 215] width 20 height 20
radio input "true"
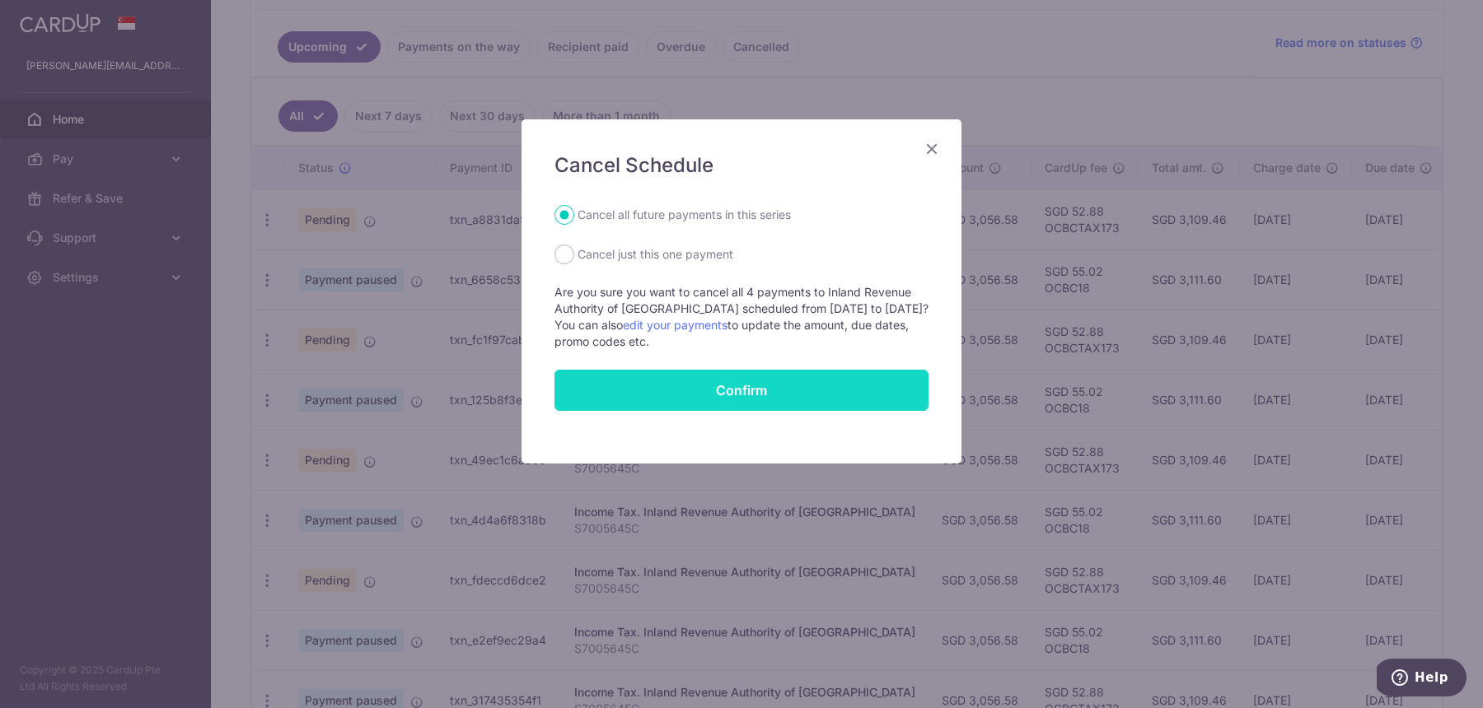
click at [684, 381] on button "Confirm" at bounding box center [741, 390] width 374 height 41
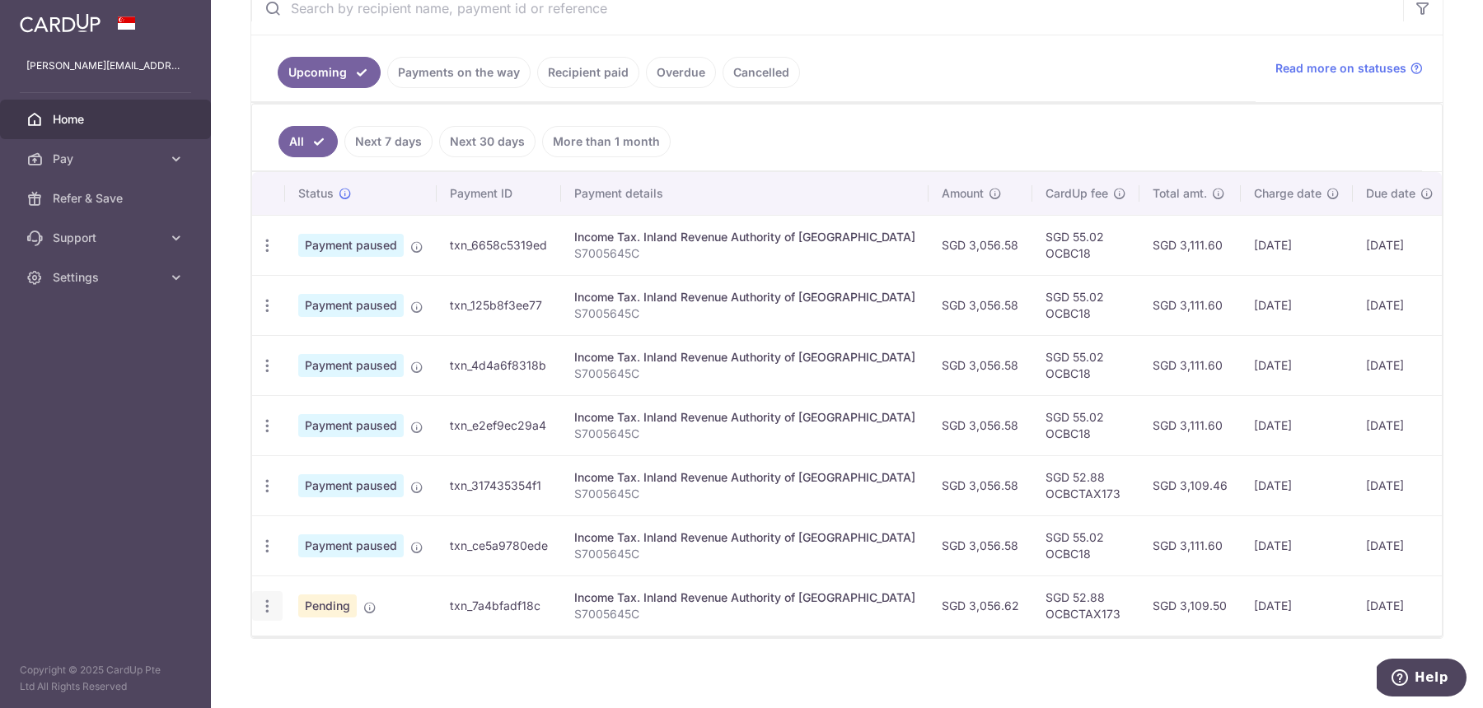
click at [273, 603] on icon "button" at bounding box center [267, 606] width 17 height 17
click at [350, 694] on span "Cancel payment" at bounding box center [355, 692] width 110 height 20
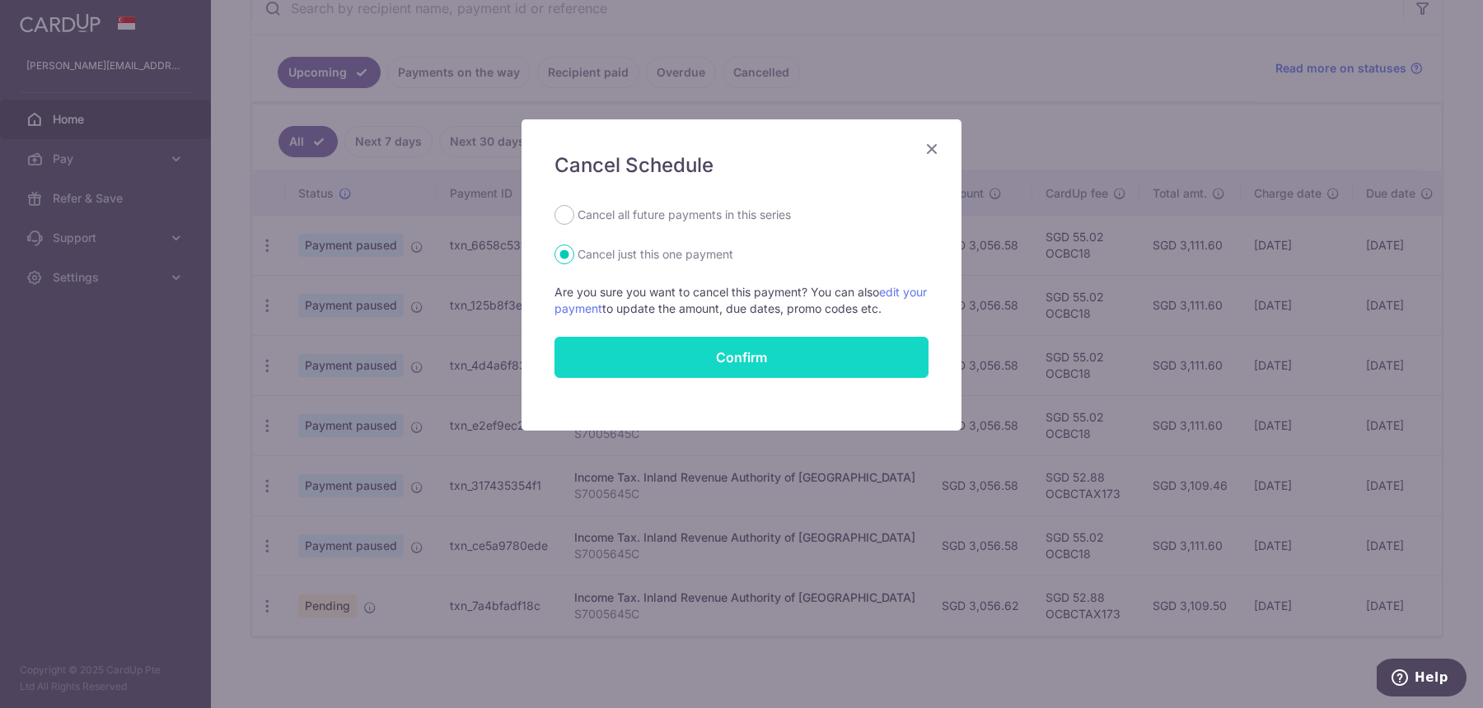
click at [716, 369] on button "Confirm" at bounding box center [741, 357] width 374 height 41
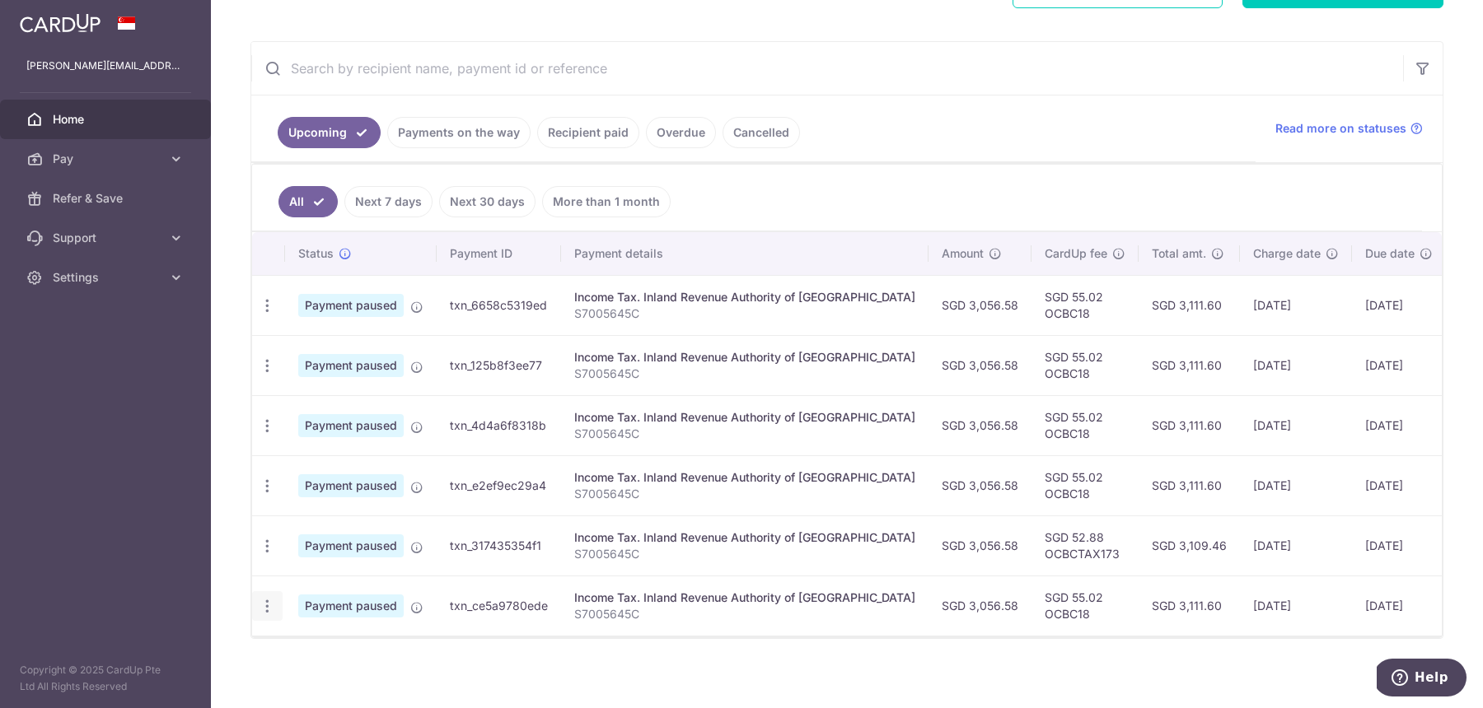
click at [276, 597] on div "Update payment Cancel payment" at bounding box center [267, 606] width 30 height 30
click at [261, 601] on icon "button" at bounding box center [267, 606] width 17 height 17
click at [318, 647] on span "Update payment" at bounding box center [355, 652] width 112 height 20
radio input "true"
type input "3,056.58"
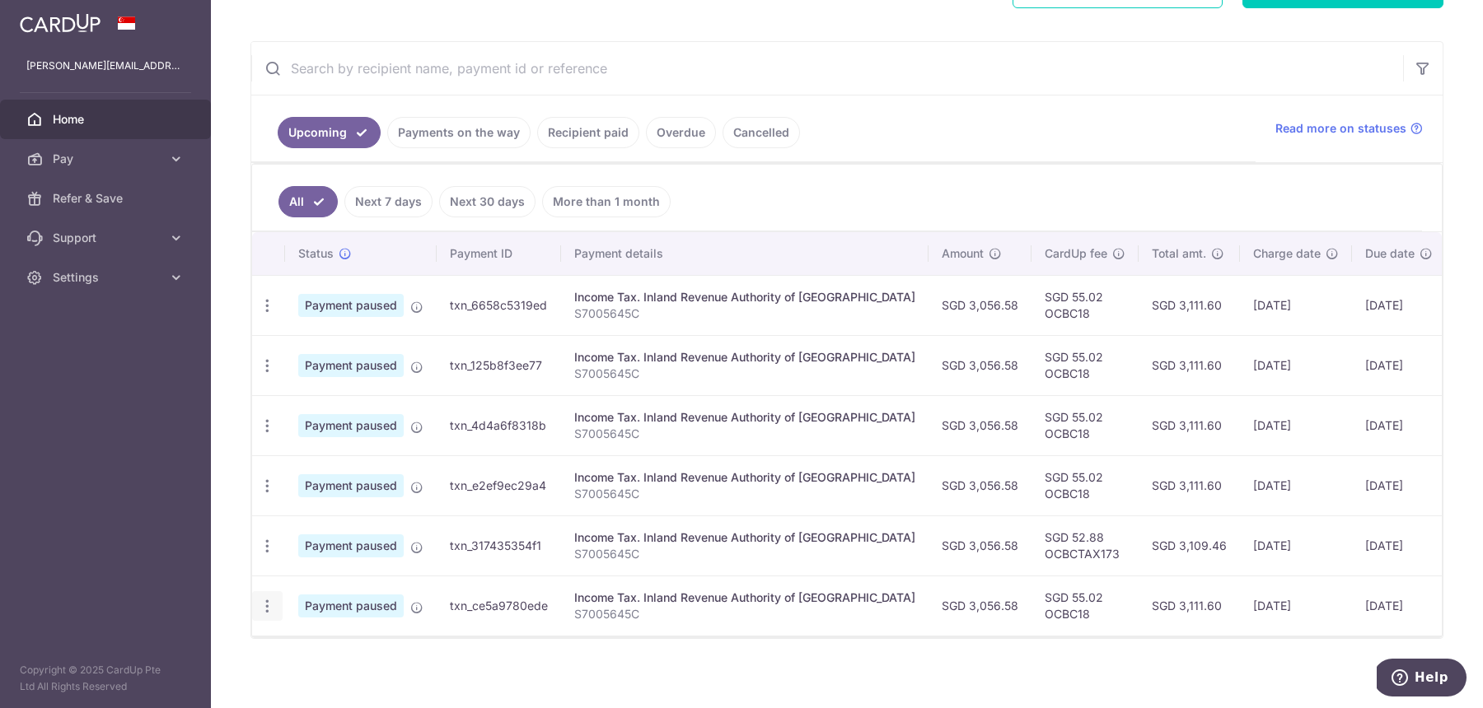
type input "23/02/2026"
type input "S7005645C"
type input "OCBC18"
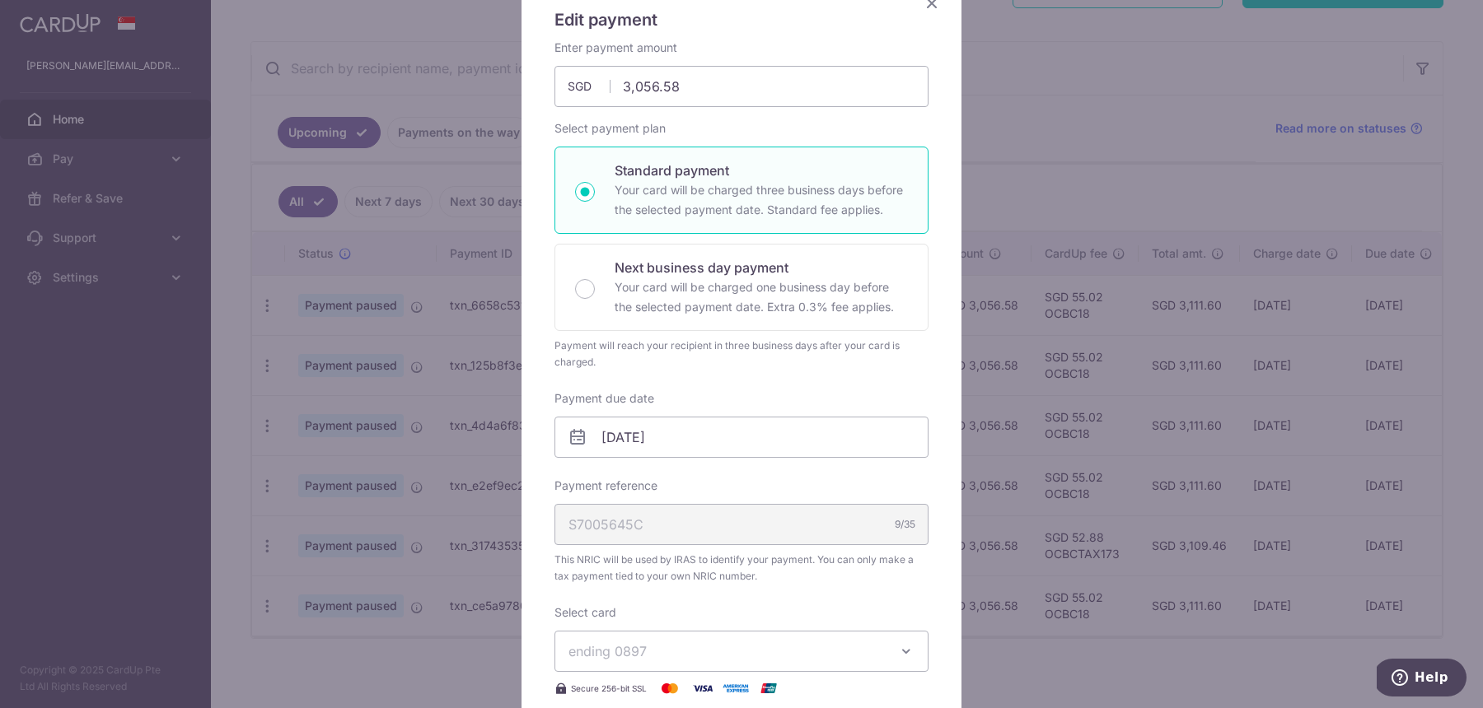
scroll to position [161, 0]
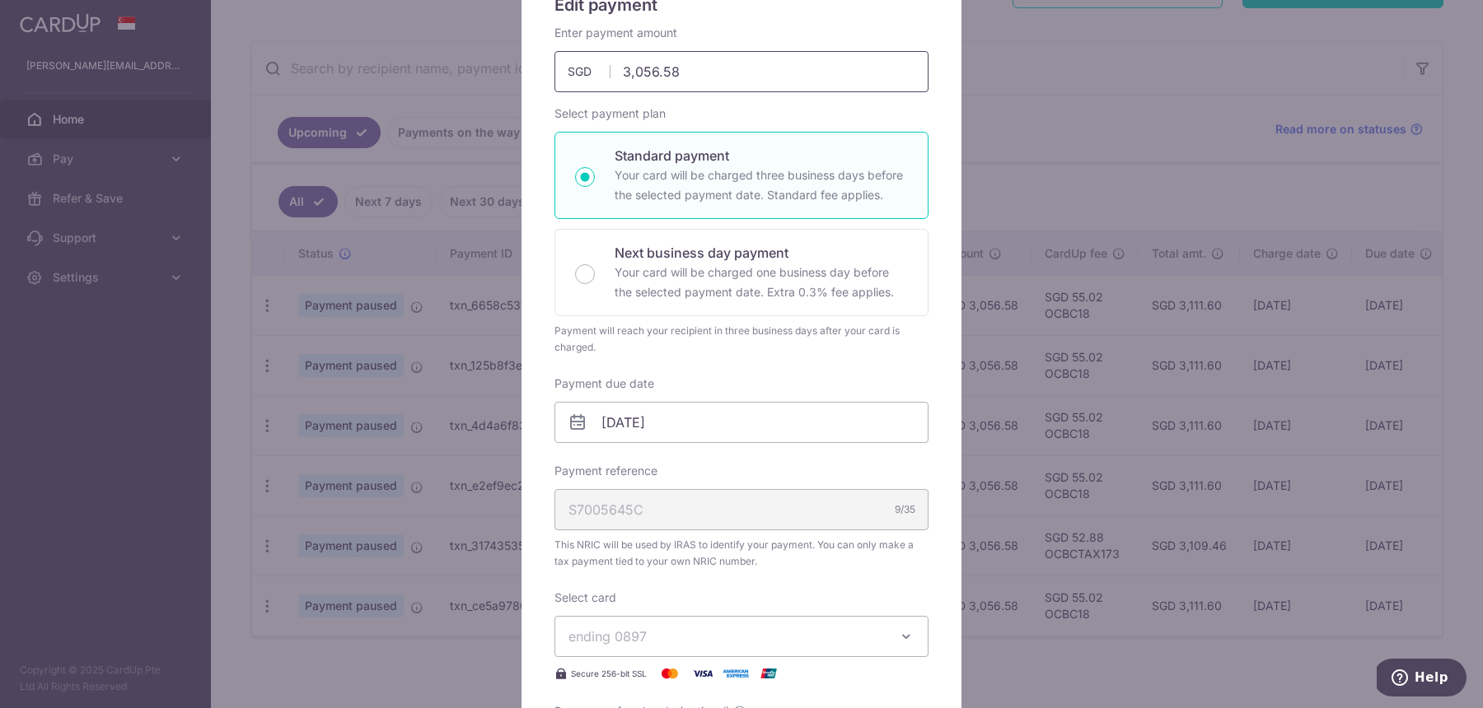
click at [760, 73] on input "3,056.58" at bounding box center [741, 71] width 374 height 41
type input "3,056.62"
click at [750, 108] on div "Select payment plan Standard payment Your card will be charged three business d…" at bounding box center [741, 230] width 374 height 250
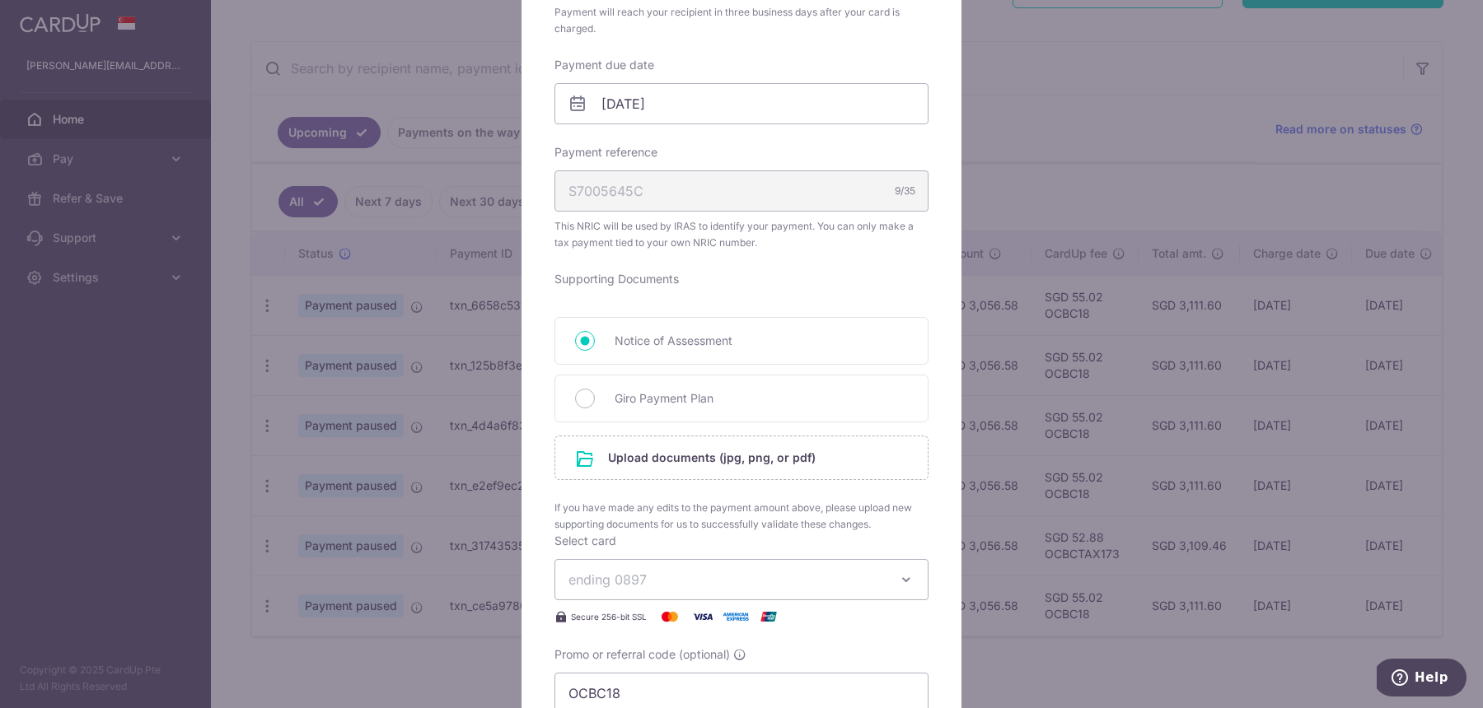
scroll to position [482, 0]
click at [694, 96] on input "23/02/2026" at bounding box center [741, 101] width 374 height 41
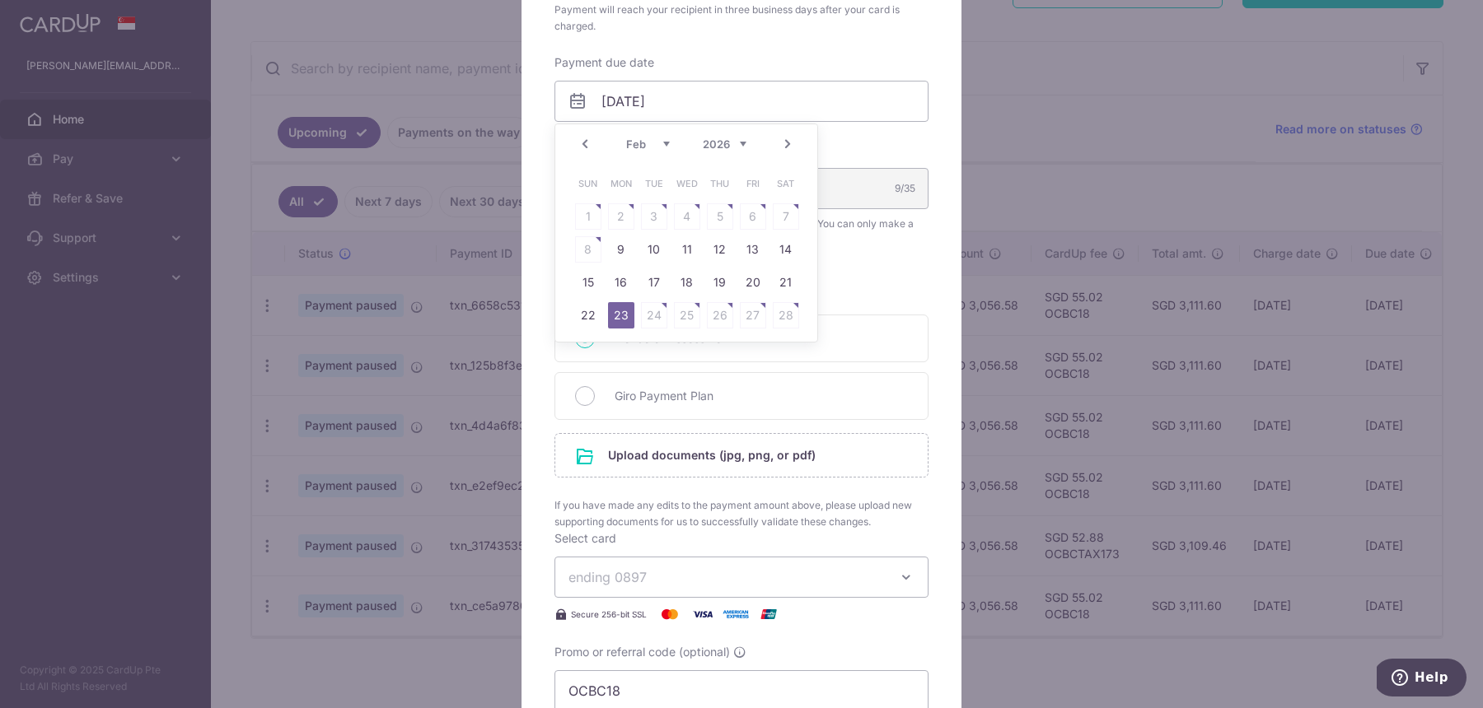
click at [788, 152] on link "Next" at bounding box center [788, 144] width 20 height 20
click at [629, 257] on link "9" at bounding box center [621, 249] width 26 height 26
type input "[DATE]"
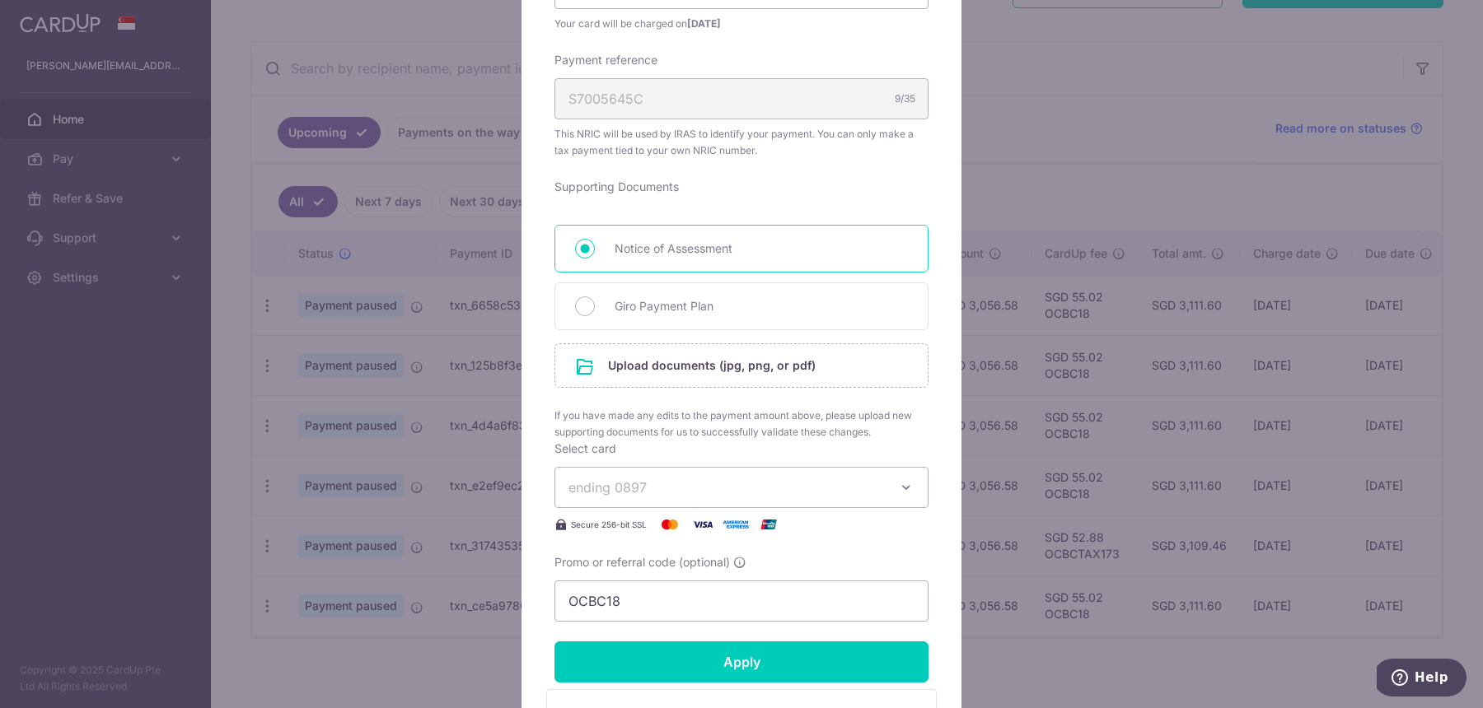
scroll to position [603, 0]
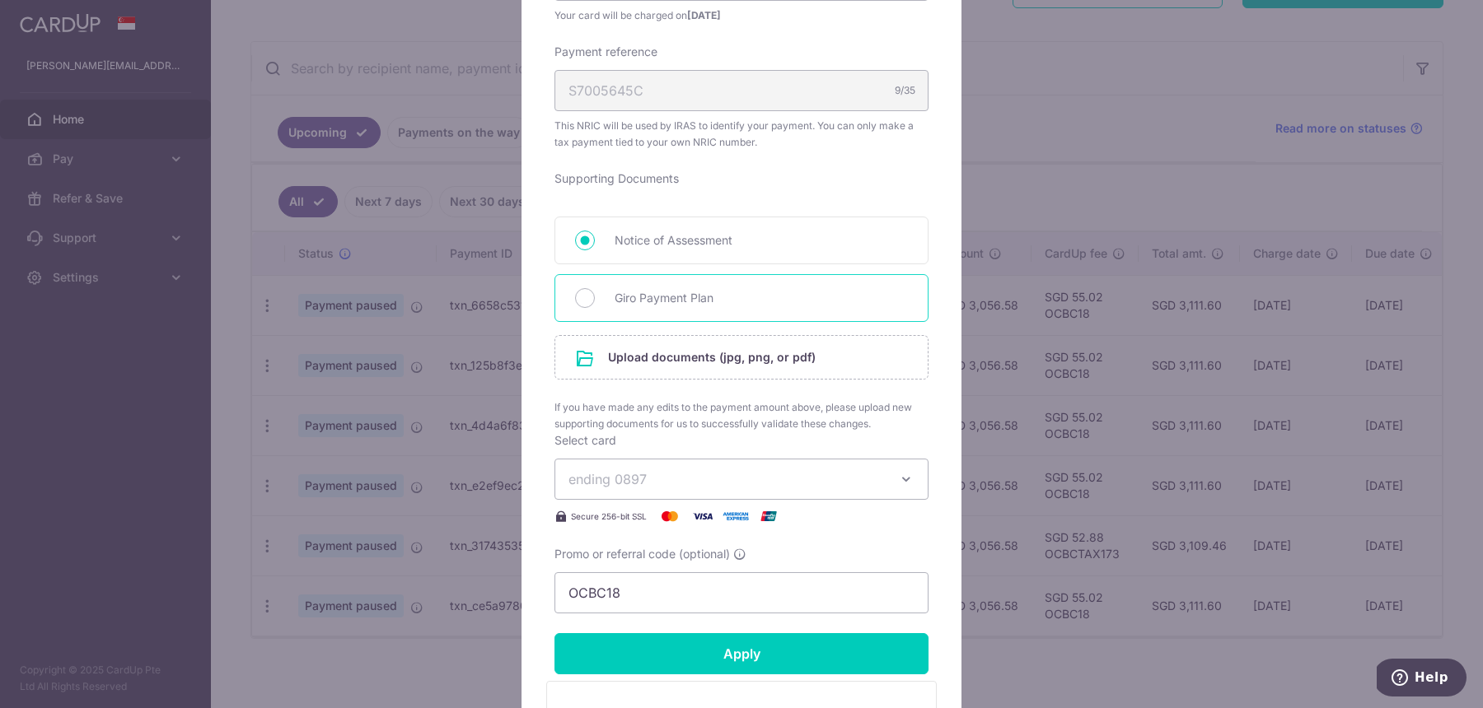
click at [824, 288] on span "Giro Payment Plan" at bounding box center [760, 298] width 293 height 20
click at [595, 288] on input "Giro Payment Plan" at bounding box center [585, 298] width 20 height 20
radio input "true"
click at [811, 355] on input "file" at bounding box center [741, 357] width 372 height 43
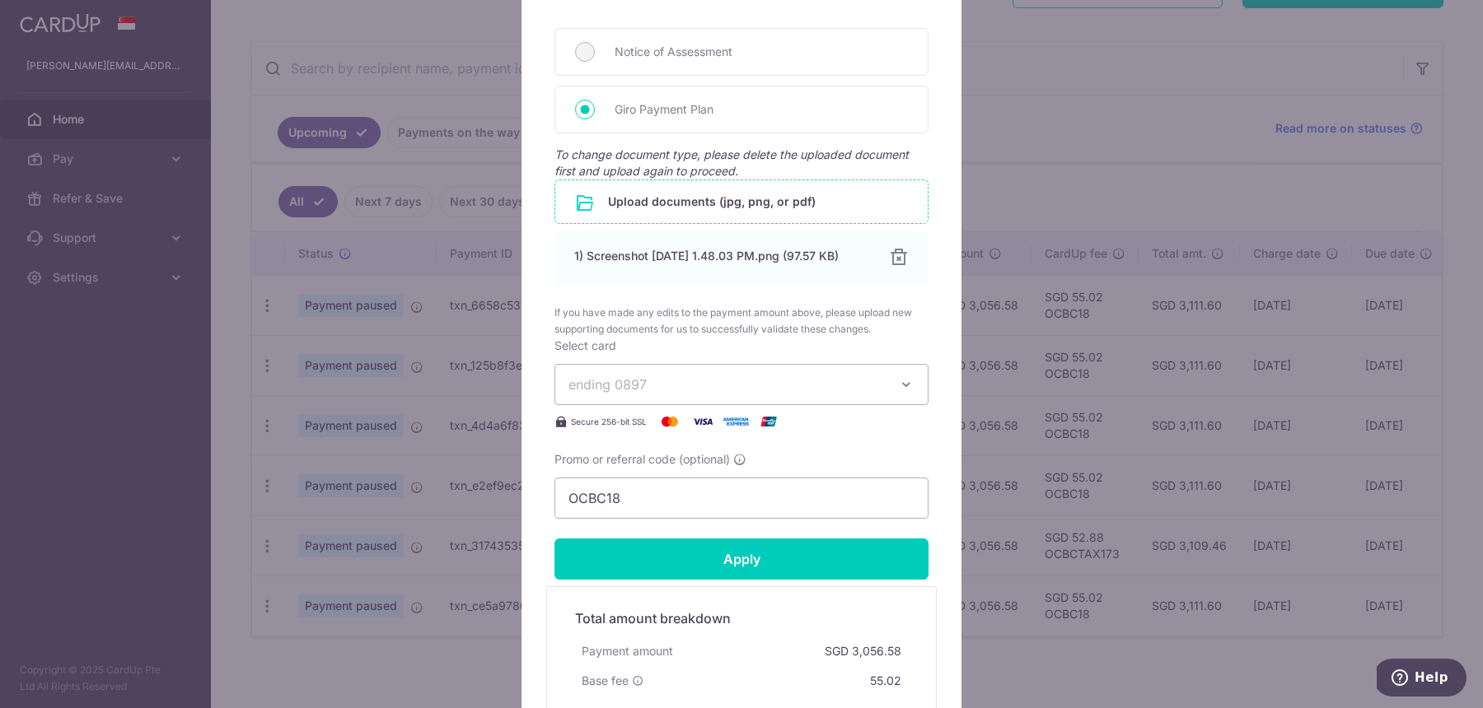
scroll to position [1007, 0]
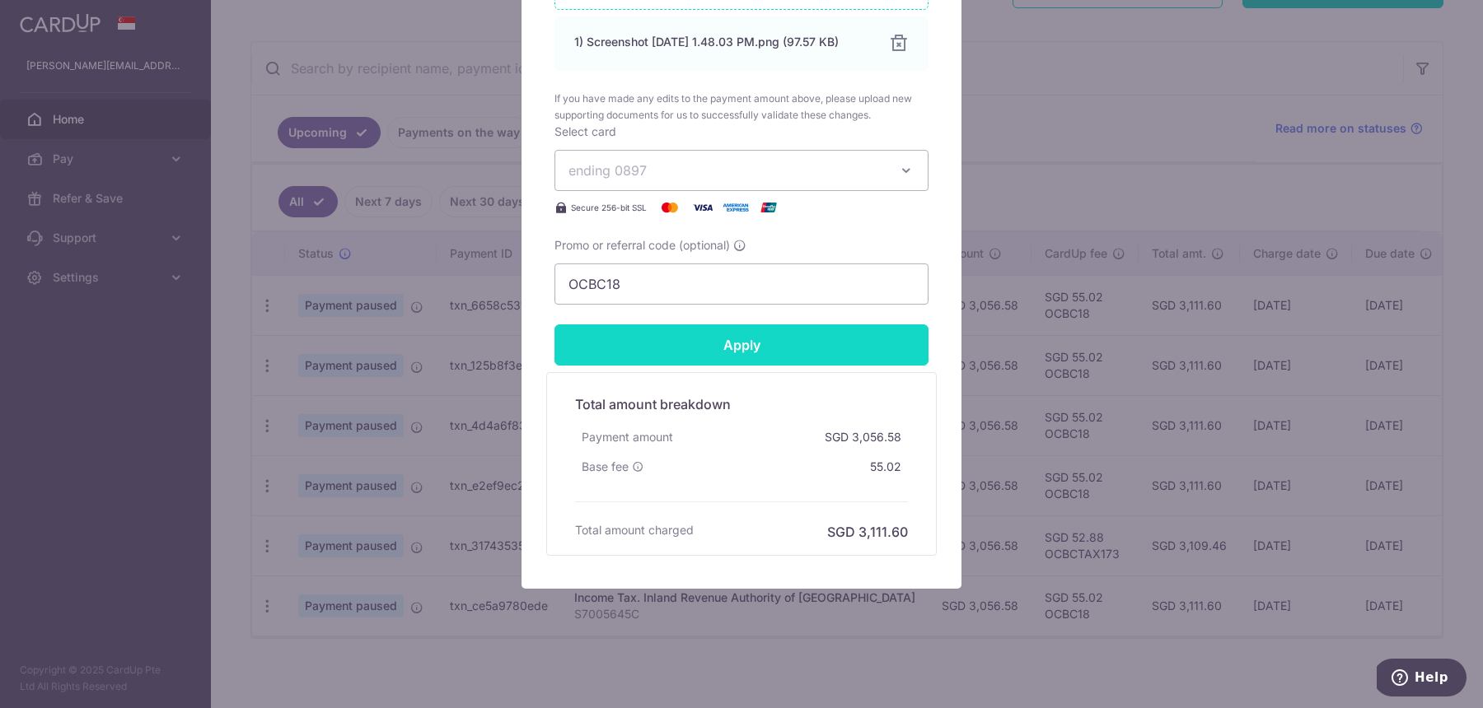
click at [834, 347] on input "Apply" at bounding box center [741, 345] width 374 height 41
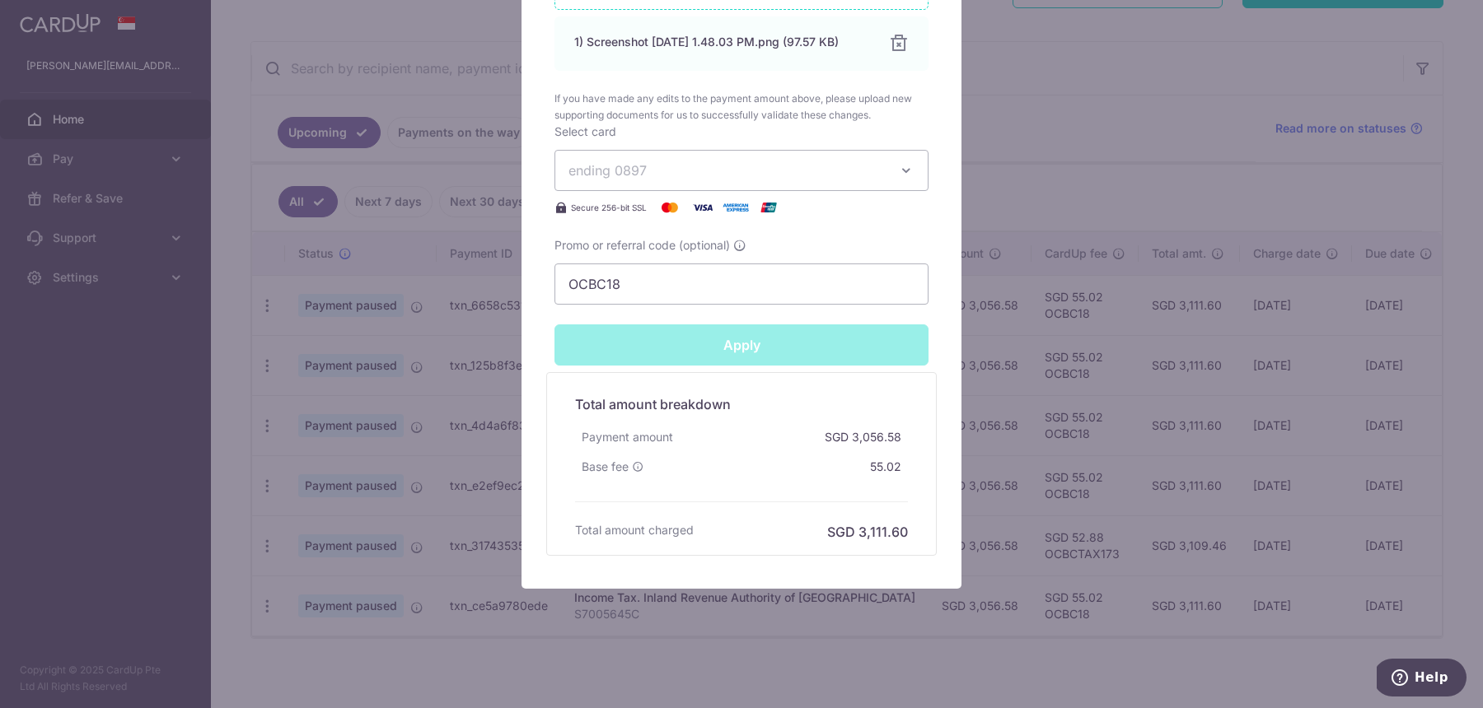
type input "Successfully Applied"
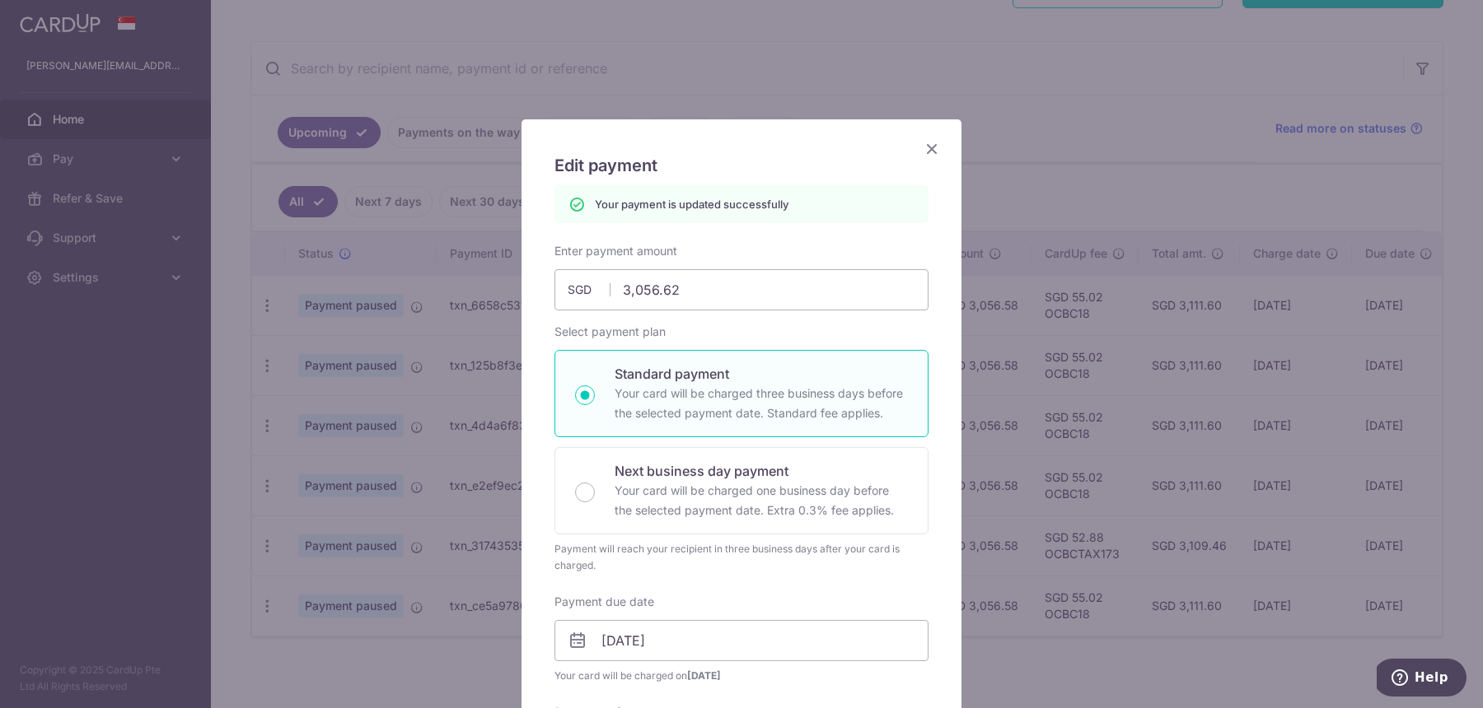
click at [936, 147] on icon "Close" at bounding box center [932, 148] width 20 height 21
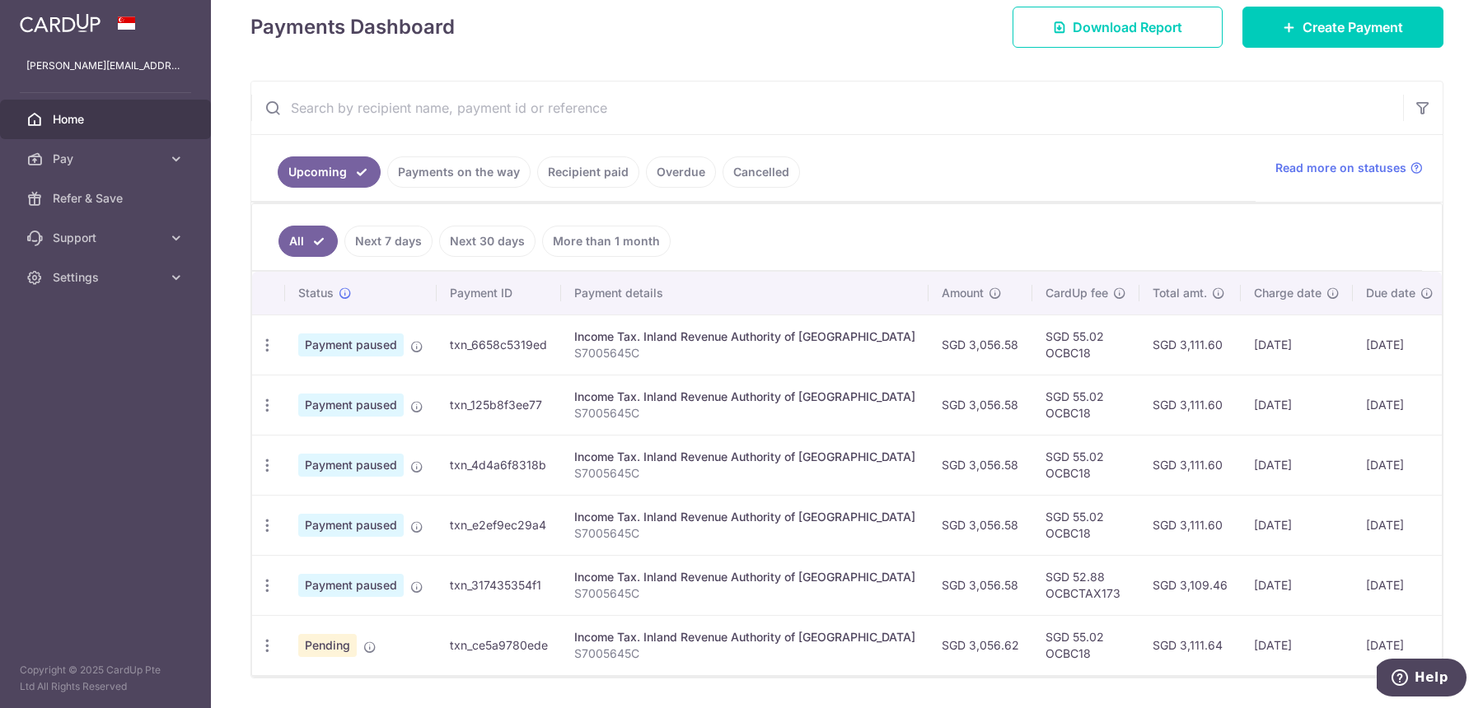
scroll to position [277, 0]
